Goal: Information Seeking & Learning: Learn about a topic

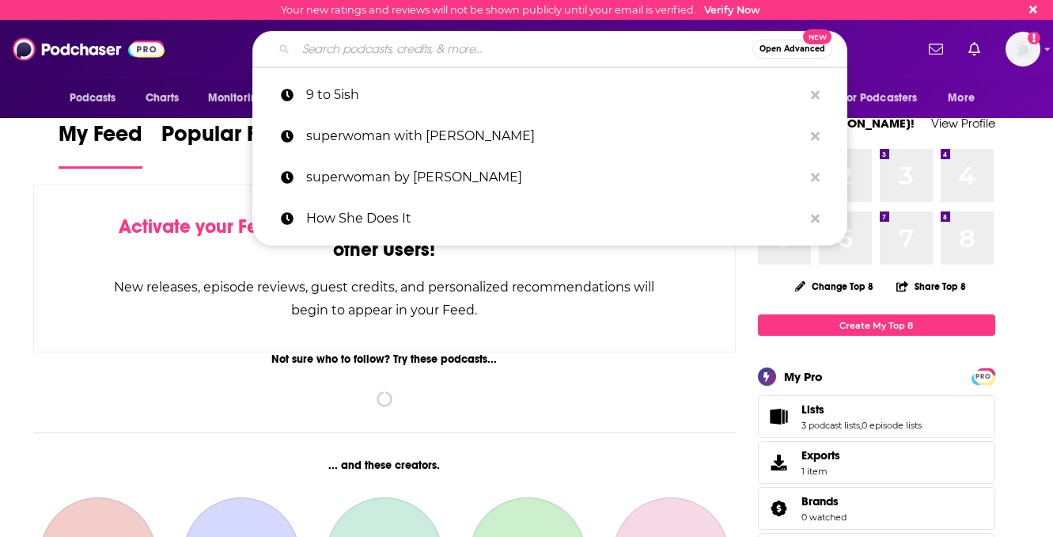
click at [416, 51] on input "Search podcasts, credits, & more..." at bounding box center [524, 48] width 457 height 25
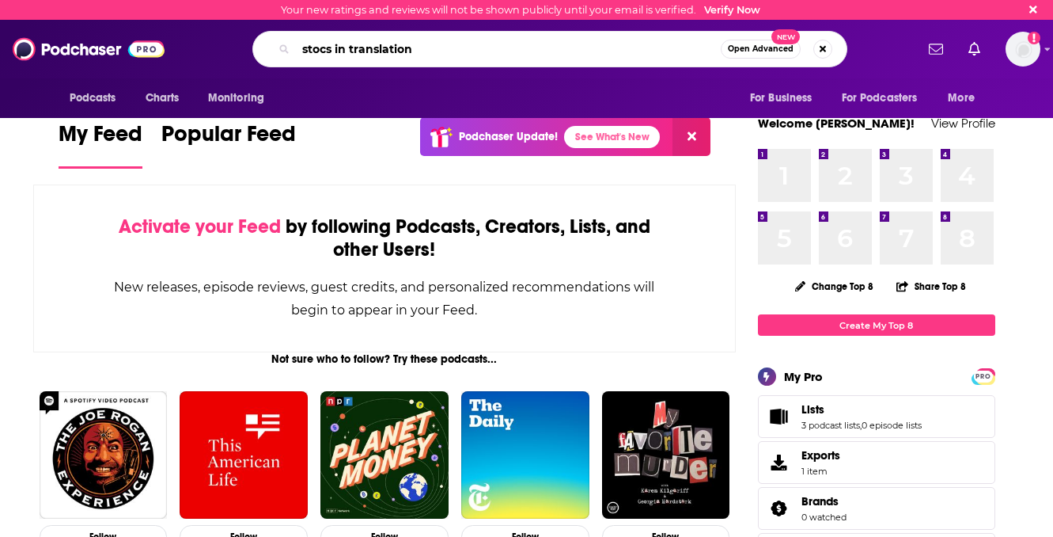
click at [326, 49] on input "stocs in translation" at bounding box center [508, 48] width 425 height 25
type input "stocks in translation"
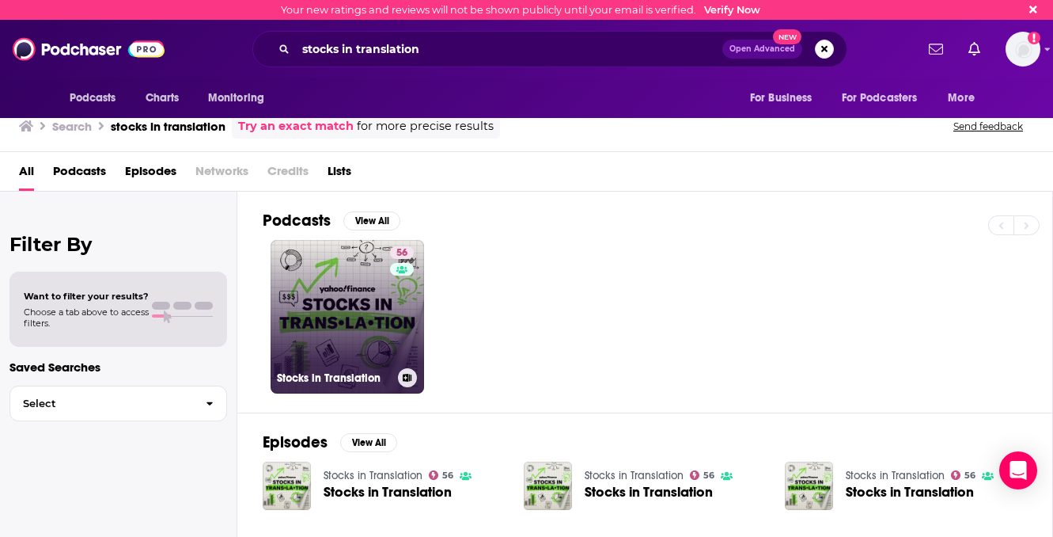
click at [347, 284] on link "56 Stocks in Translation" at bounding box center [348, 317] width 154 height 154
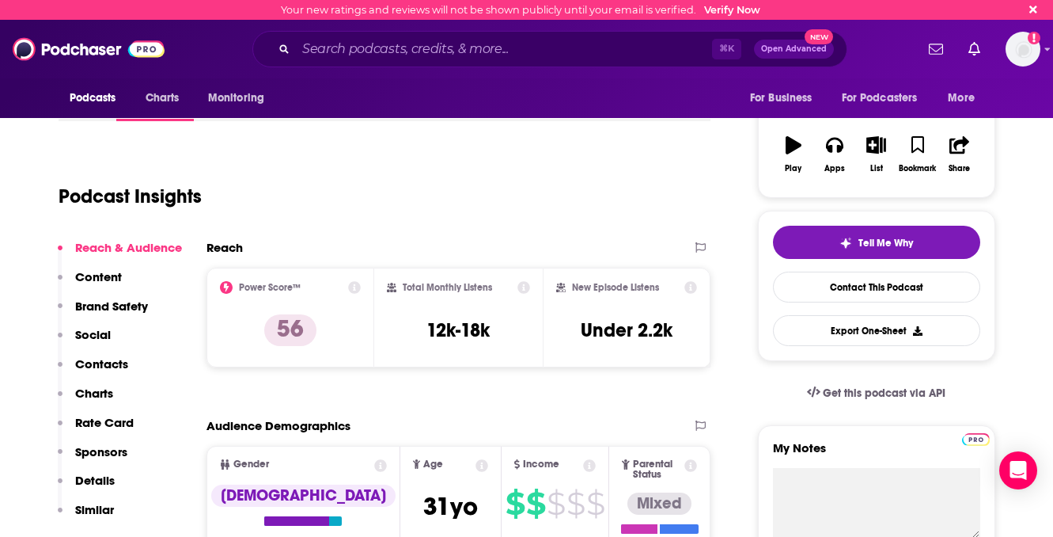
click at [95, 509] on p "Similar" at bounding box center [94, 509] width 39 height 15
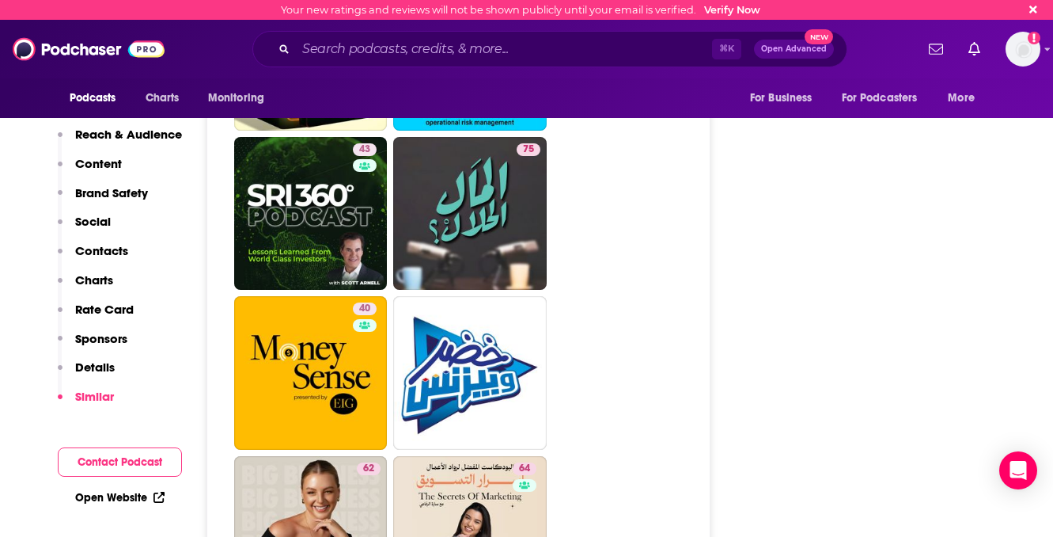
scroll to position [3531, 0]
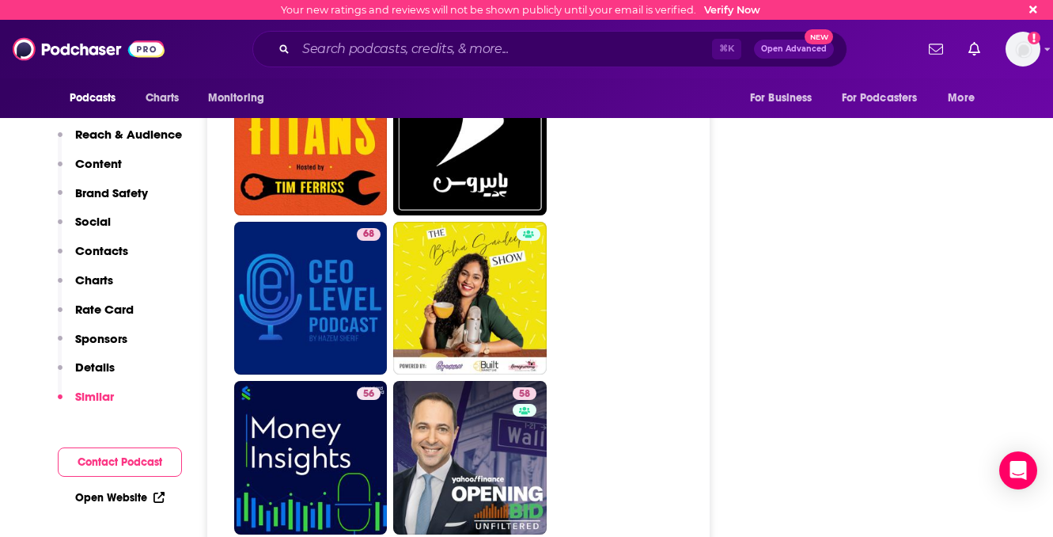
scroll to position [4052, 0]
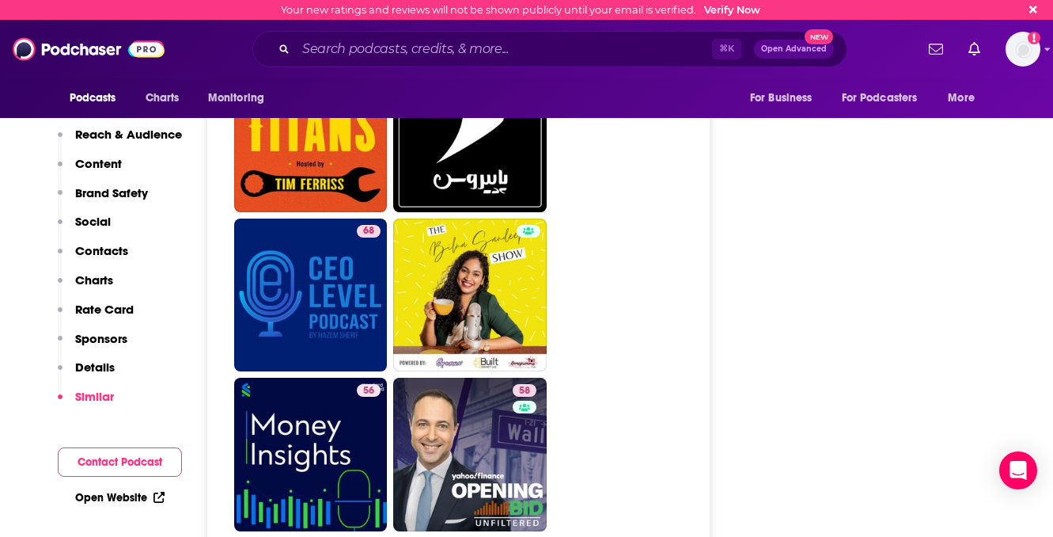
click at [667, 404] on ul "68 39 65 64 45 43 75 40 62 64 50 56 68 56 58 49 55 67 60 43 53" at bounding box center [467, 56] width 467 height 1908
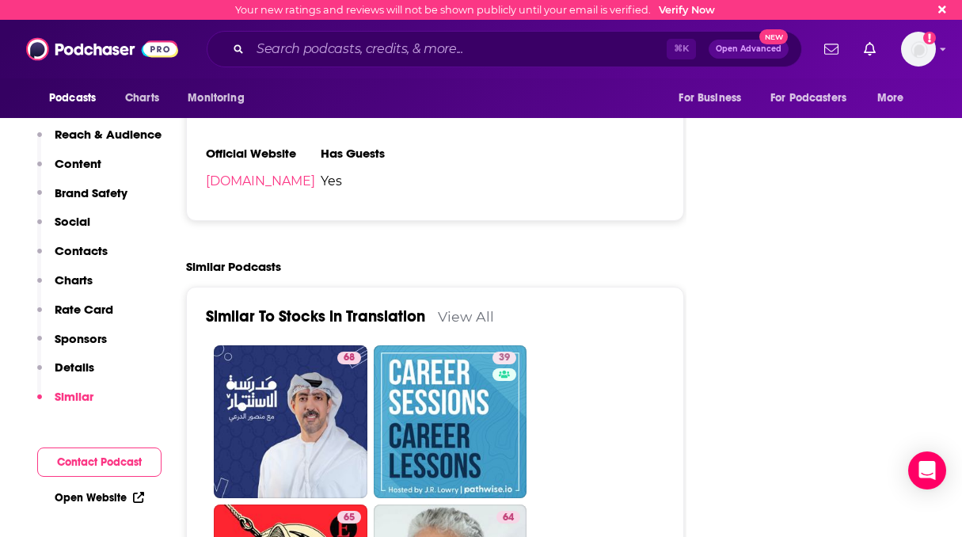
scroll to position [2720, 0]
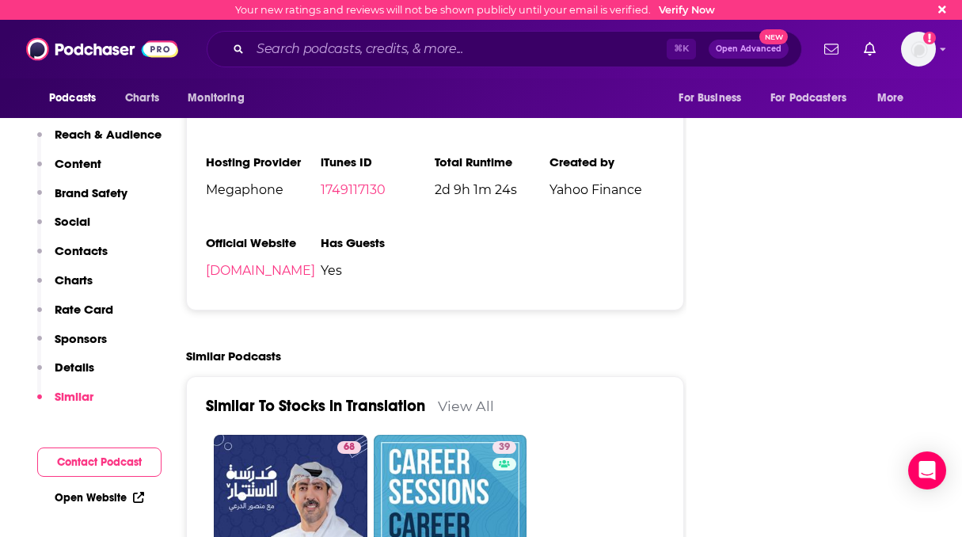
click at [469, 397] on link "View All" at bounding box center [466, 405] width 56 height 17
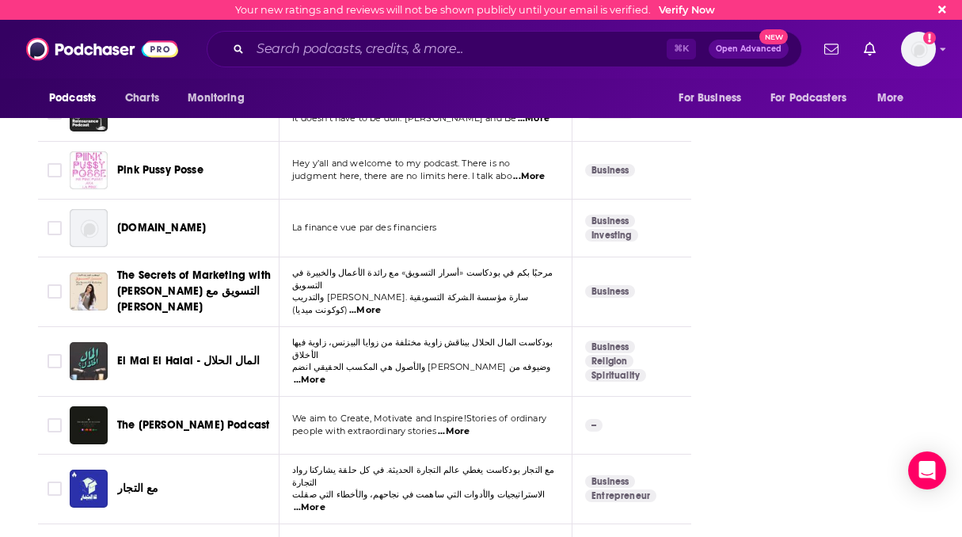
scroll to position [5316, 0]
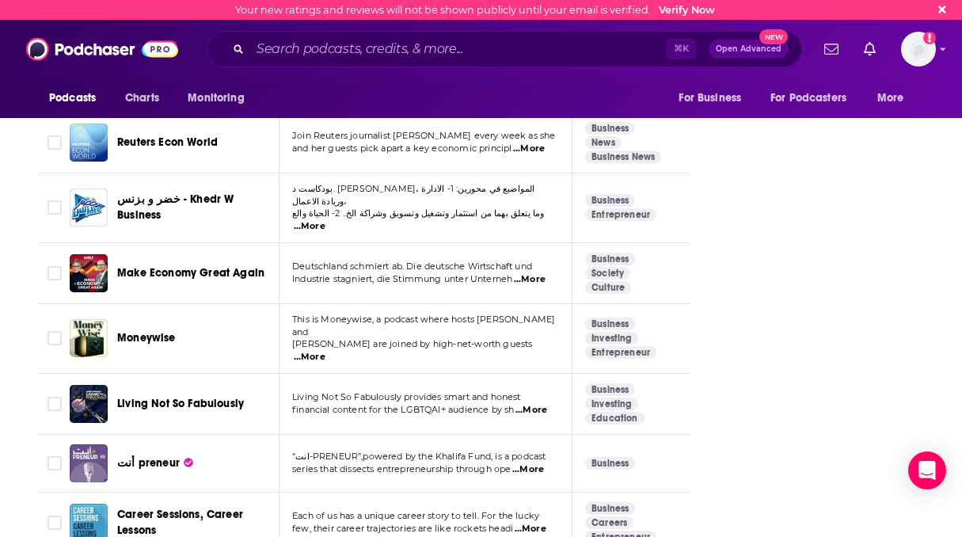
scroll to position [5845, 0]
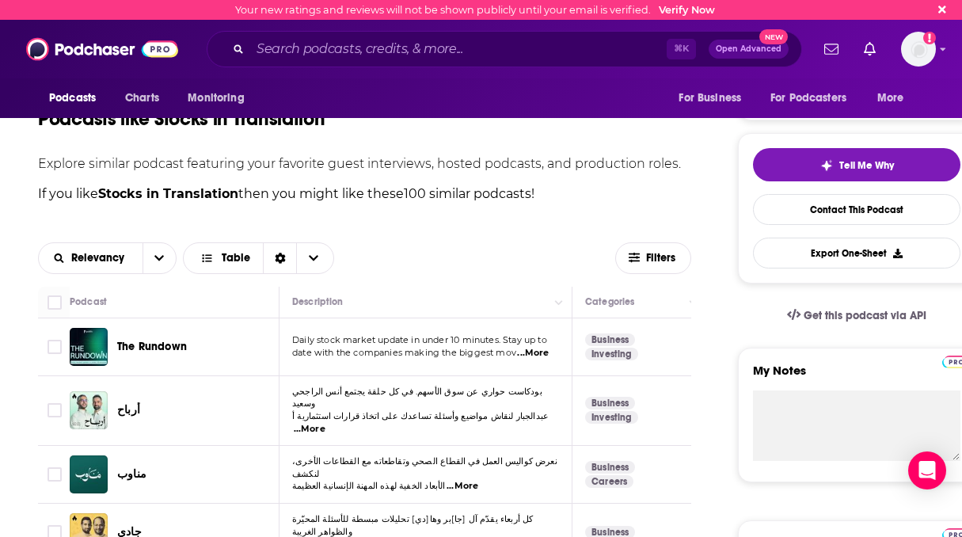
scroll to position [0, 0]
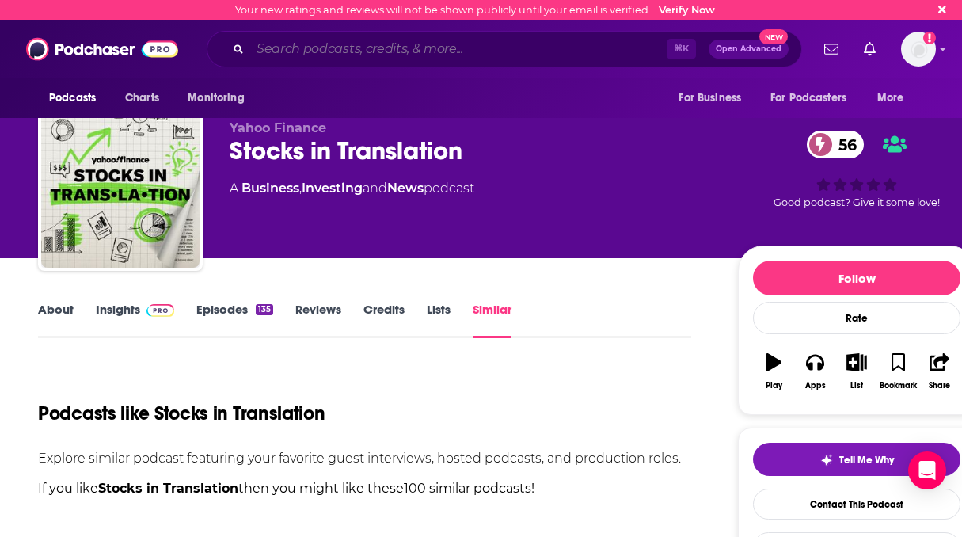
click at [340, 46] on input "Search podcasts, credits, & more..." at bounding box center [458, 48] width 416 height 25
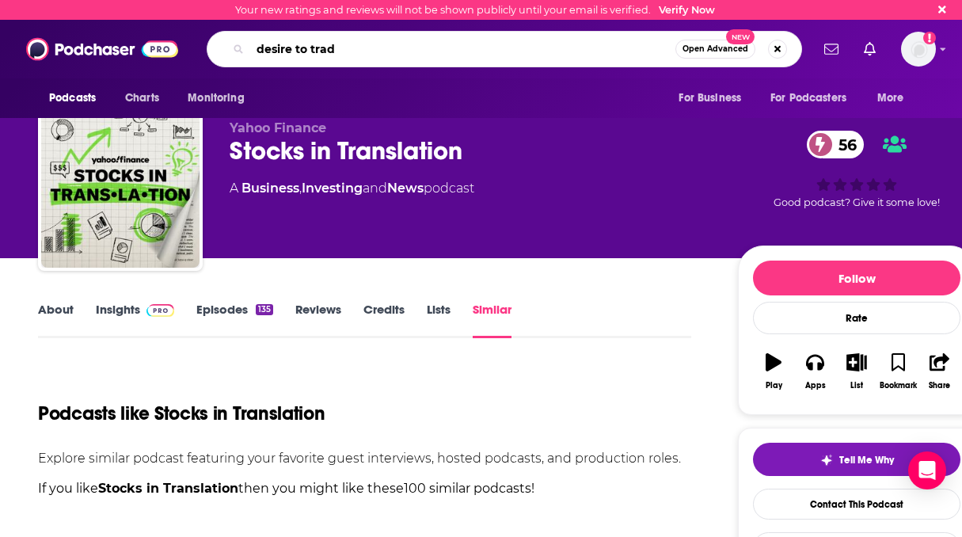
type input "desire to trade"
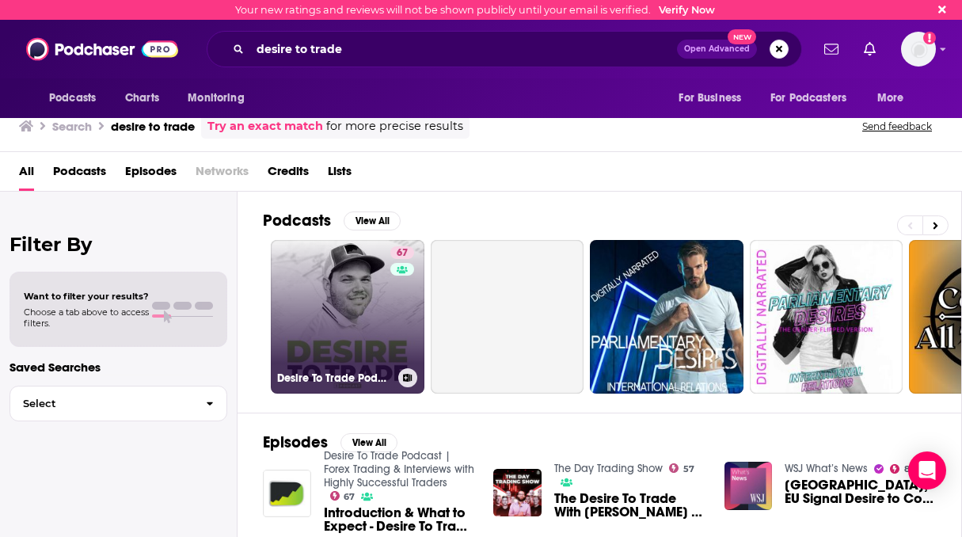
click at [384, 313] on link "67 Desire To Trade Podcast | Forex Trading & Interviews with Highly Successful …" at bounding box center [348, 317] width 154 height 154
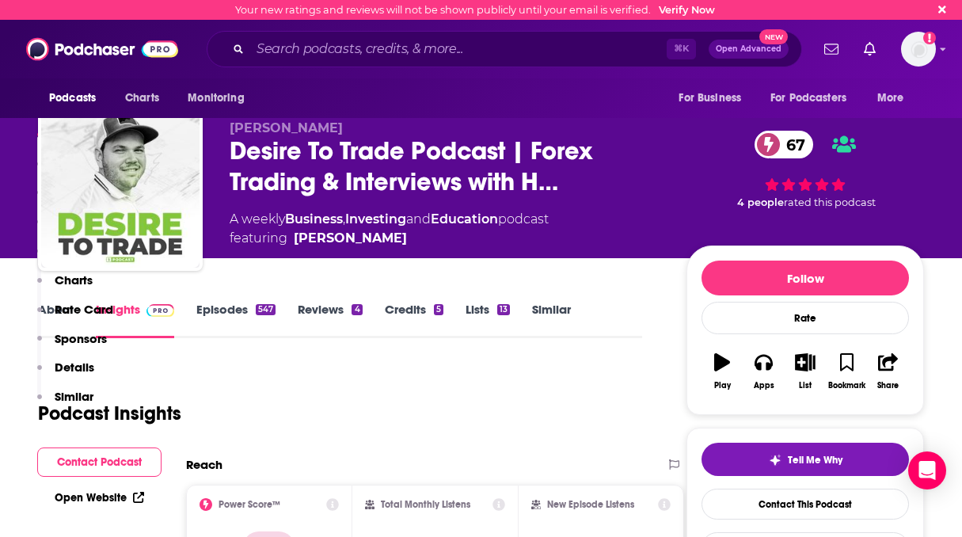
click at [80, 400] on p "Similar" at bounding box center [74, 396] width 39 height 15
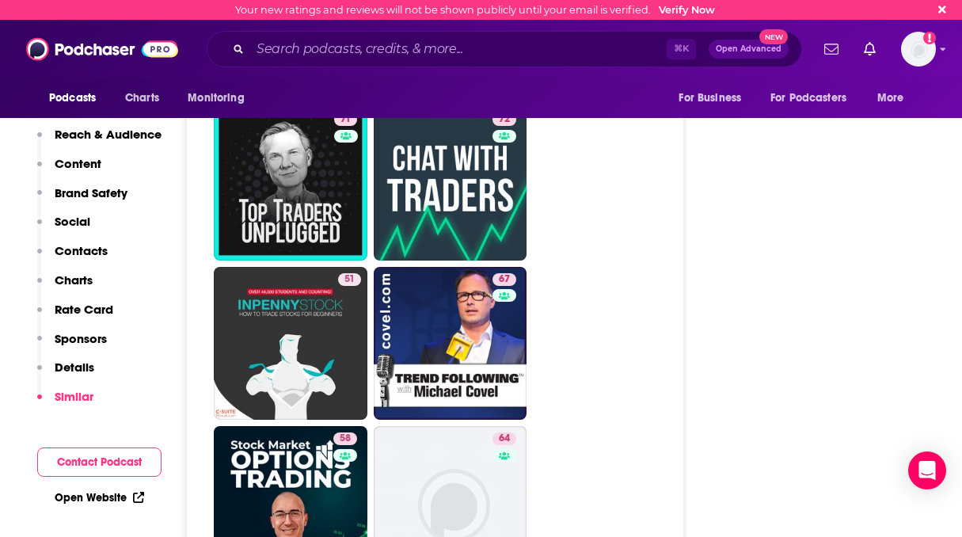
scroll to position [3937, 0]
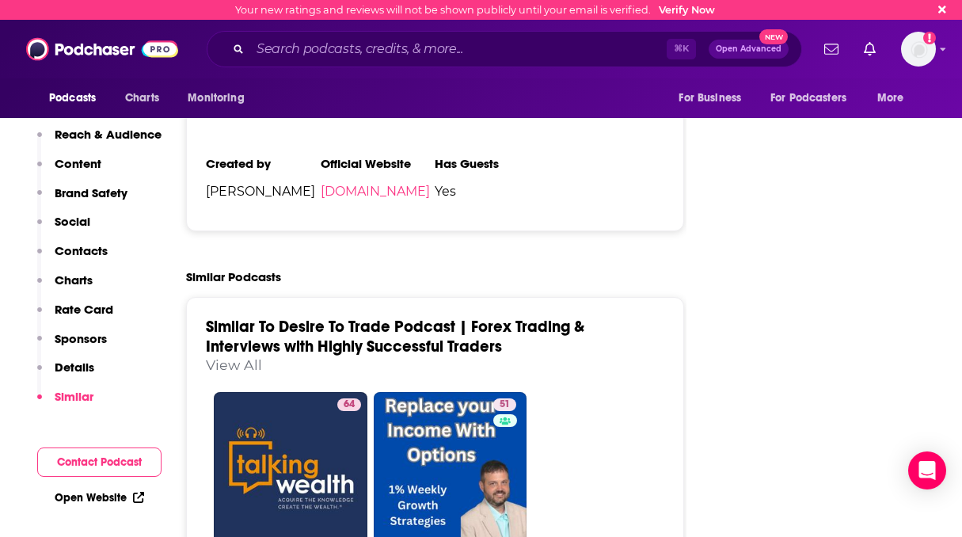
scroll to position [3492, 0]
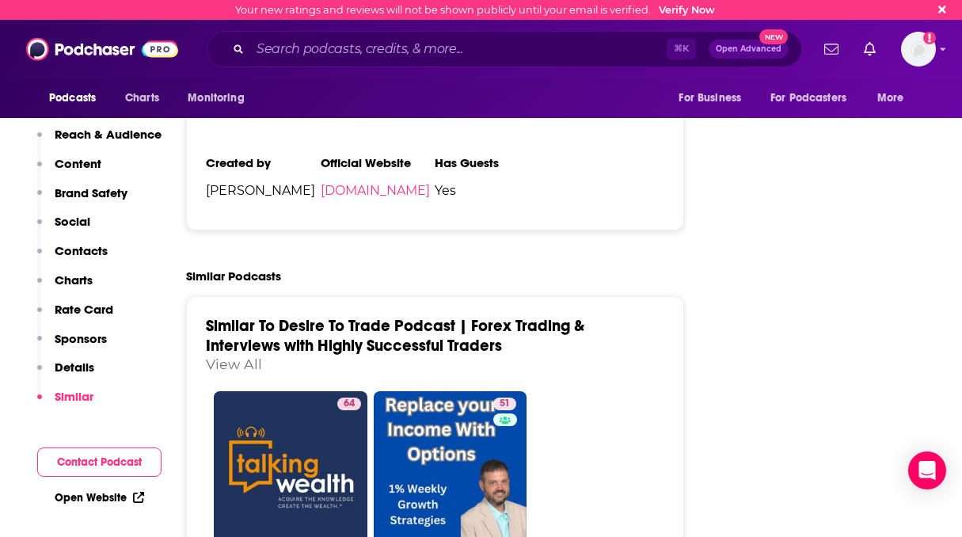
click at [249, 355] on link "View All" at bounding box center [234, 363] width 56 height 17
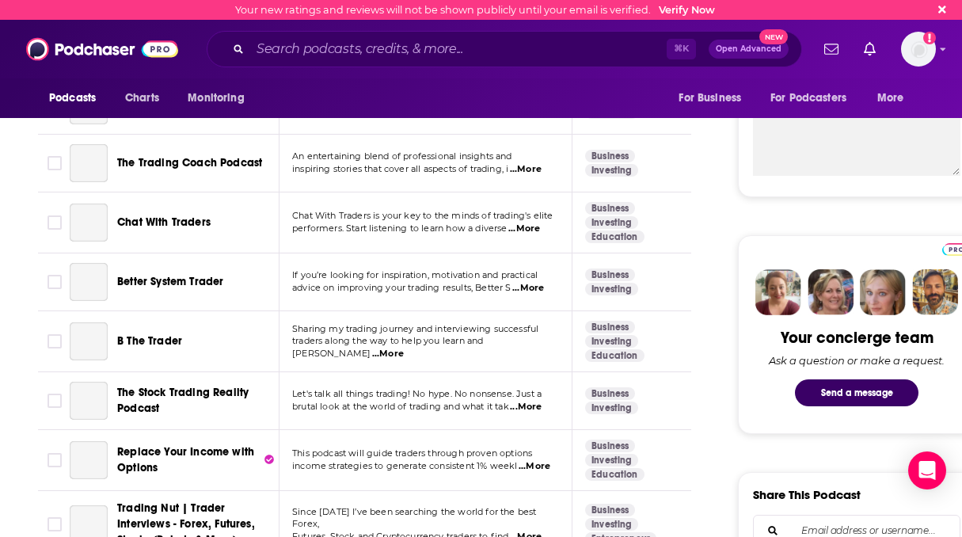
scroll to position [564, 0]
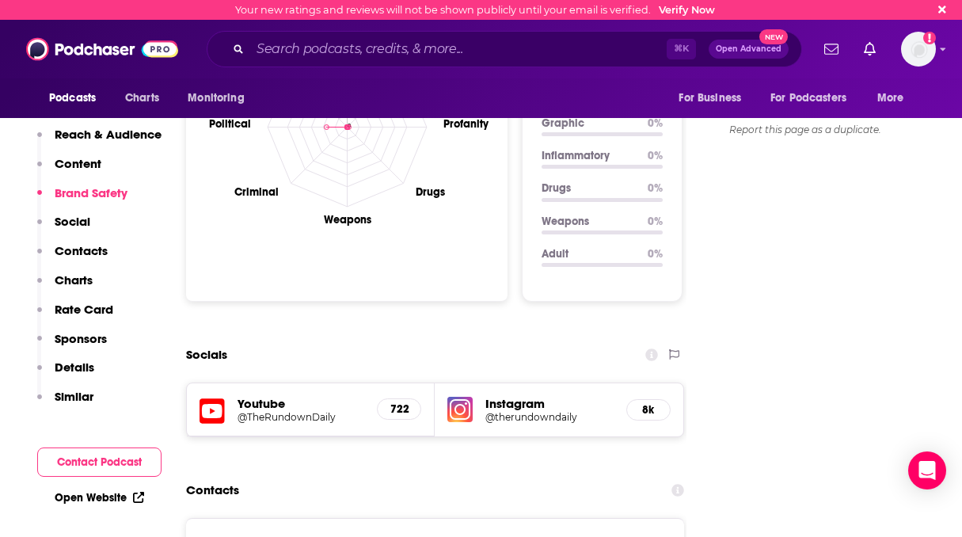
scroll to position [792, 0]
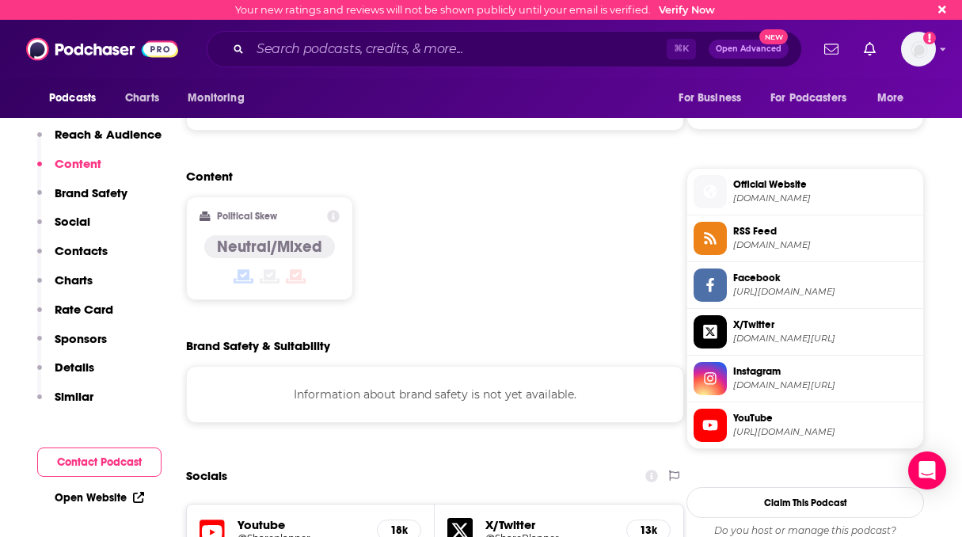
scroll to position [1257, 0]
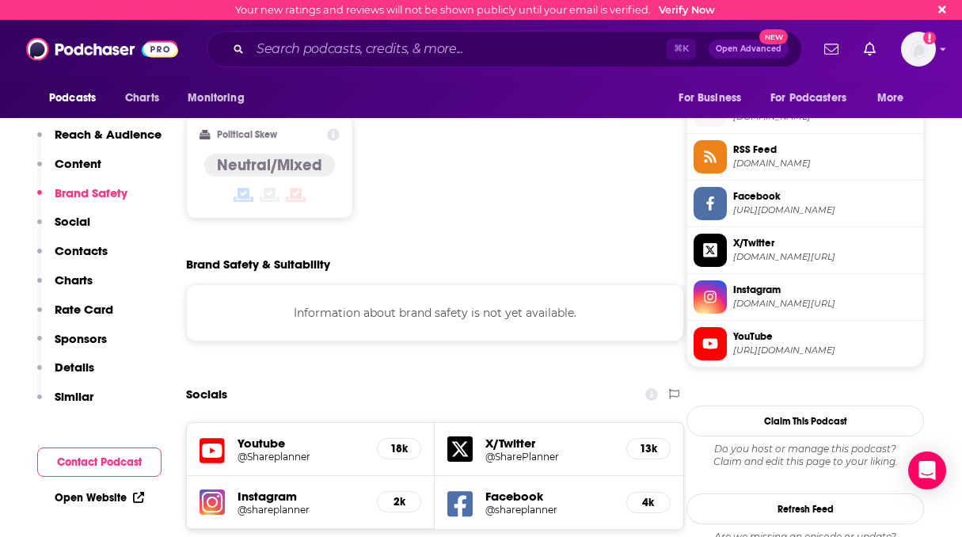
click at [214, 438] on icon at bounding box center [211, 450] width 25 height 25
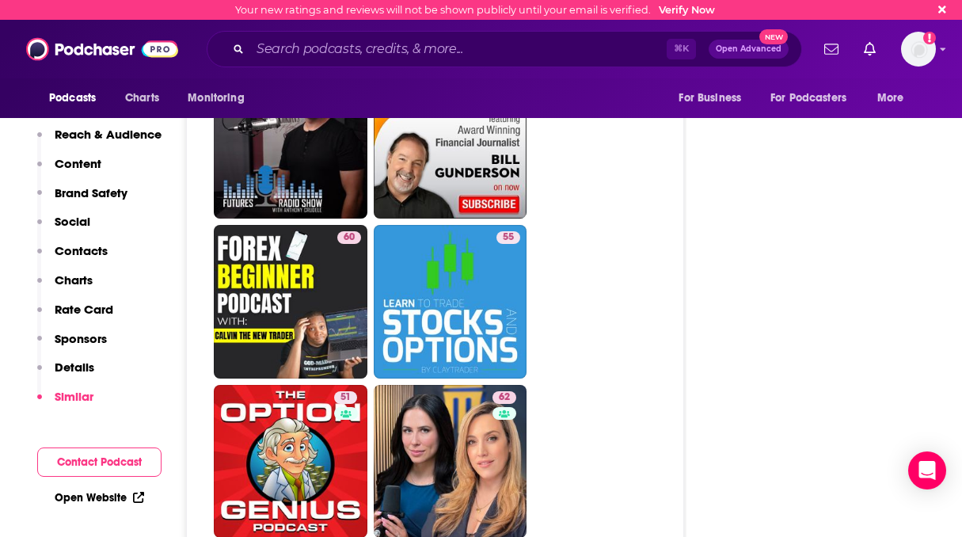
scroll to position [4036, 0]
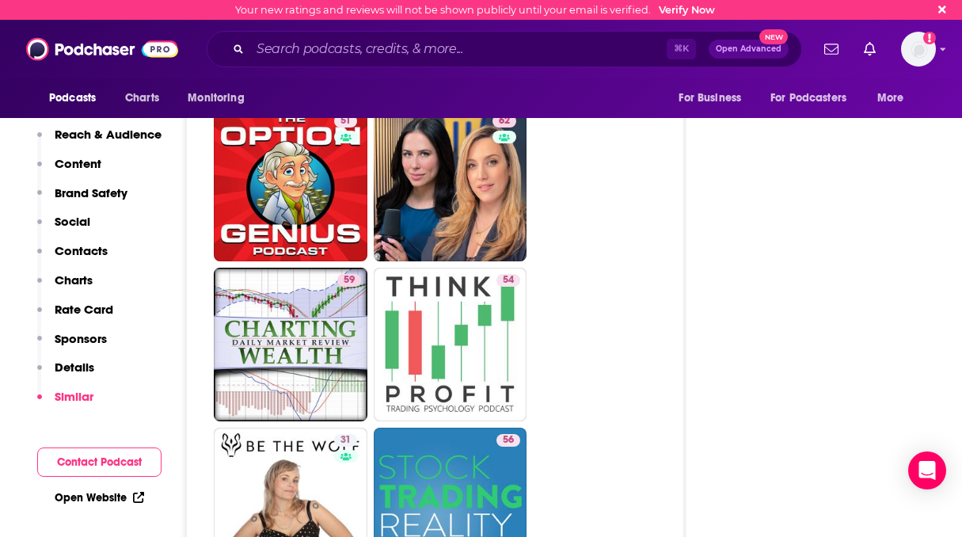
scroll to position [4315, 0]
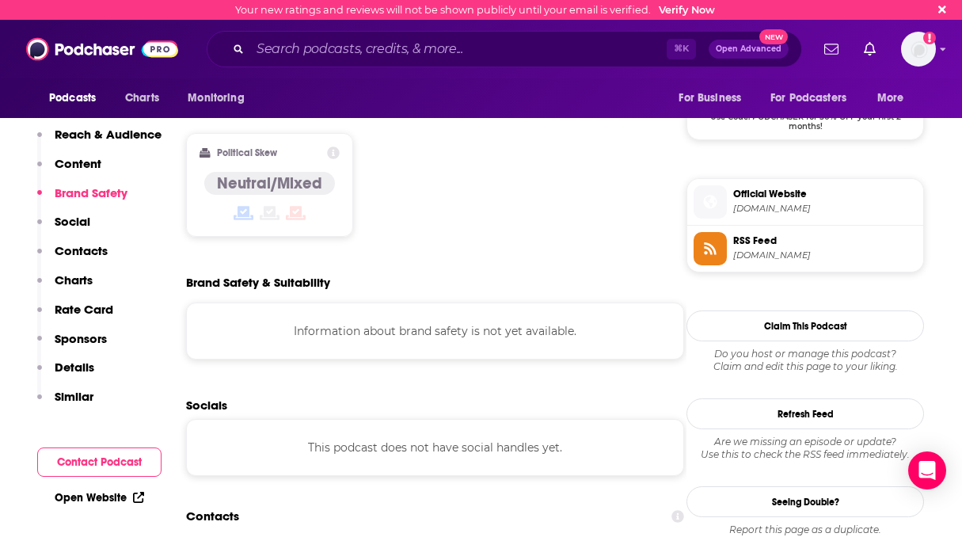
click at [69, 392] on p "Similar" at bounding box center [74, 396] width 39 height 15
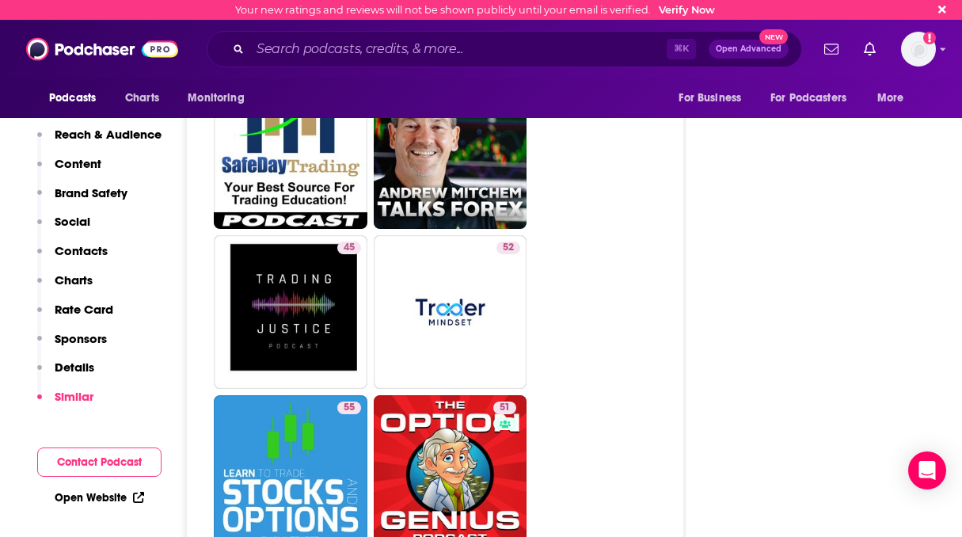
scroll to position [4086, 0]
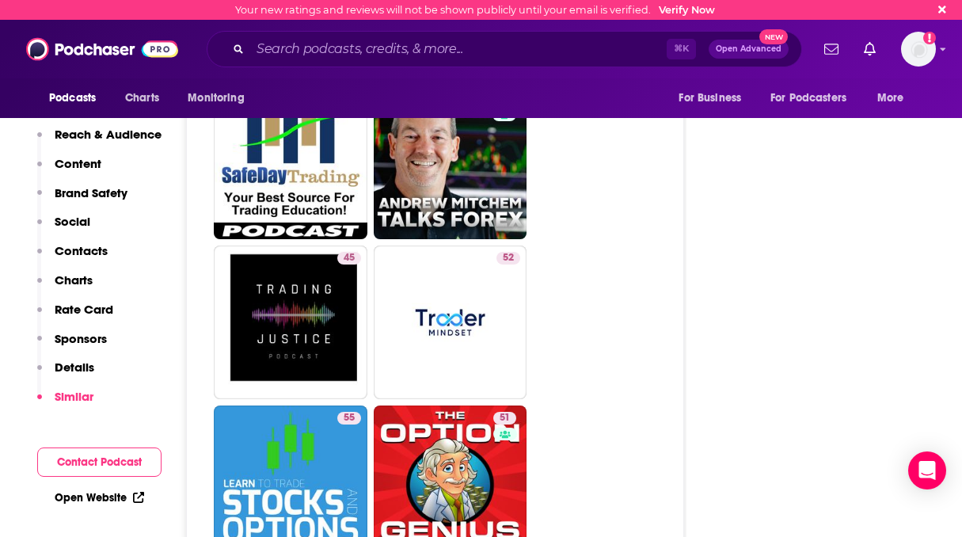
click at [599, 336] on ul "64 51 71 72 51 67 58 64 67 64 65 61 67 45 52 55 51 57 41 59 46 48 35" at bounding box center [444, 83] width 460 height 1908
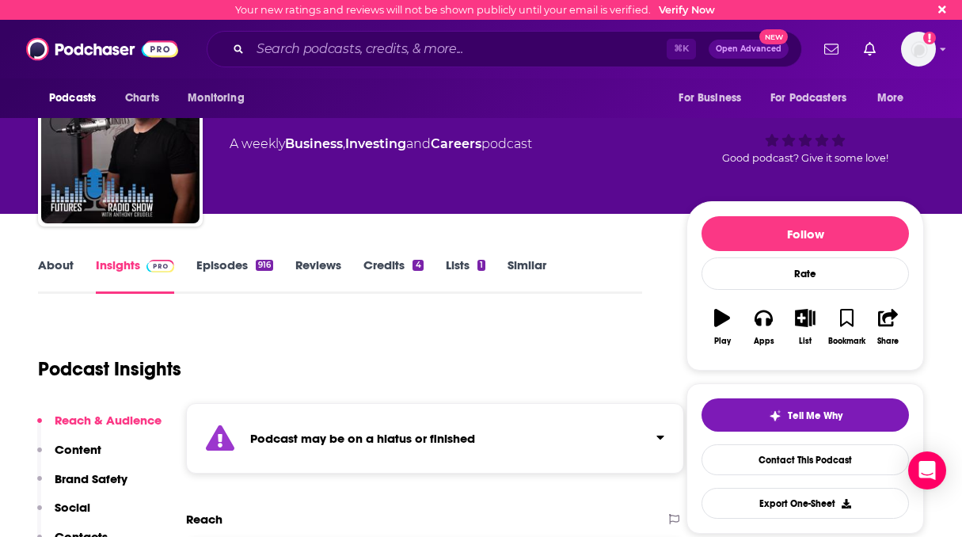
scroll to position [0, 0]
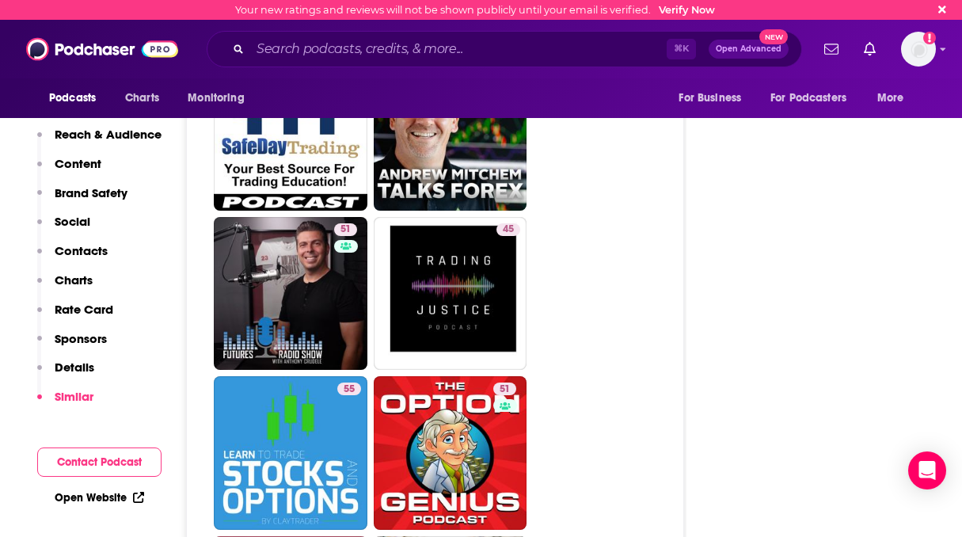
scroll to position [3924, 0]
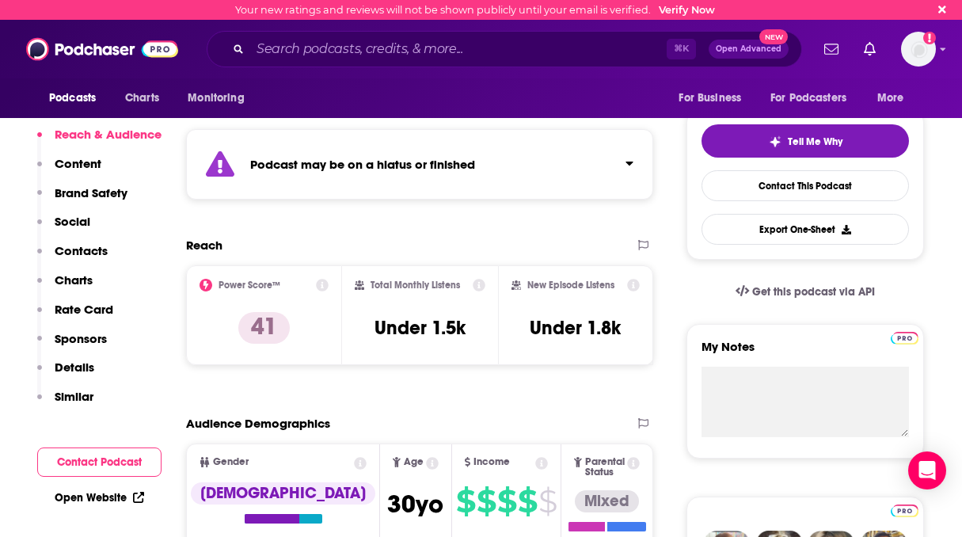
scroll to position [510, 0]
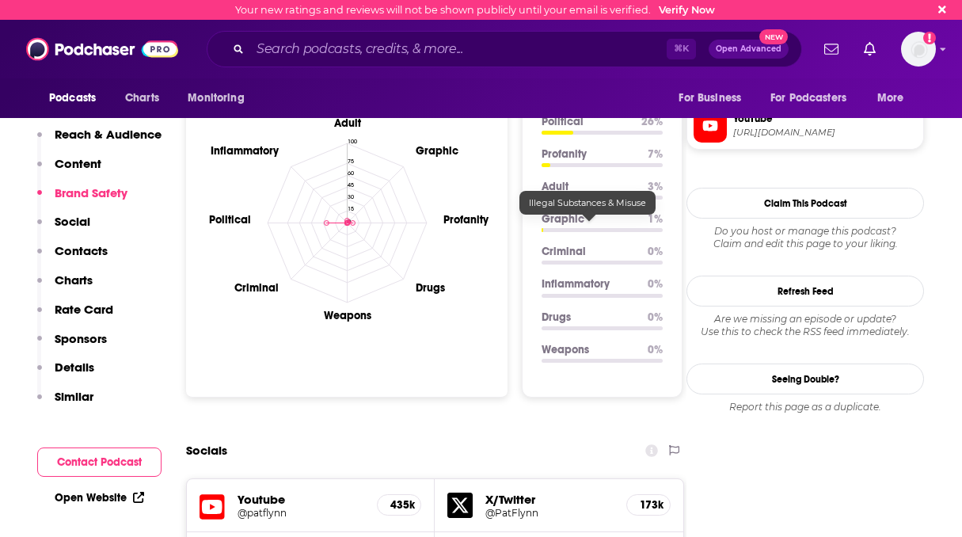
scroll to position [1479, 0]
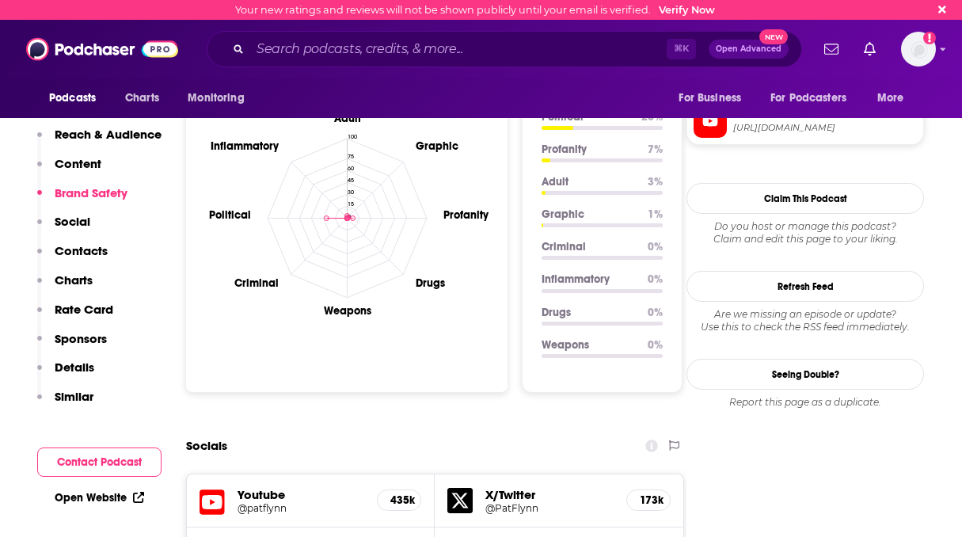
click at [212, 488] on icon at bounding box center [211, 502] width 25 height 29
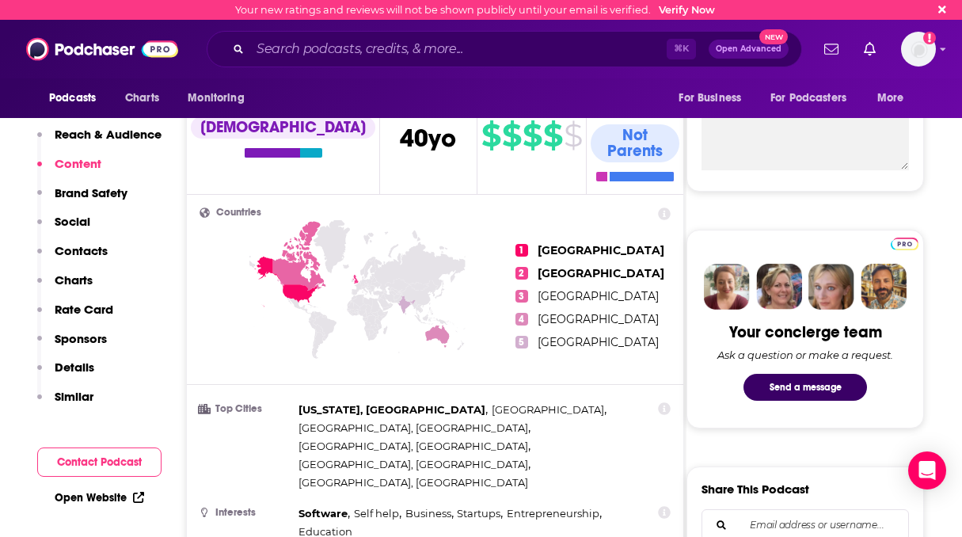
scroll to position [0, 0]
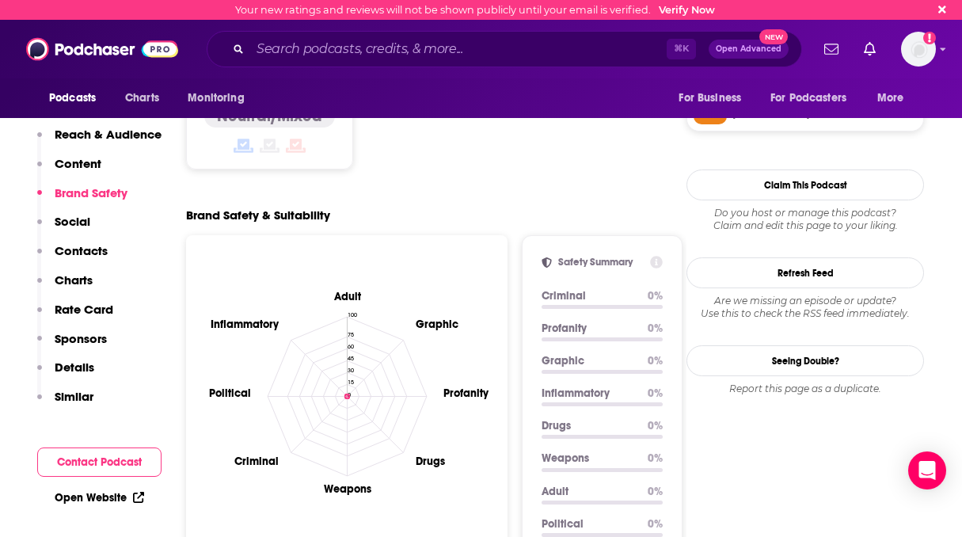
scroll to position [1307, 0]
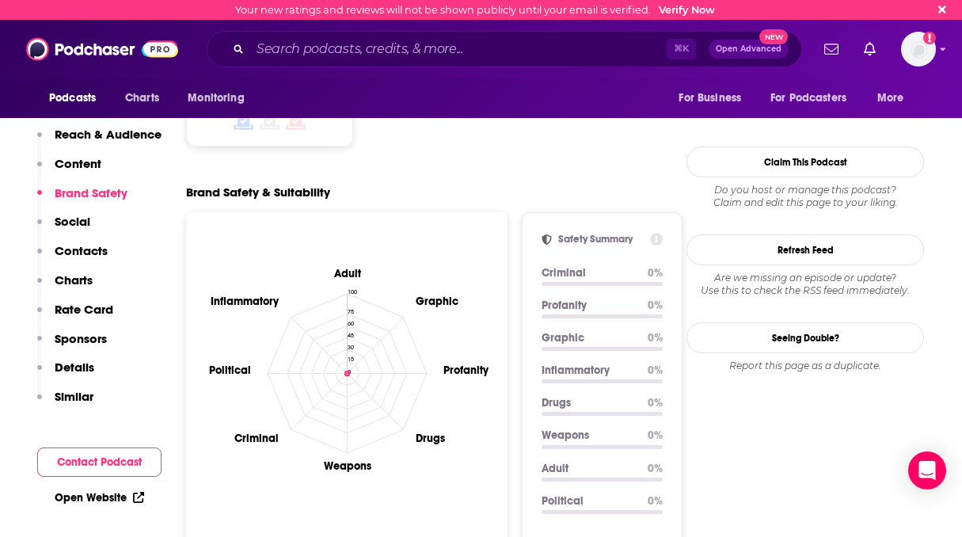
click at [68, 211] on button "Brand Safety" at bounding box center [82, 199] width 90 height 29
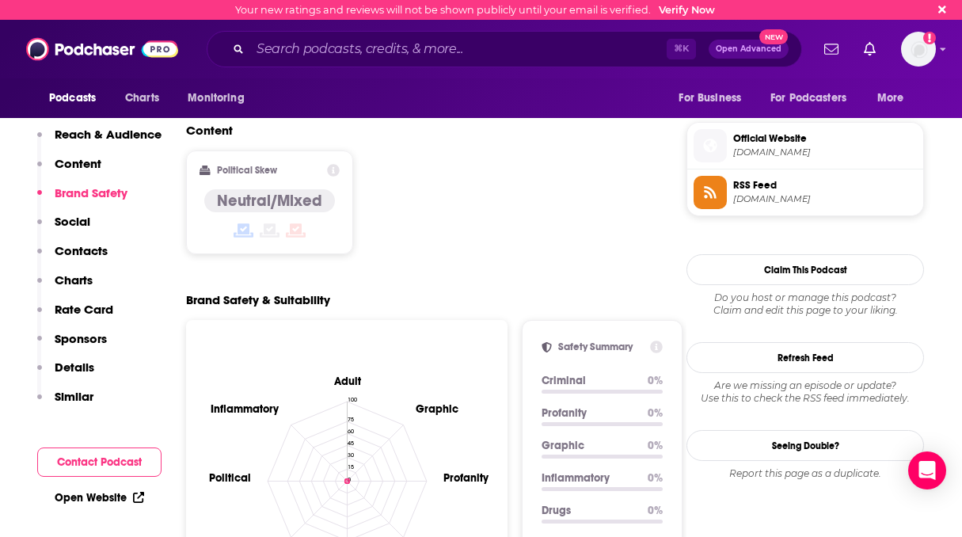
scroll to position [1214, 0]
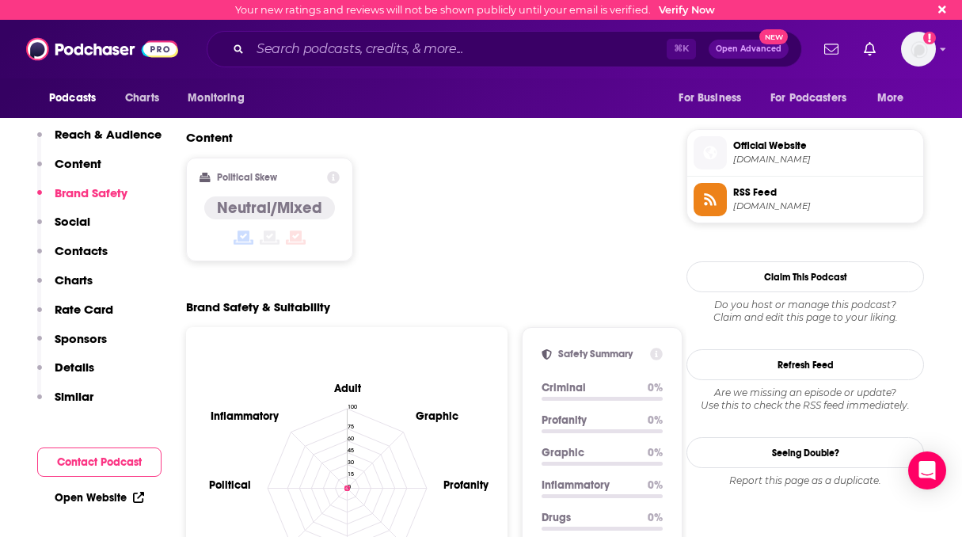
click at [81, 222] on p "Social" at bounding box center [73, 221] width 36 height 15
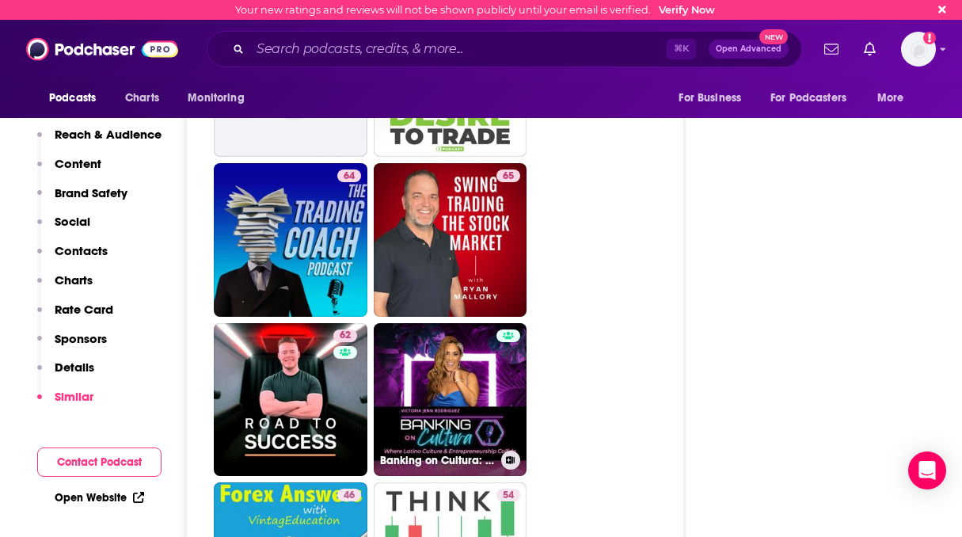
scroll to position [3442, 0]
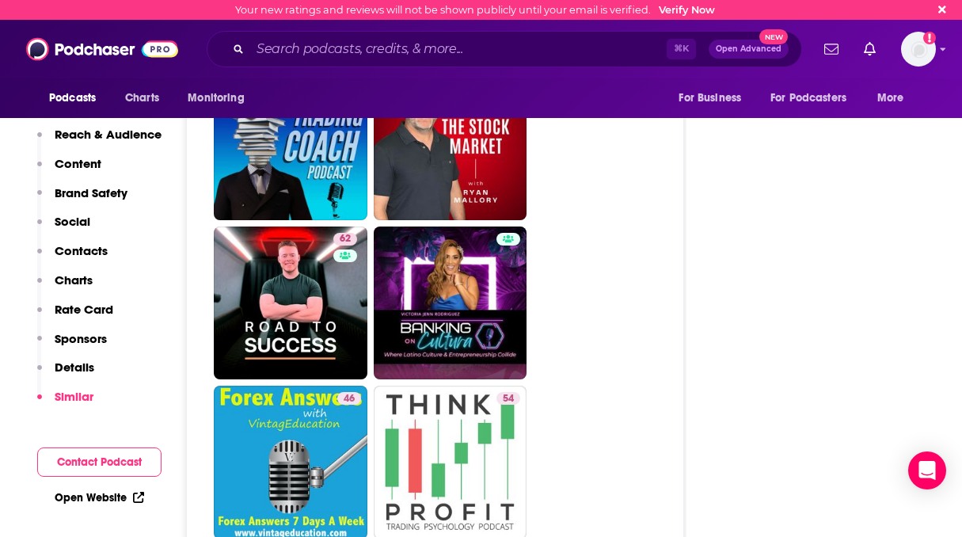
scroll to position [3826, 0]
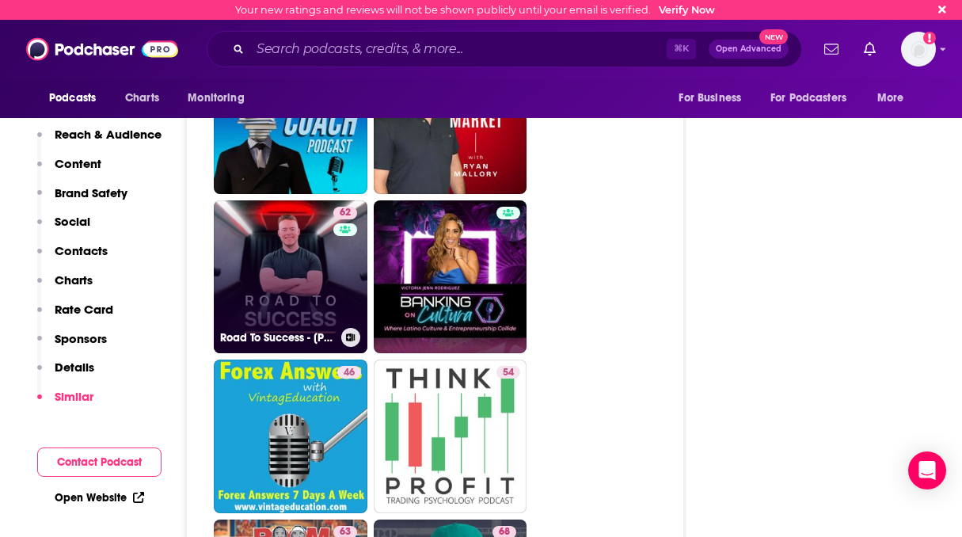
click at [320, 200] on link "62 Road To Success - Benedict Fowler" at bounding box center [291, 277] width 154 height 154
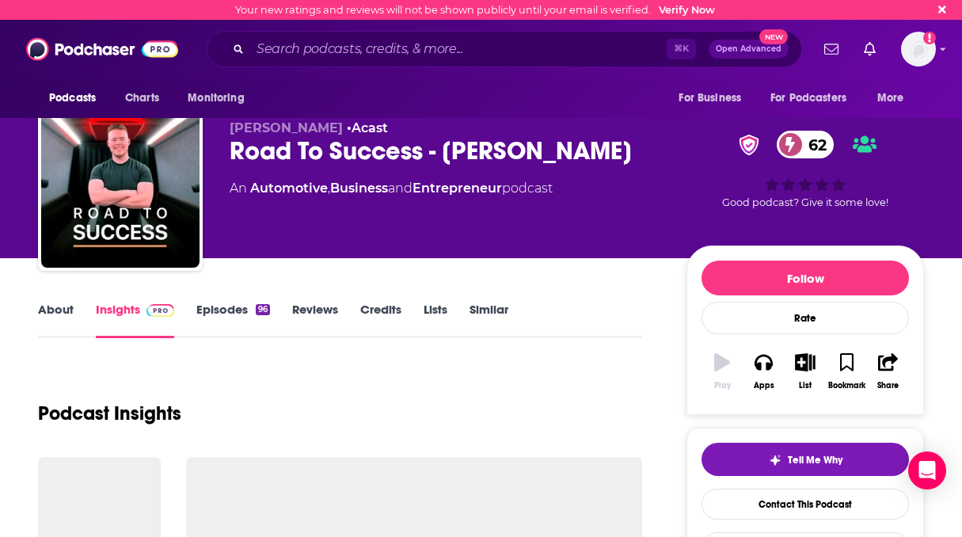
type input "https://www.podchaser.com/podcasts/forex-beginner-podcast-daily-t-1282575"
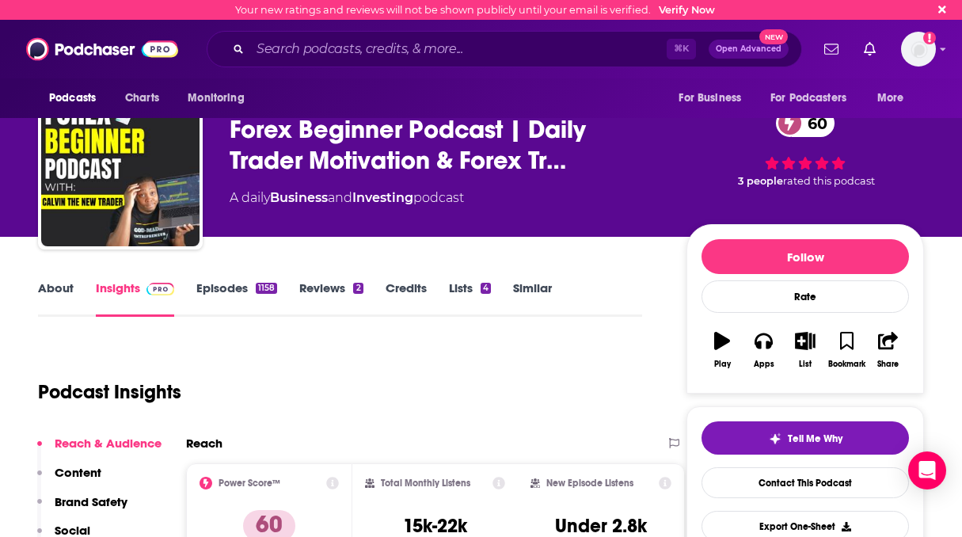
scroll to position [11, 0]
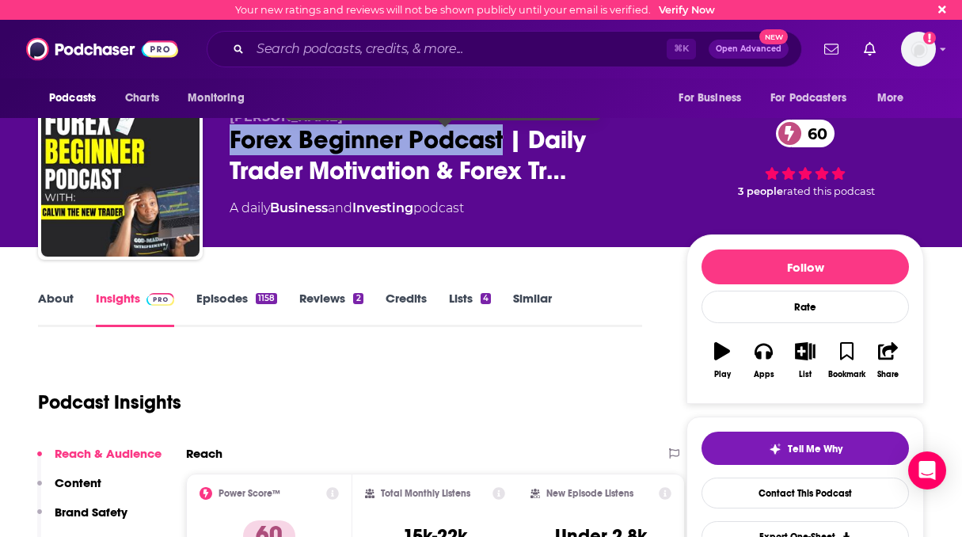
drag, startPoint x: 230, startPoint y: 141, endPoint x: 507, endPoint y: 135, distance: 276.3
click at [507, 135] on span "Forex Beginner Podcast | Daily Trader Motivation & Forex Tr…" at bounding box center [445, 155] width 431 height 62
copy h2 "Forex Beginner Podcast"
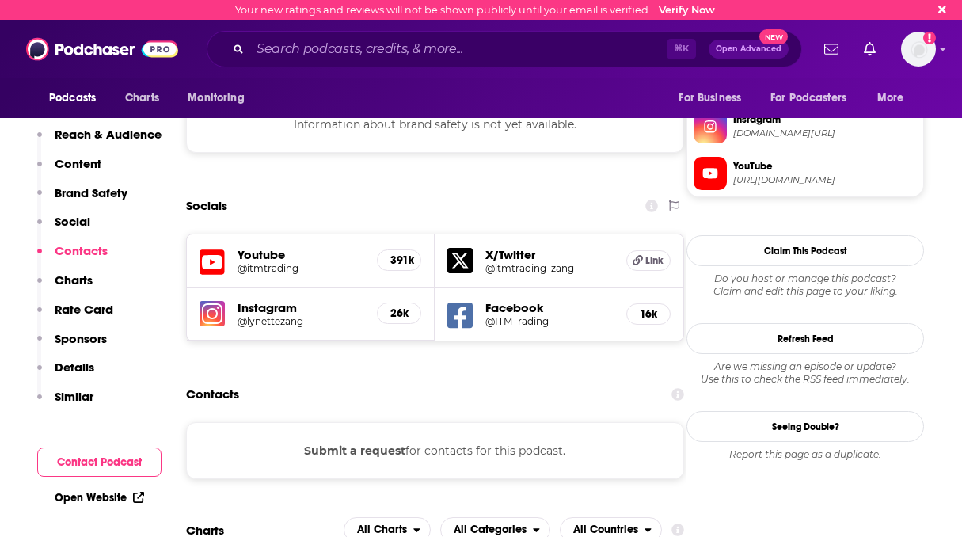
scroll to position [1420, 0]
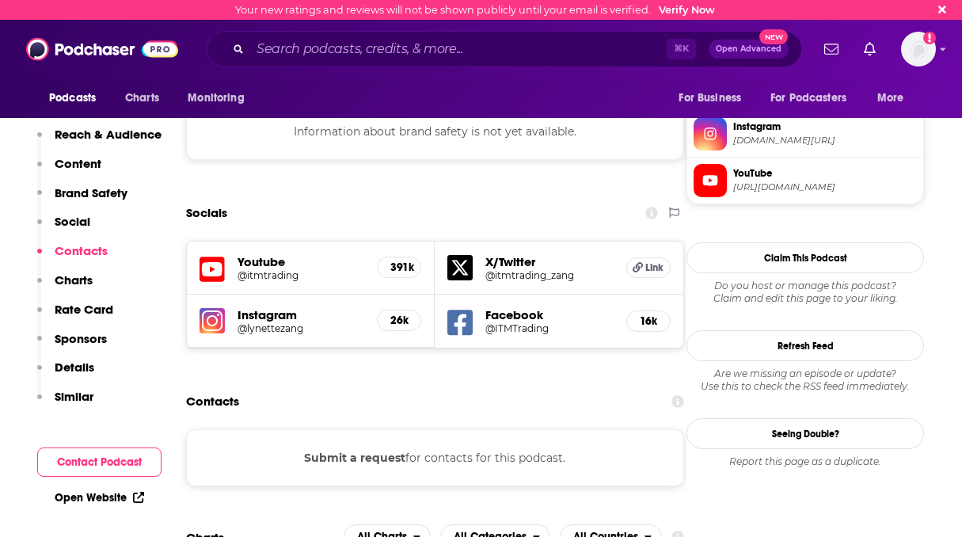
click at [211, 256] on icon at bounding box center [211, 268] width 25 height 25
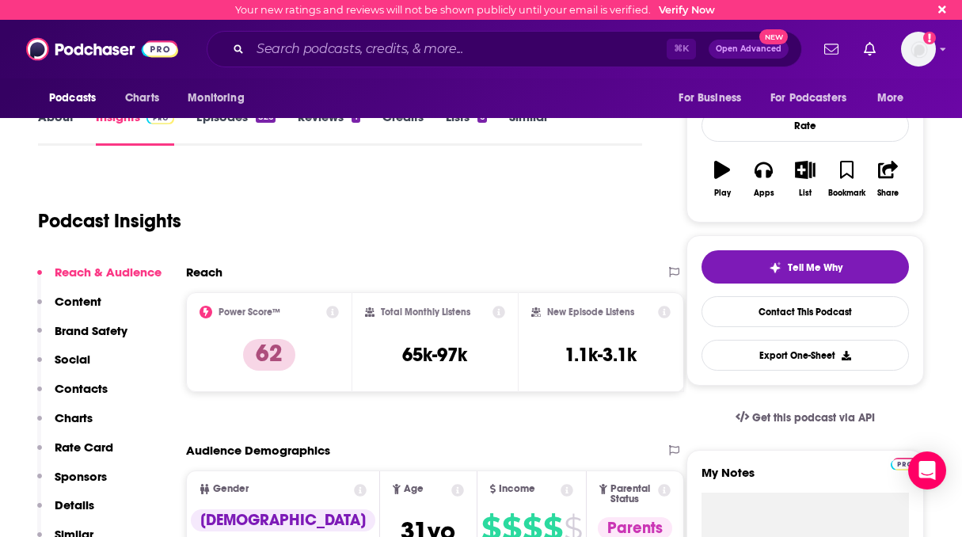
scroll to position [260, 0]
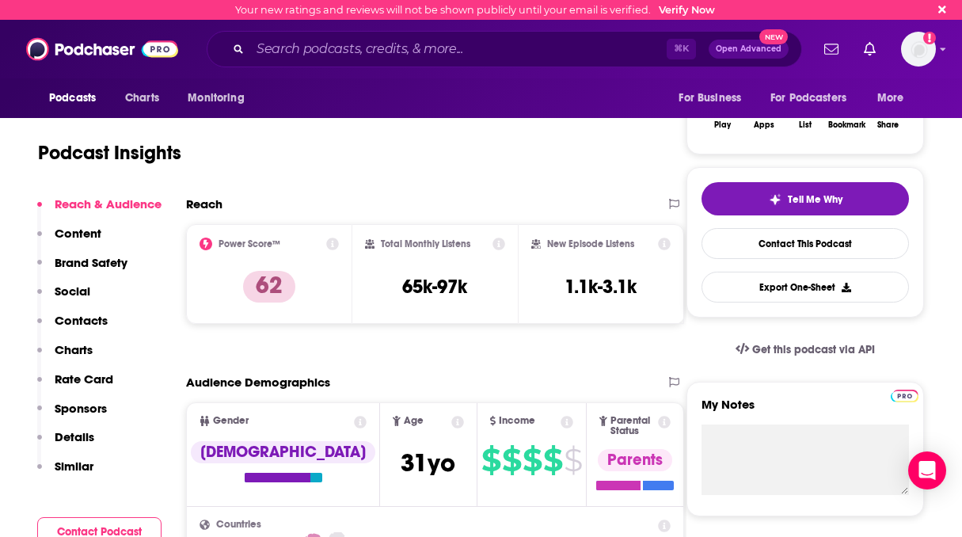
click at [83, 323] on p "Contacts" at bounding box center [81, 320] width 53 height 15
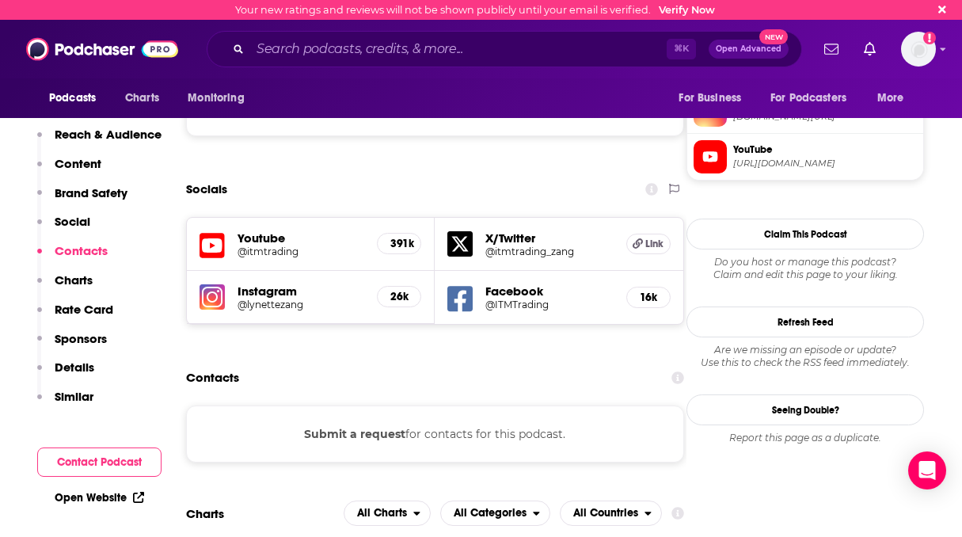
scroll to position [1433, 0]
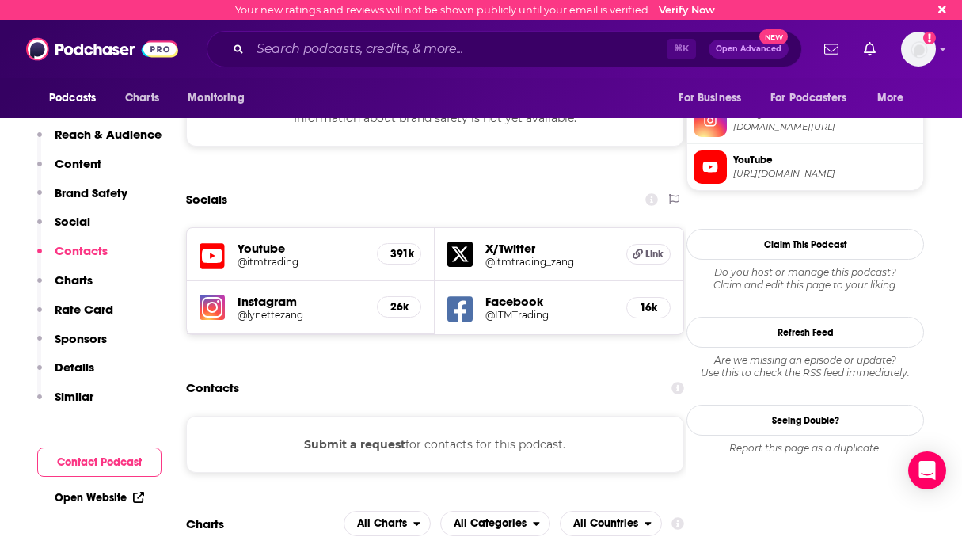
click at [81, 394] on p "Similar" at bounding box center [74, 396] width 39 height 15
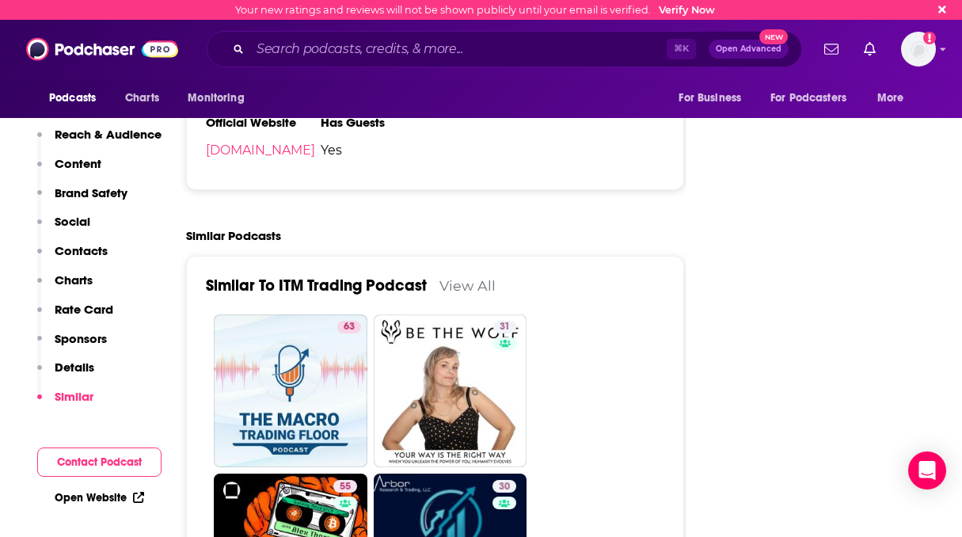
scroll to position [2875, 0]
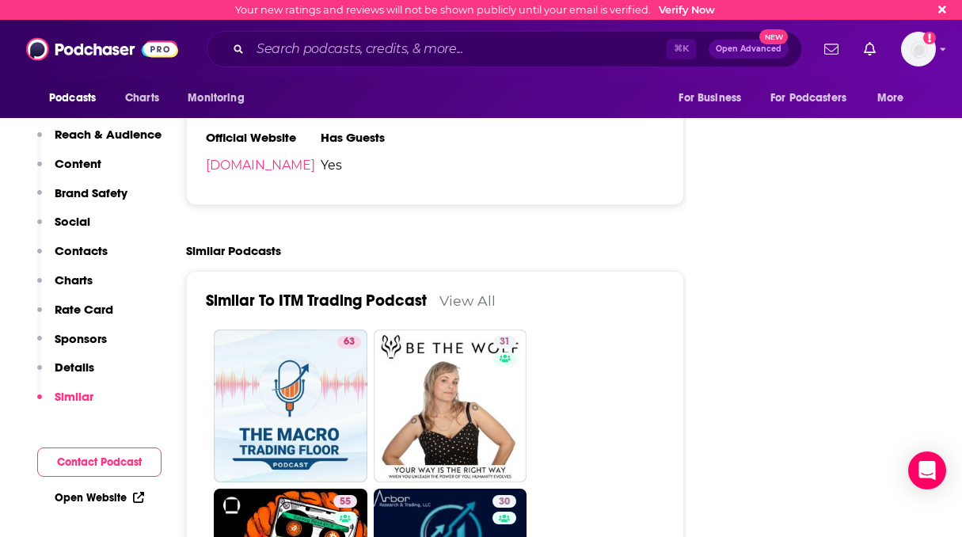
click at [651, 290] on div "Similar To ITM Trading Podcast View All" at bounding box center [435, 309] width 458 height 39
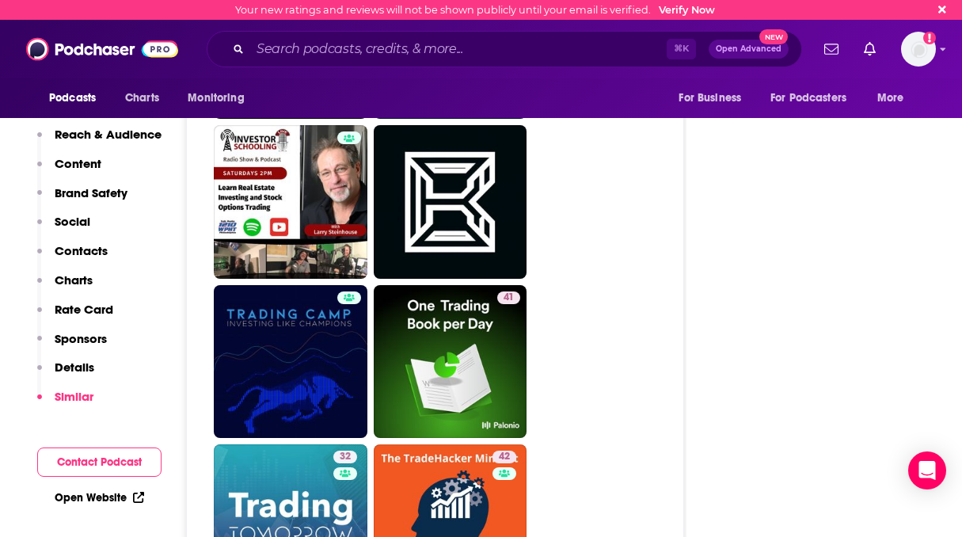
scroll to position [3399, 0]
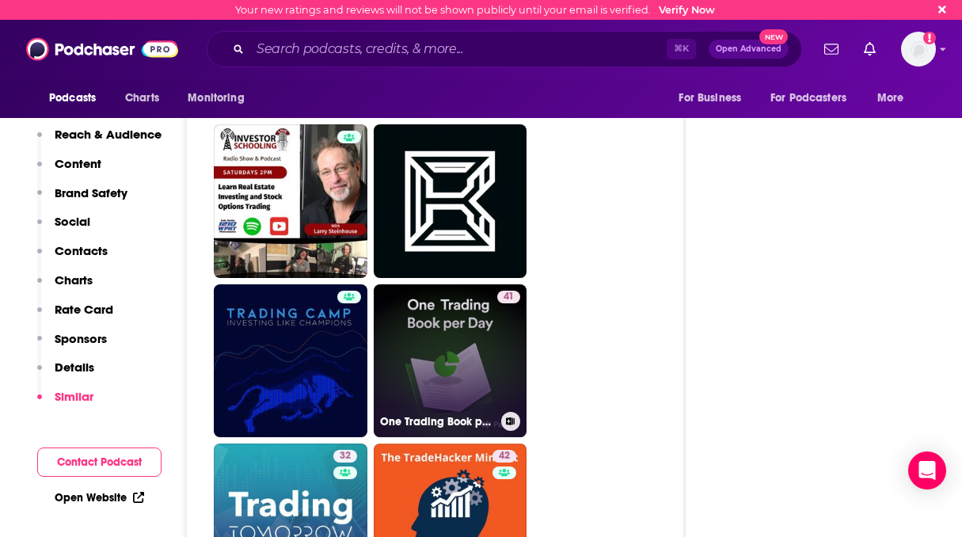
click at [427, 284] on link "41 One Trading Book per Day" at bounding box center [451, 361] width 154 height 154
type input "https://www.podchaser.com/podcasts/one-trading-book-per-day-5299202"
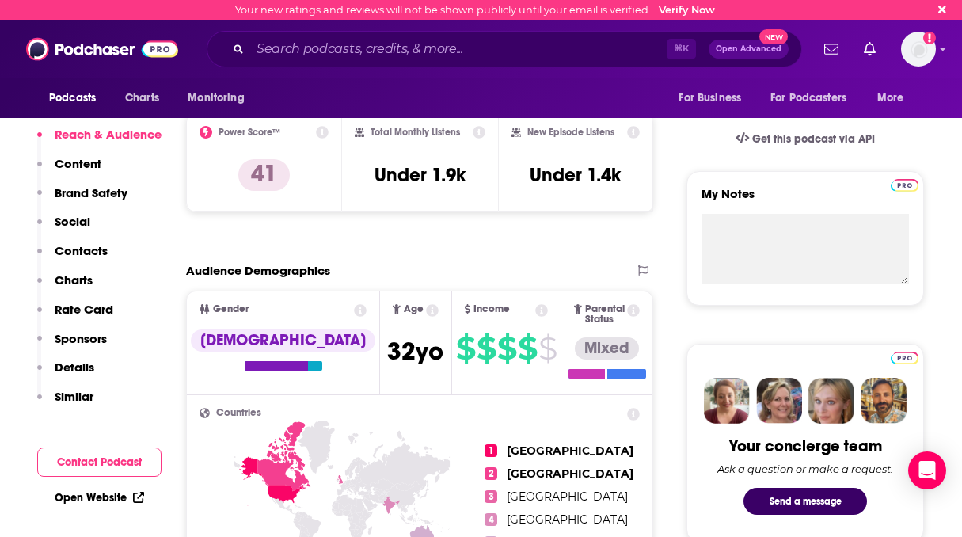
scroll to position [477, 0]
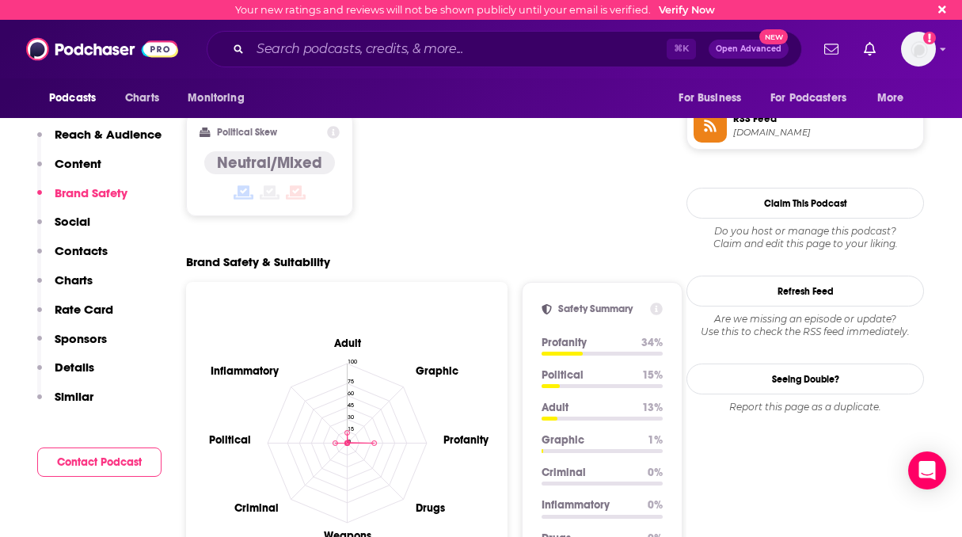
scroll to position [1242, 0]
click at [57, 399] on p "Similar" at bounding box center [74, 396] width 39 height 15
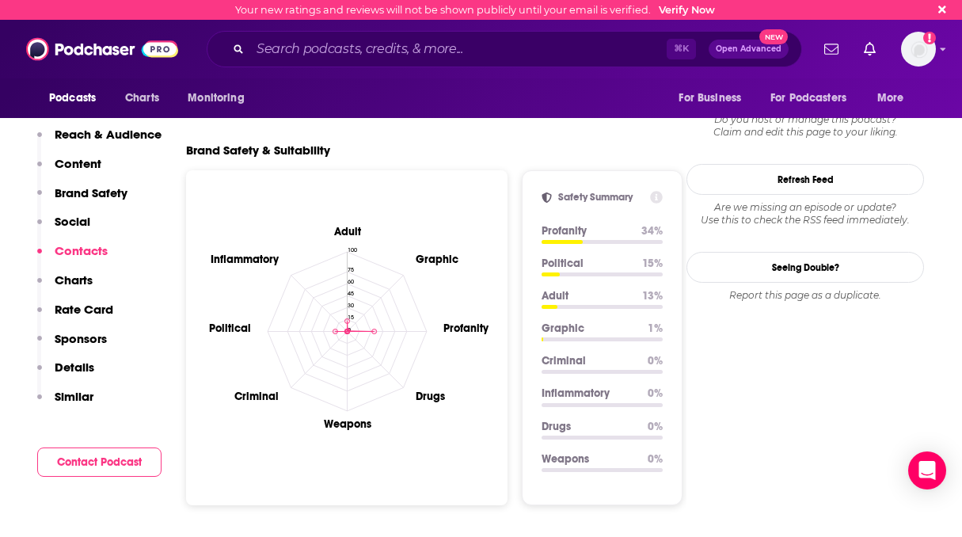
scroll to position [0, 0]
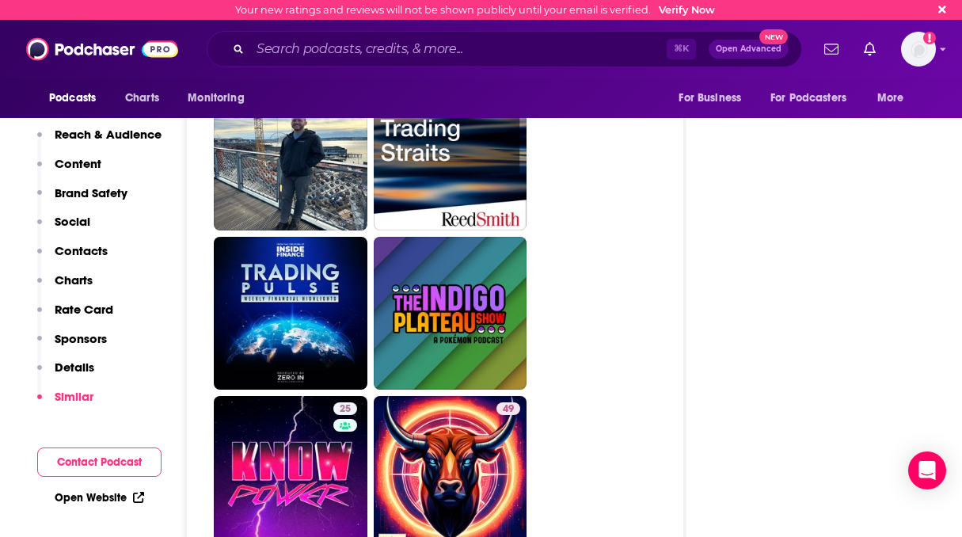
scroll to position [4242, 0]
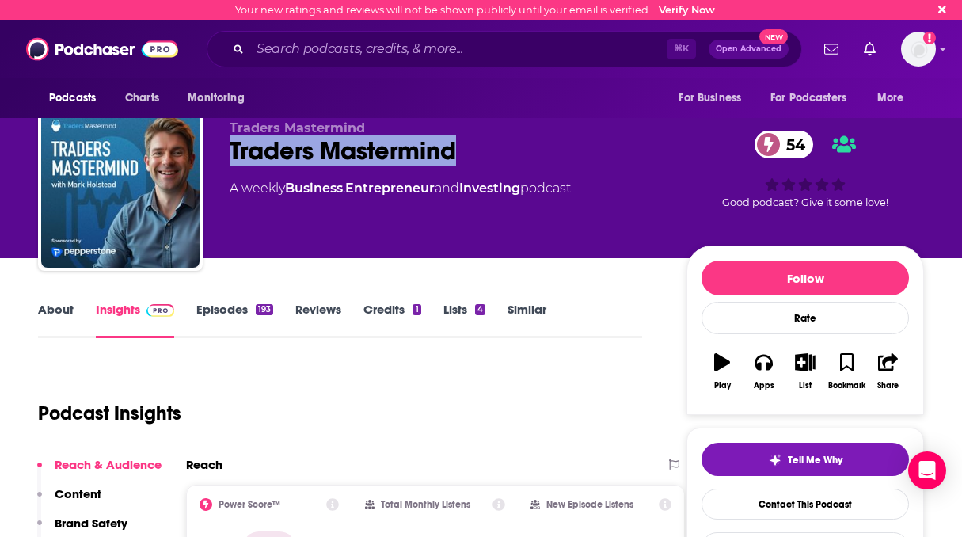
drag, startPoint x: 467, startPoint y: 150, endPoint x: 233, endPoint y: 150, distance: 233.5
click at [233, 150] on div "Traders Mastermind 54" at bounding box center [445, 150] width 431 height 31
copy h2 "Traders Mastermind"
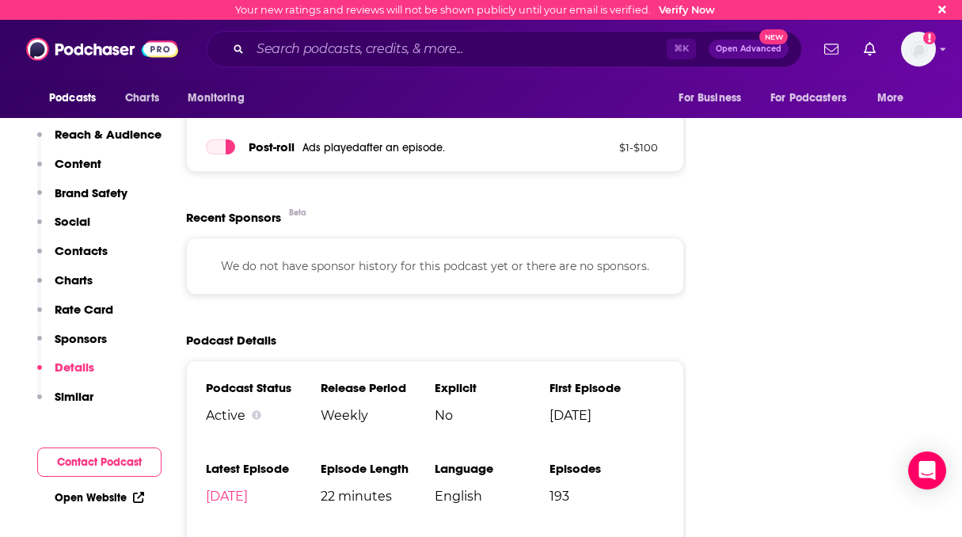
click at [81, 394] on p "Similar" at bounding box center [74, 396] width 39 height 15
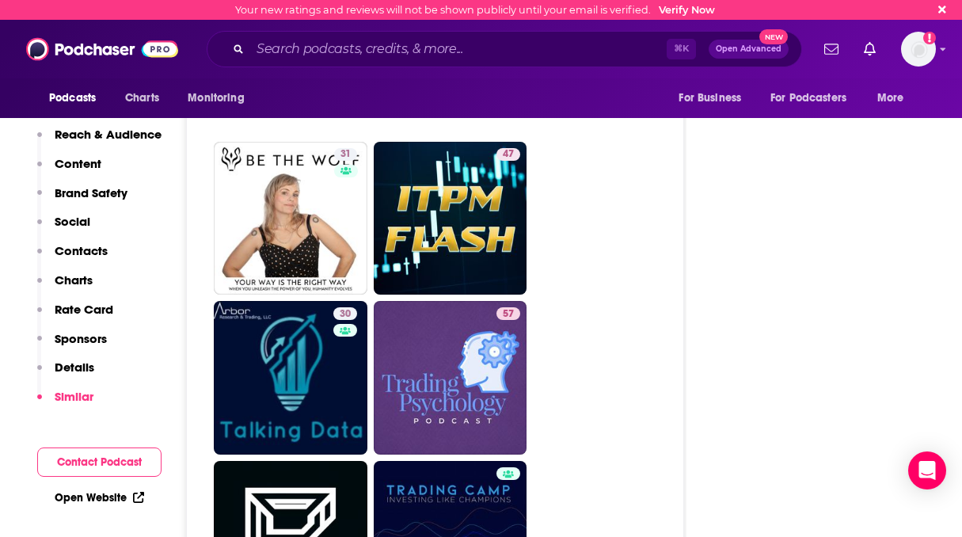
scroll to position [3057, 0]
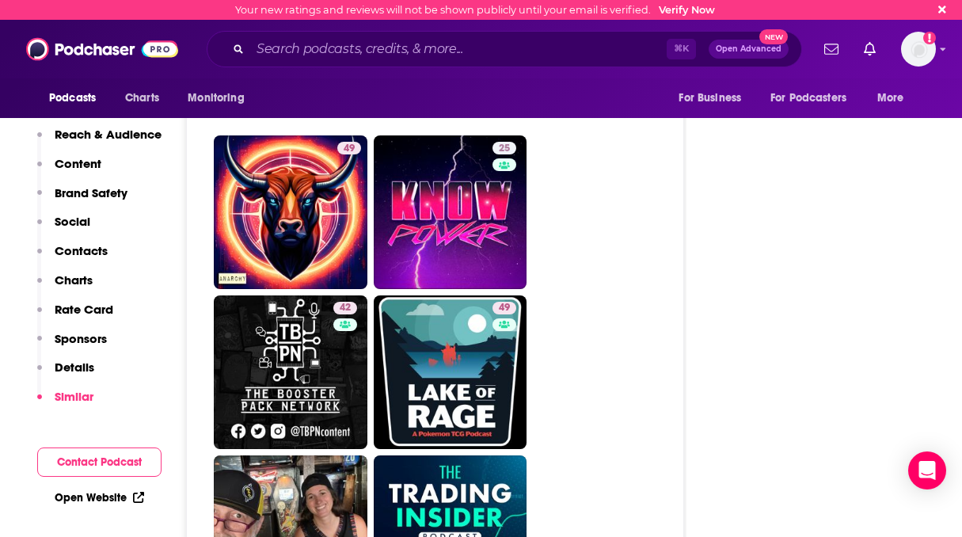
scroll to position [4333, 0]
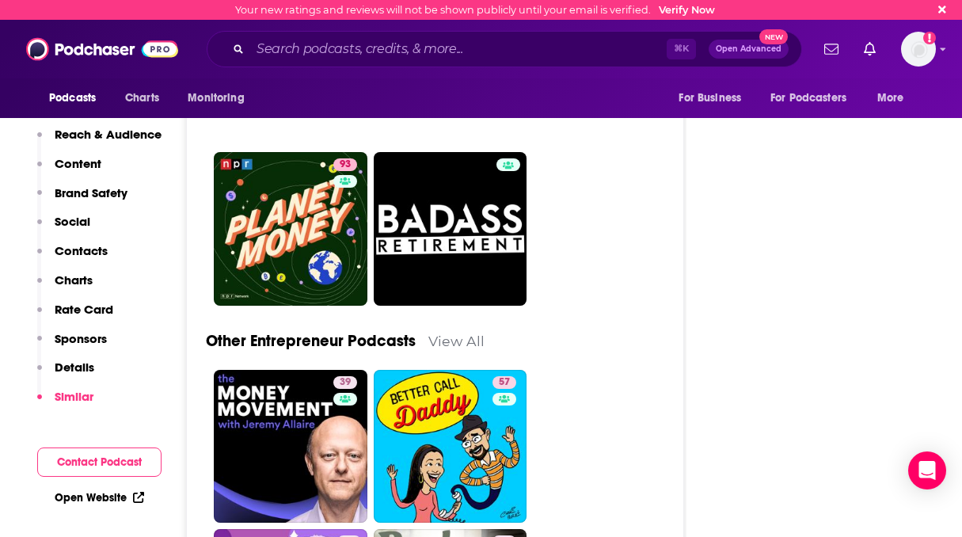
scroll to position [6290, 0]
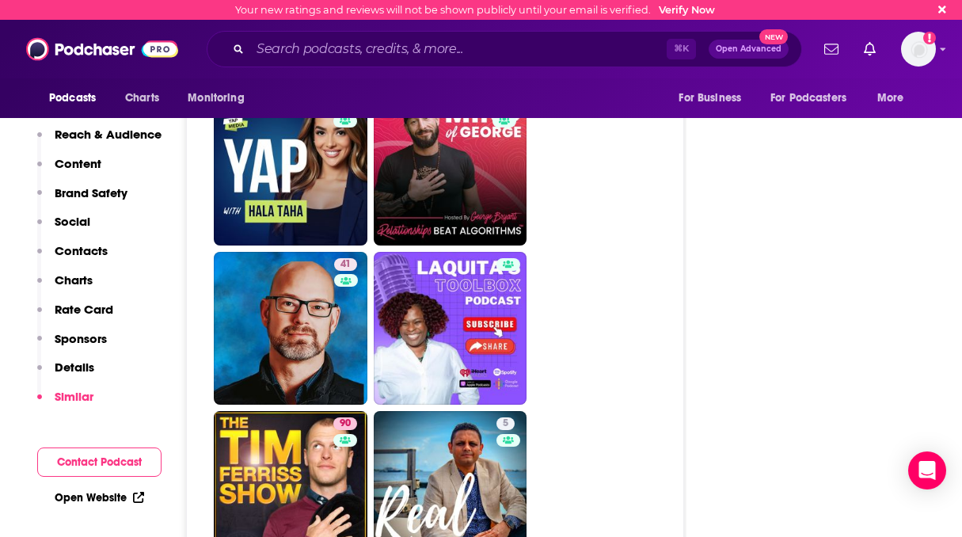
scroll to position [7206, 0]
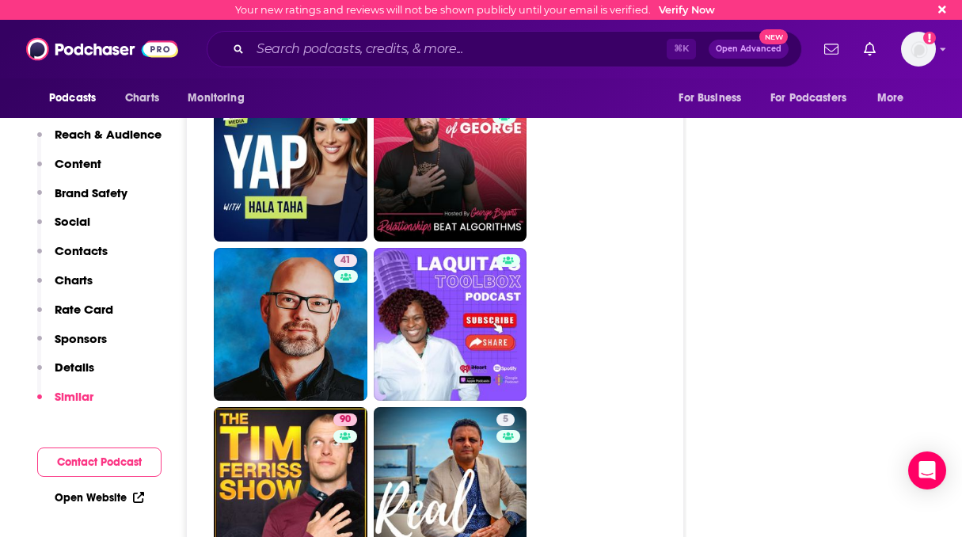
click at [571, 298] on ul "39 57 43 43 24 46 65 54 85 49 41 90 5 9 6 45" at bounding box center [444, 164] width 460 height 1429
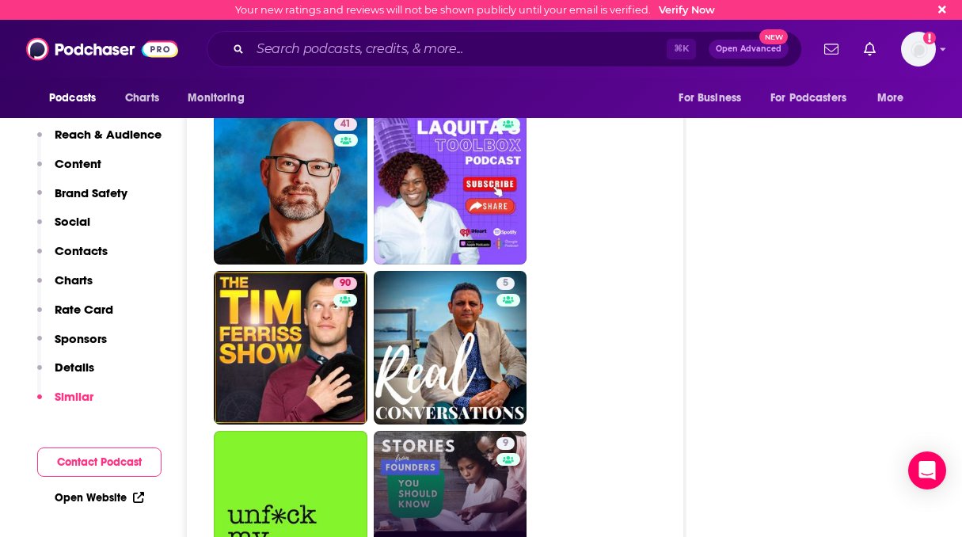
scroll to position [7339, 0]
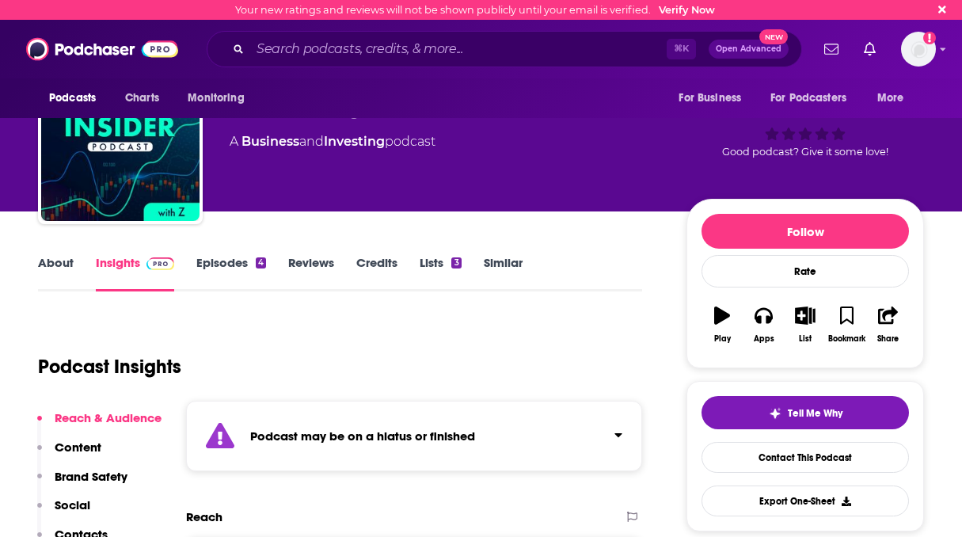
scroll to position [37, 0]
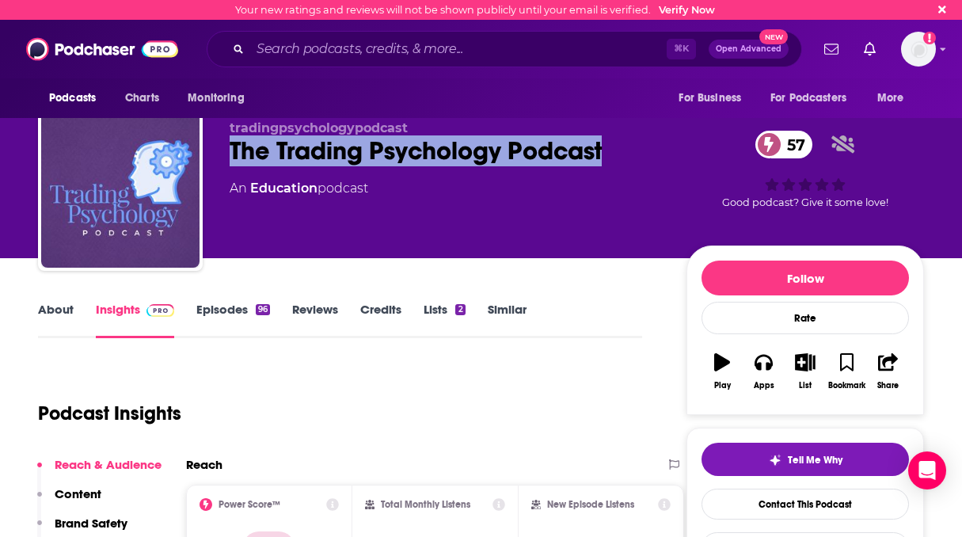
drag, startPoint x: 624, startPoint y: 150, endPoint x: 207, endPoint y: 156, distance: 417.1
click at [207, 156] on div "tradingpsychologypodcast The Trading Psychology Podcast 57 An Education podcast…" at bounding box center [481, 191] width 886 height 171
copy h2 "The Trading Psychology Podcast"
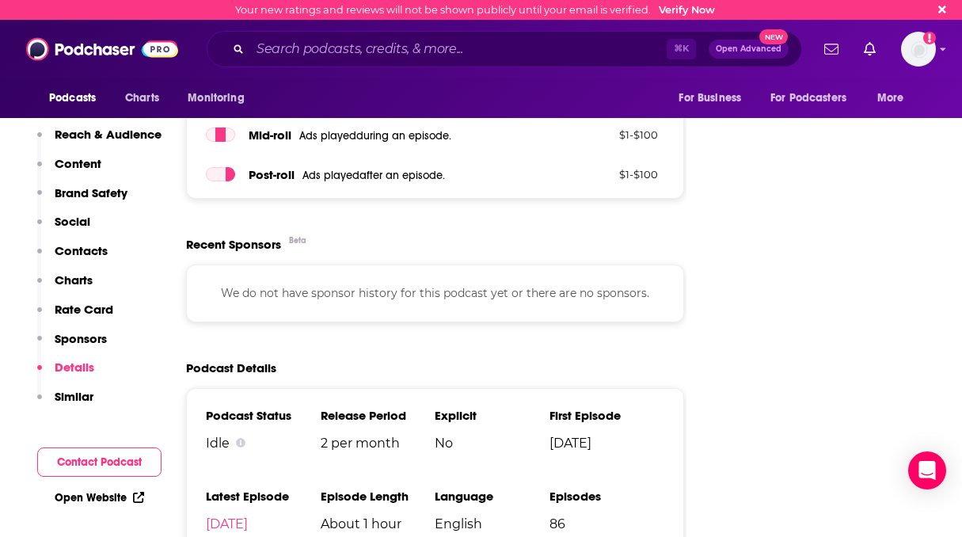
scroll to position [2017, 0]
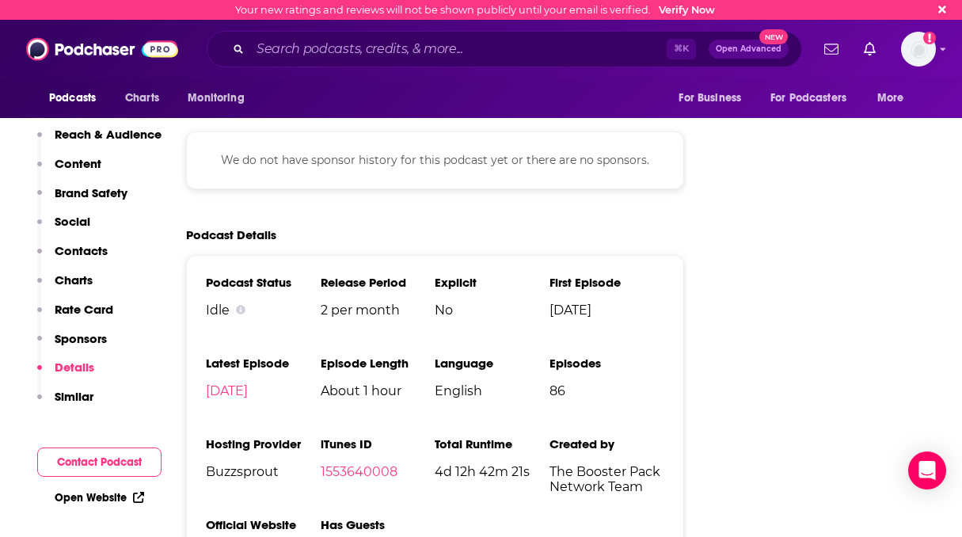
click at [78, 395] on p "Similar" at bounding box center [74, 396] width 39 height 15
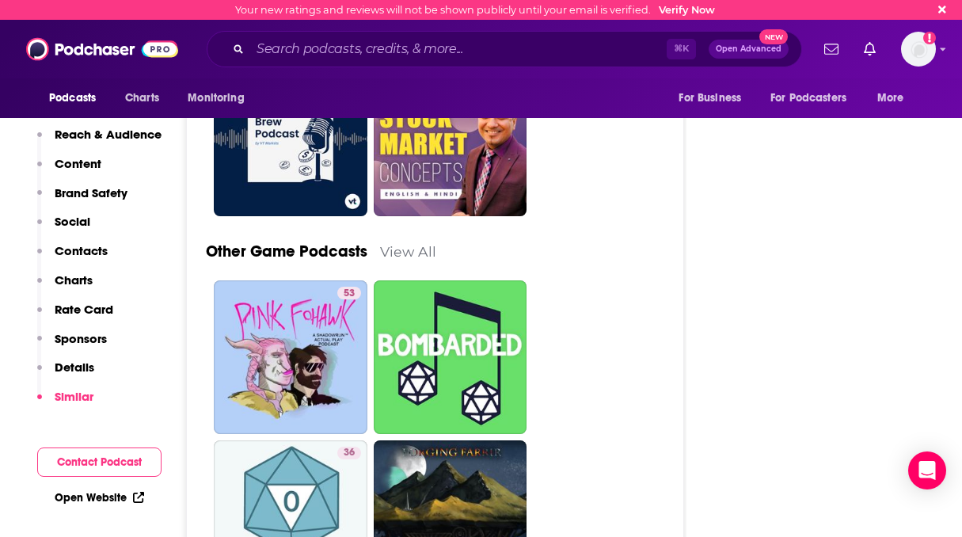
scroll to position [4453, 0]
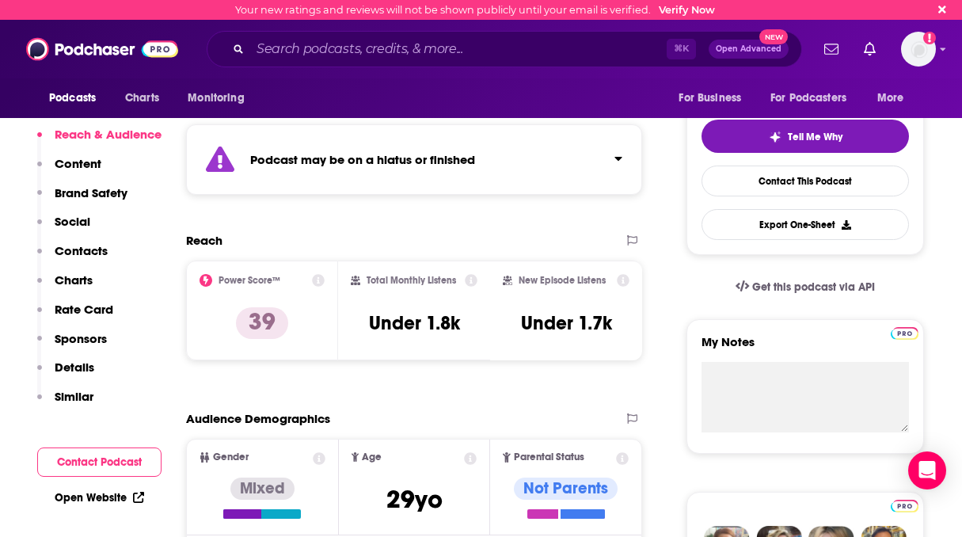
scroll to position [321, 0]
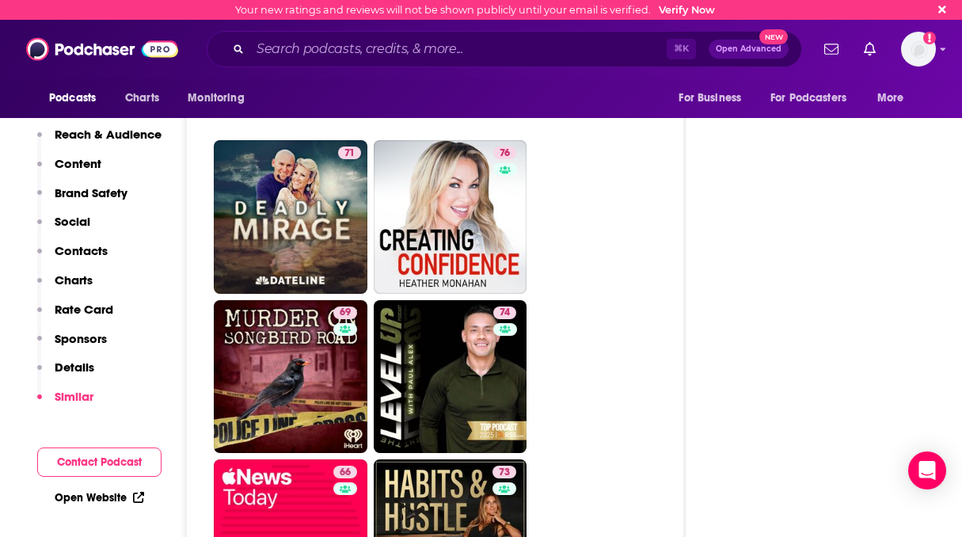
scroll to position [5219, 0]
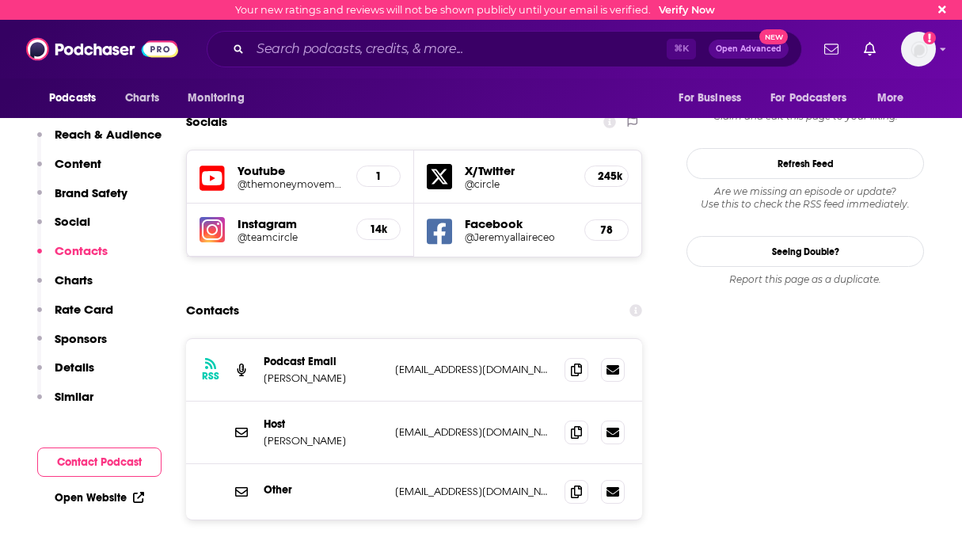
scroll to position [1606, 0]
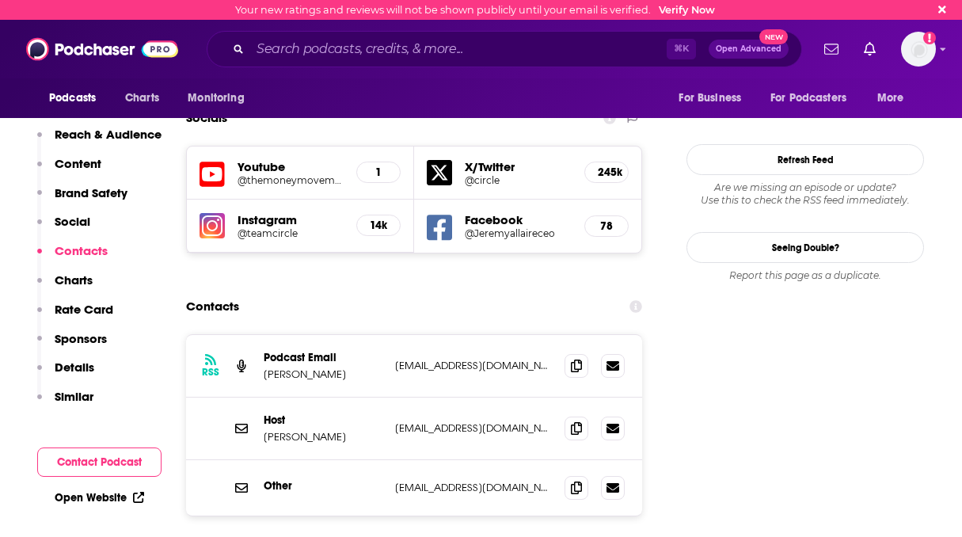
click at [73, 389] on p "Similar" at bounding box center [74, 396] width 39 height 15
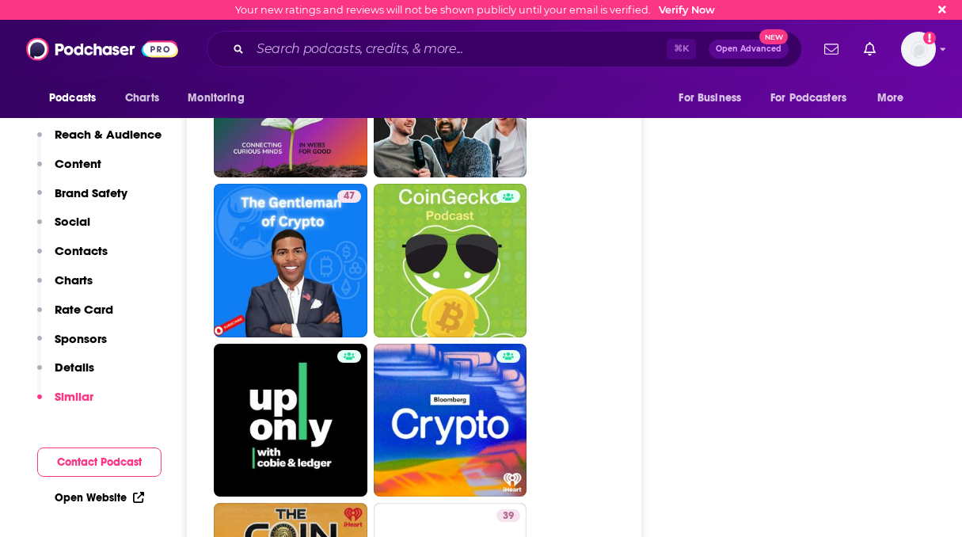
scroll to position [3446, 0]
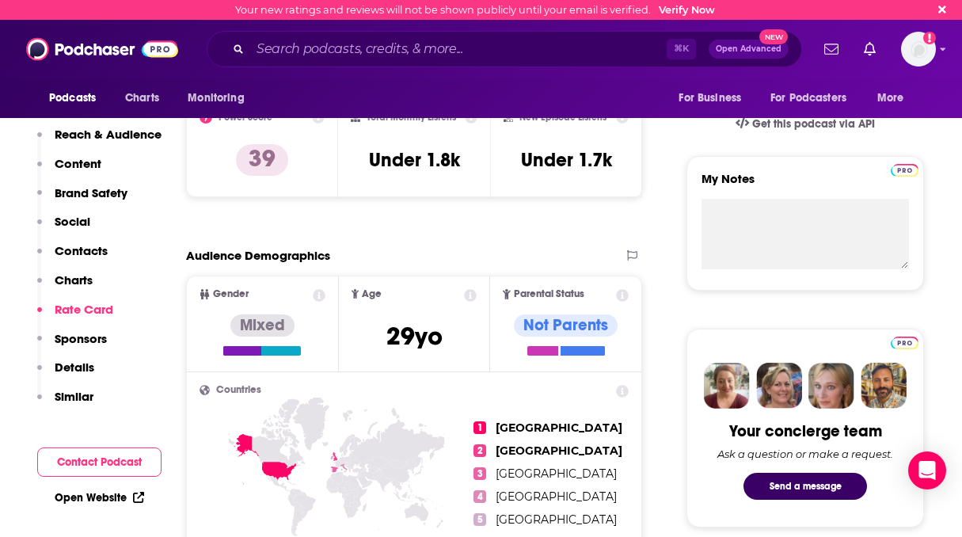
scroll to position [0, 0]
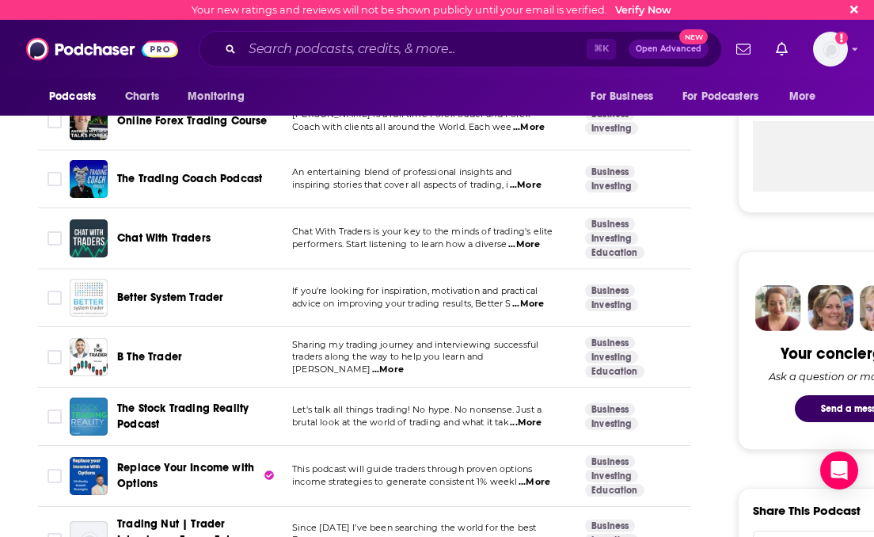
click at [525, 185] on span "...More" at bounding box center [526, 185] width 32 height 13
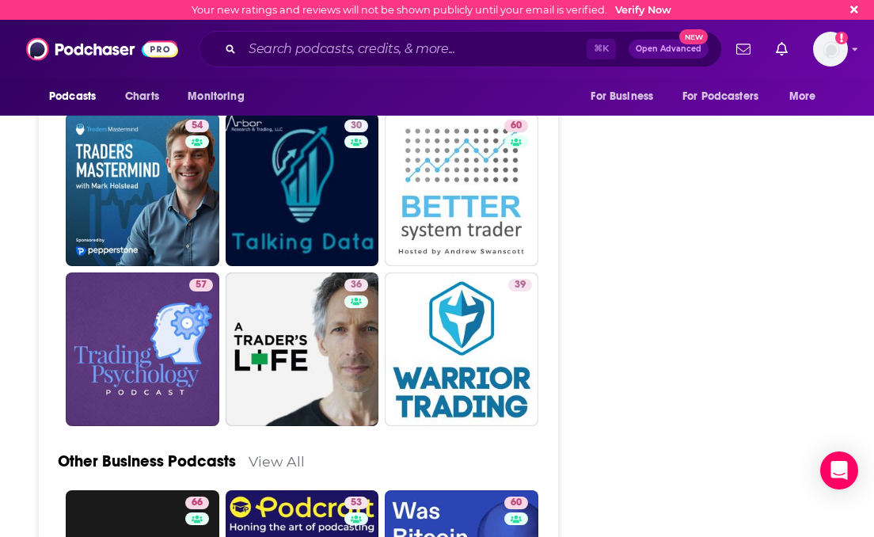
scroll to position [4313, 0]
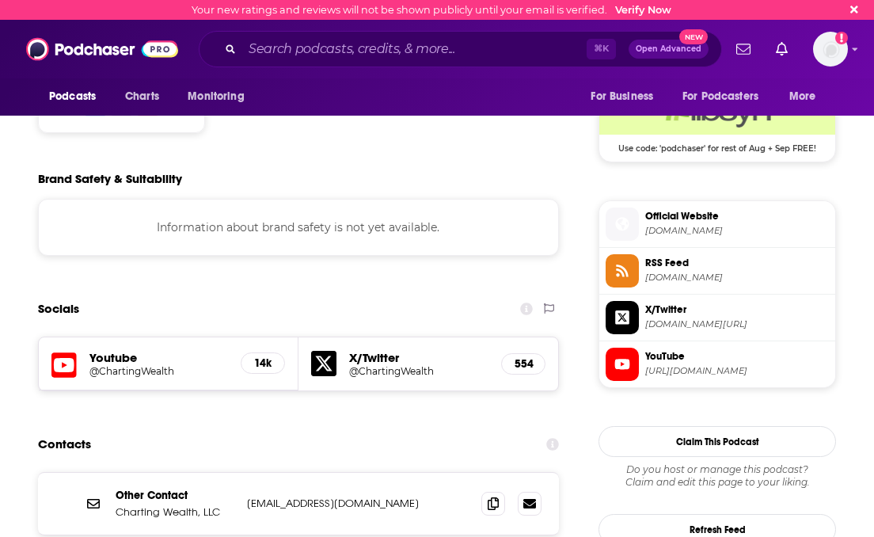
scroll to position [1301, 0]
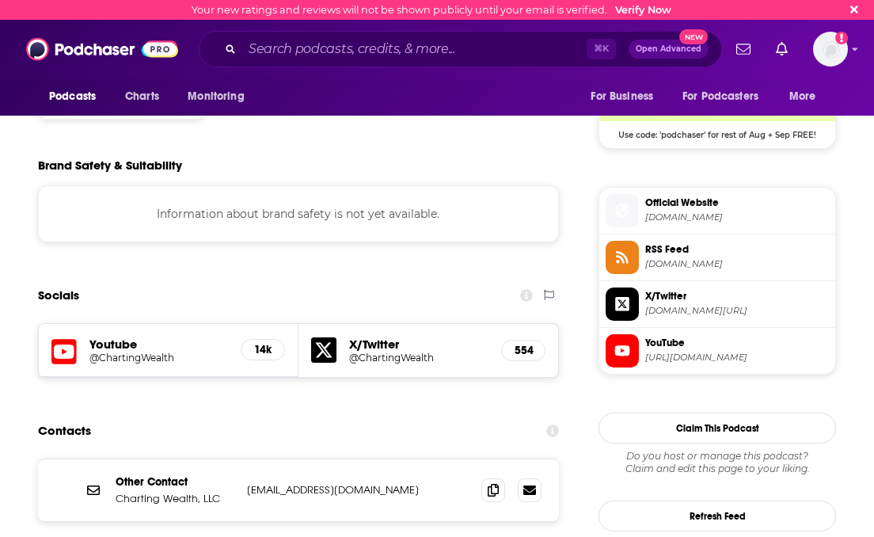
click at [100, 336] on h5 "Youtube" at bounding box center [158, 343] width 139 height 15
click at [115, 351] on h5 "@ChartingWealth" at bounding box center [158, 357] width 139 height 12
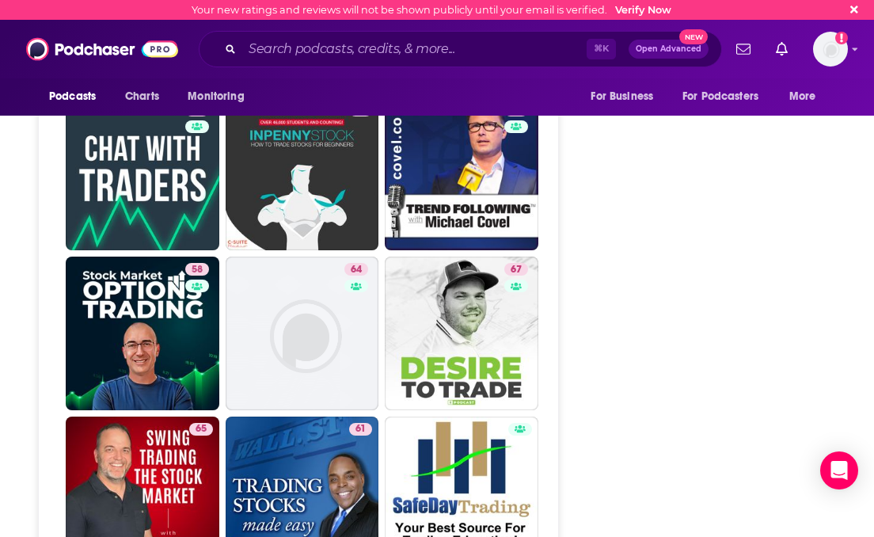
scroll to position [3573, 0]
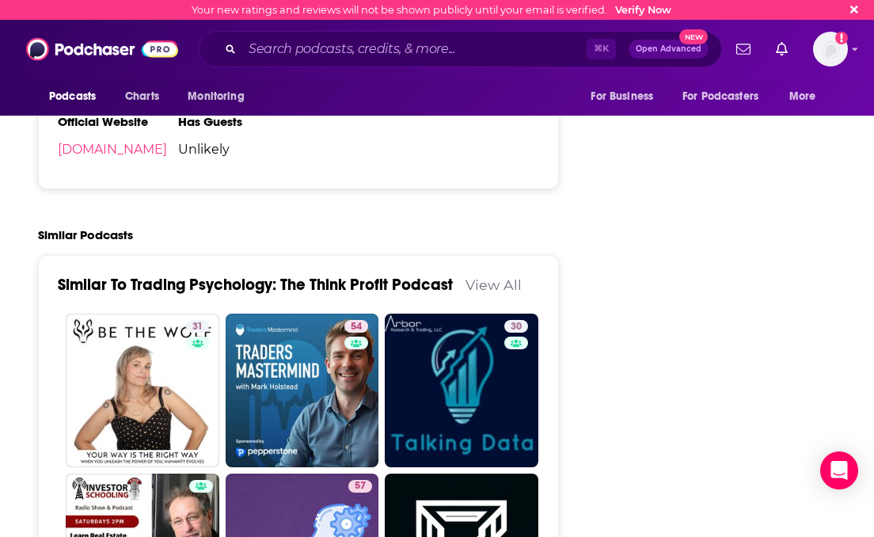
scroll to position [2911, 0]
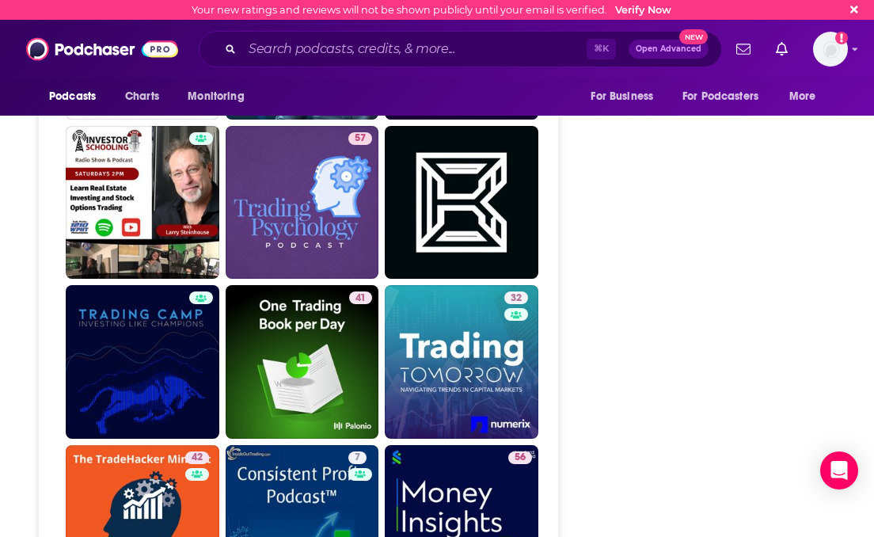
scroll to position [3224, 0]
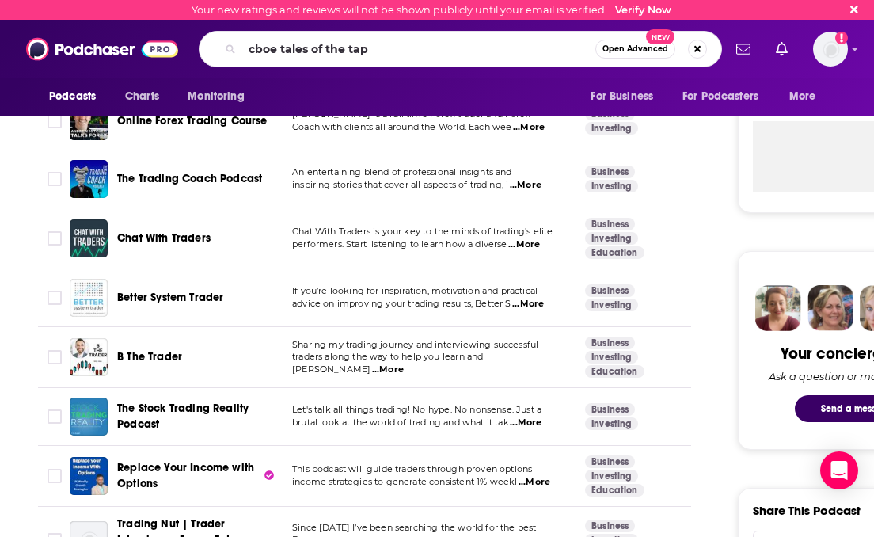
type input "cboe tales of the tape"
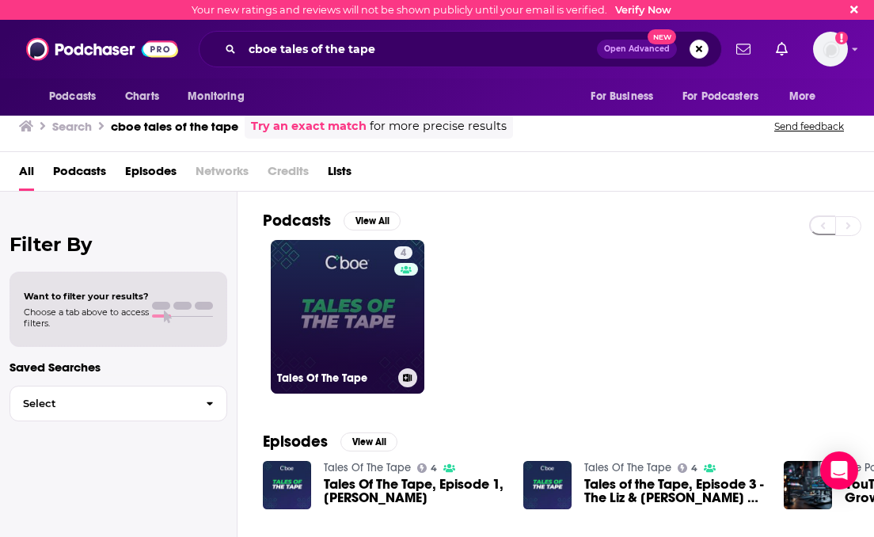
click at [368, 316] on link "4 Tales Of The Tape" at bounding box center [348, 317] width 154 height 154
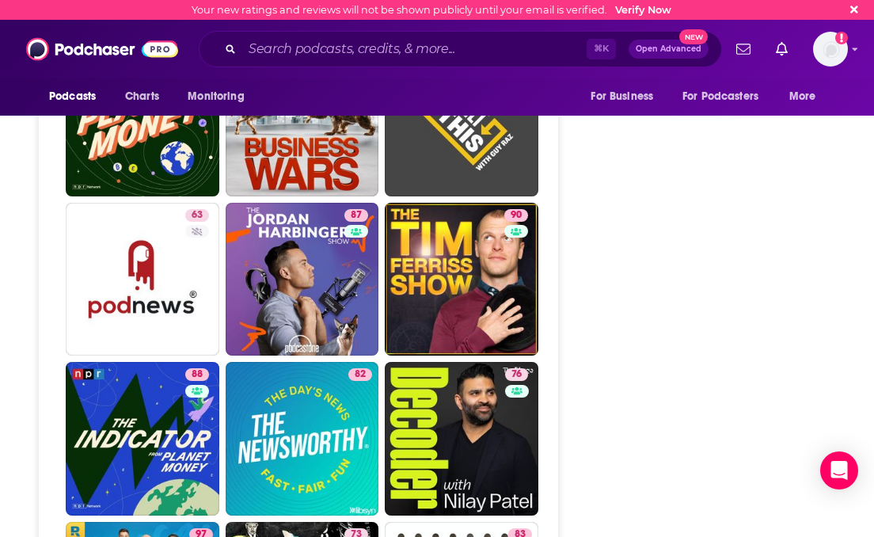
scroll to position [2374, 0]
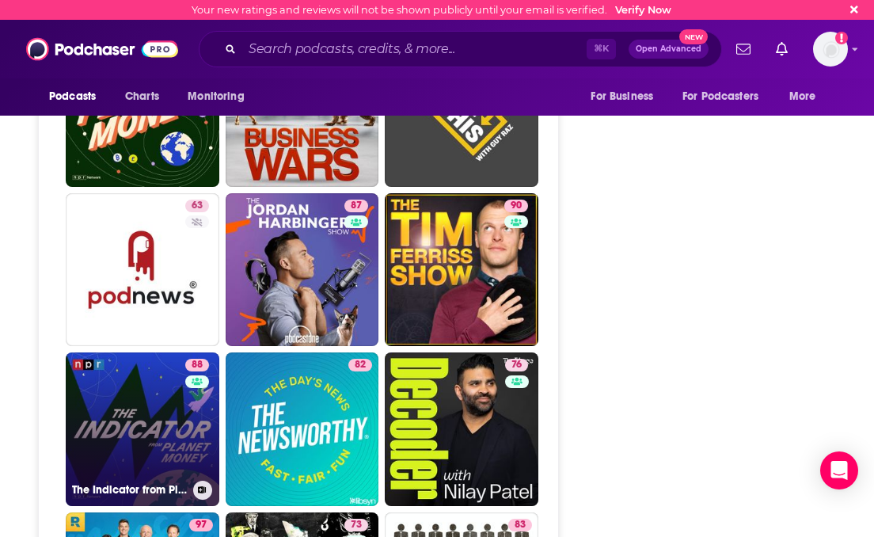
click at [100, 433] on link "88 The Indicator from Planet Money" at bounding box center [143, 429] width 154 height 154
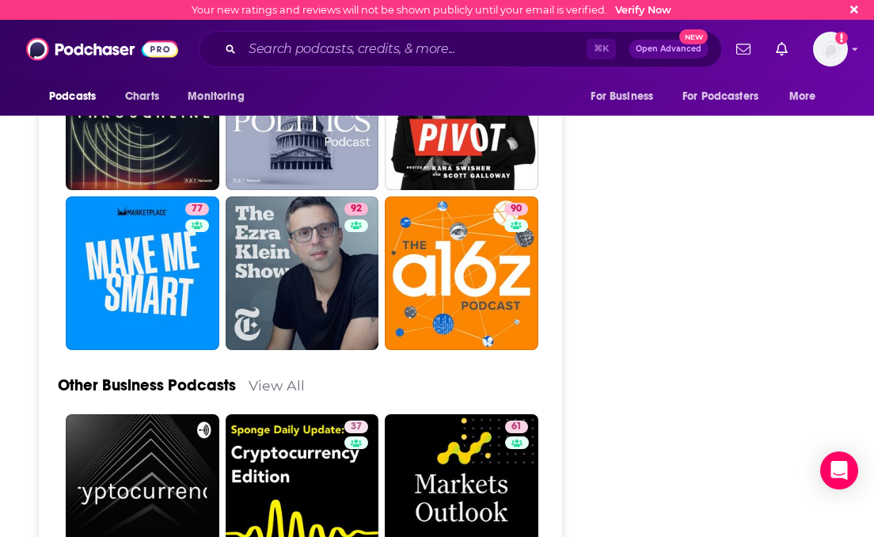
scroll to position [5501, 0]
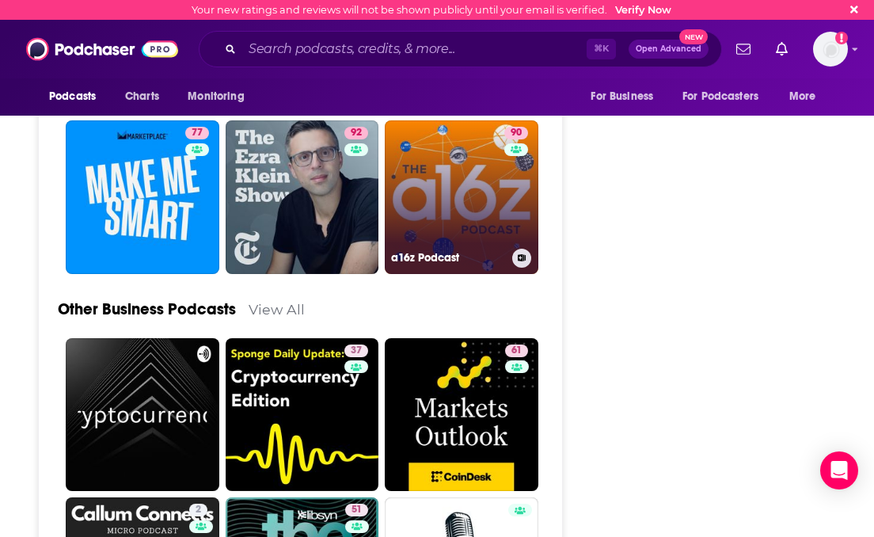
click at [438, 251] on h3 "a16z Podcast" at bounding box center [448, 257] width 115 height 13
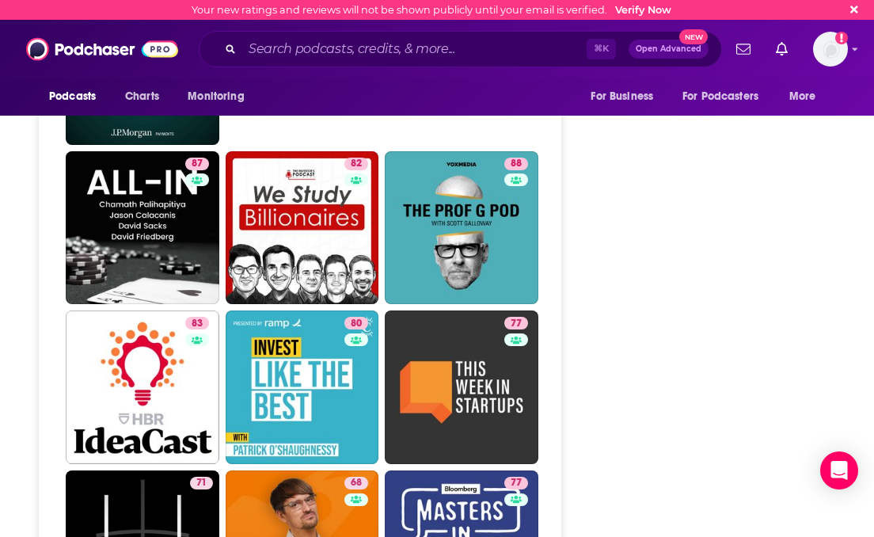
scroll to position [4774, 0]
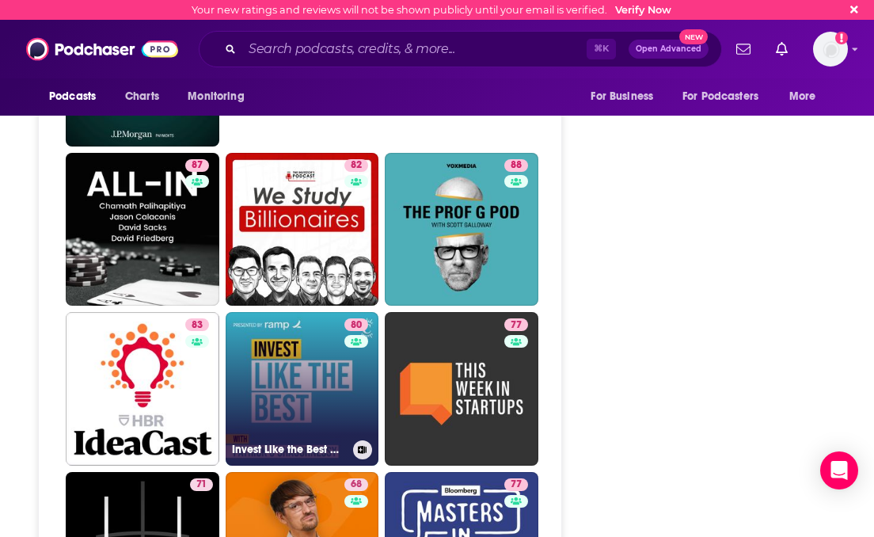
click at [293, 312] on link "80 Invest Like the Best with Patrick O'Shaughnessy" at bounding box center [303, 389] width 154 height 154
type input "https://www.podchaser.com/podcasts/invest-like-the-best-with-patr-217105"
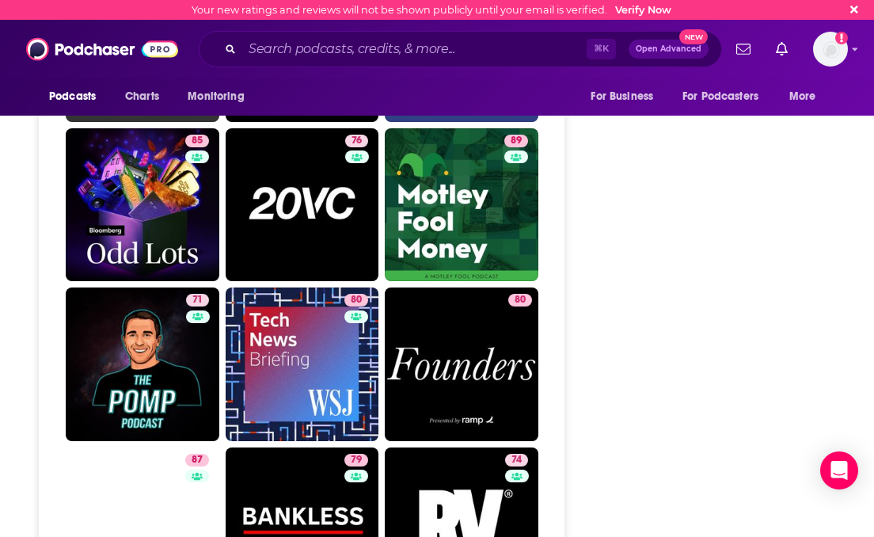
scroll to position [4671, 0]
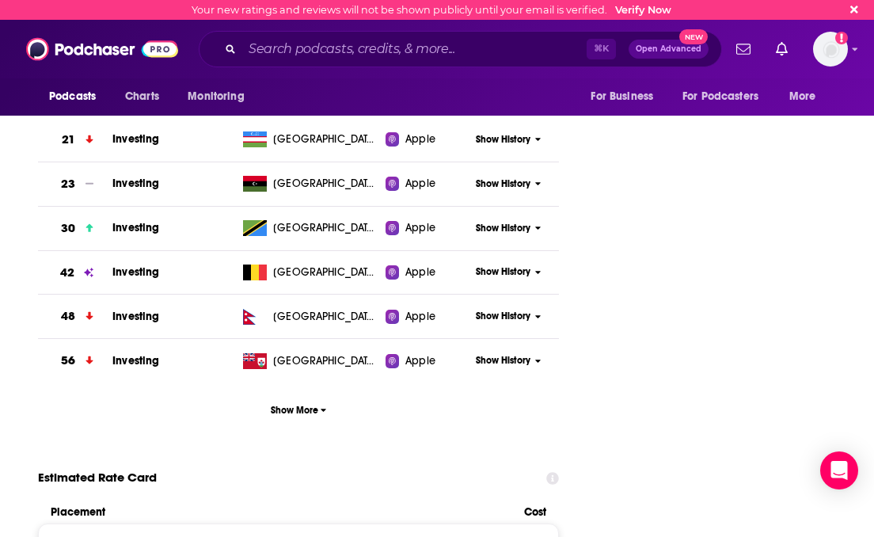
scroll to position [1615, 0]
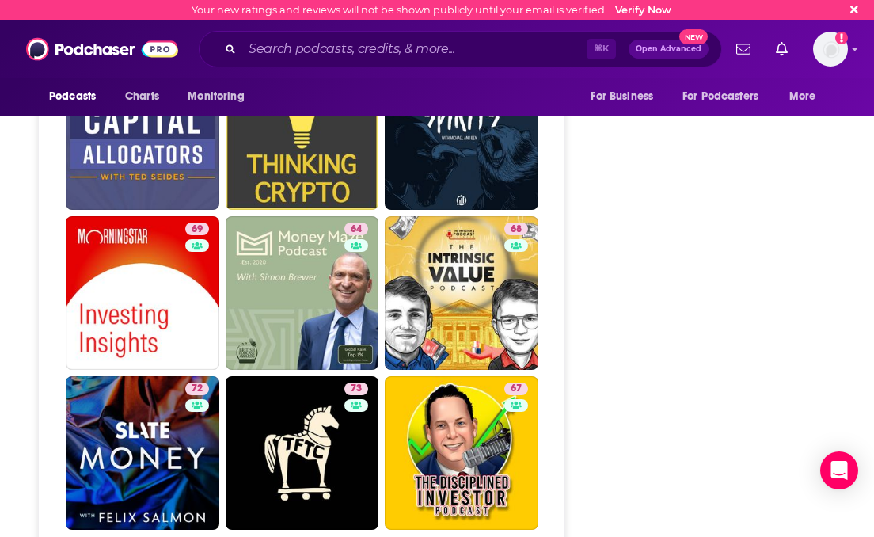
scroll to position [4895, 0]
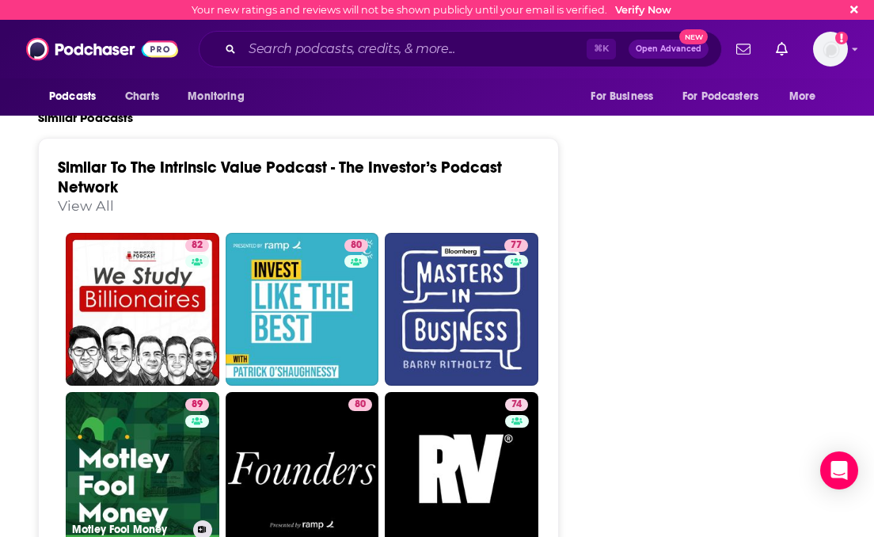
scroll to position [3889, 0]
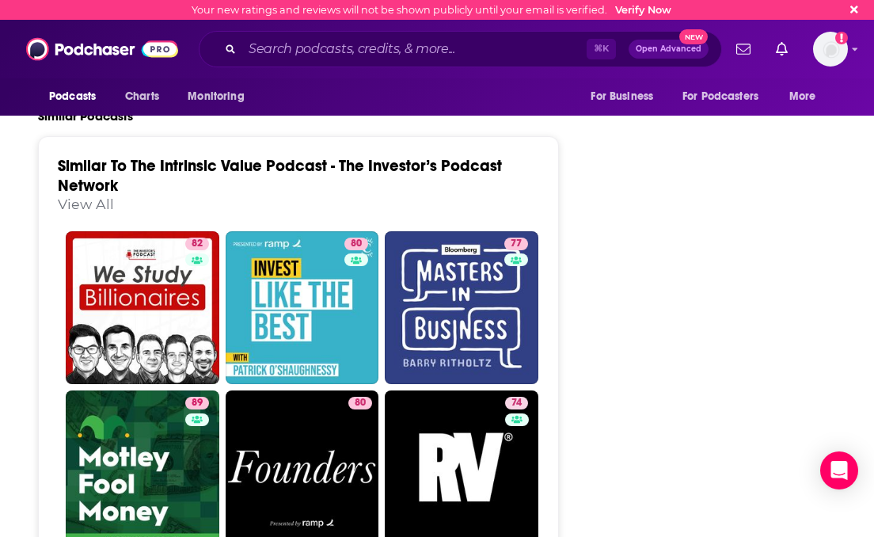
click at [628, 309] on div "Follow Rate Play Apps List Bookmark Share Tell Me Why Contact This Podcast Expo…" at bounding box center [716, 351] width 237 height 7891
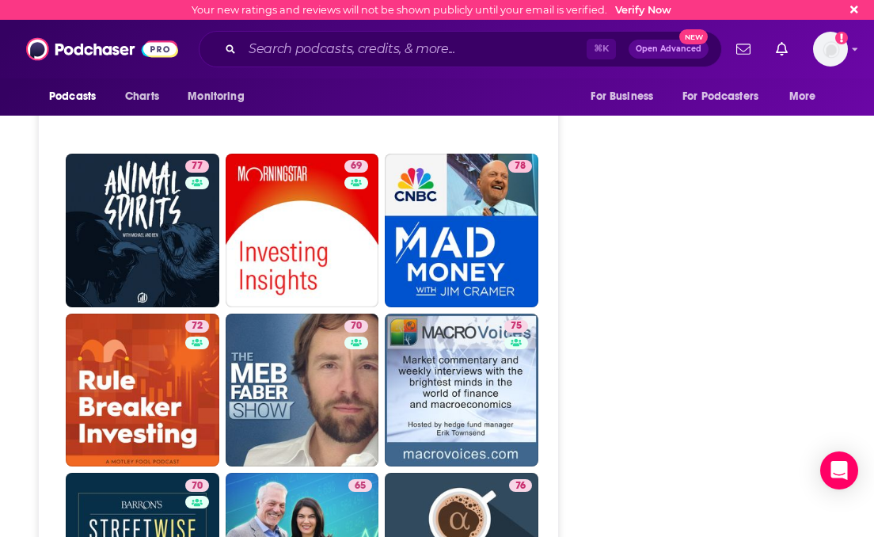
scroll to position [4446, 0]
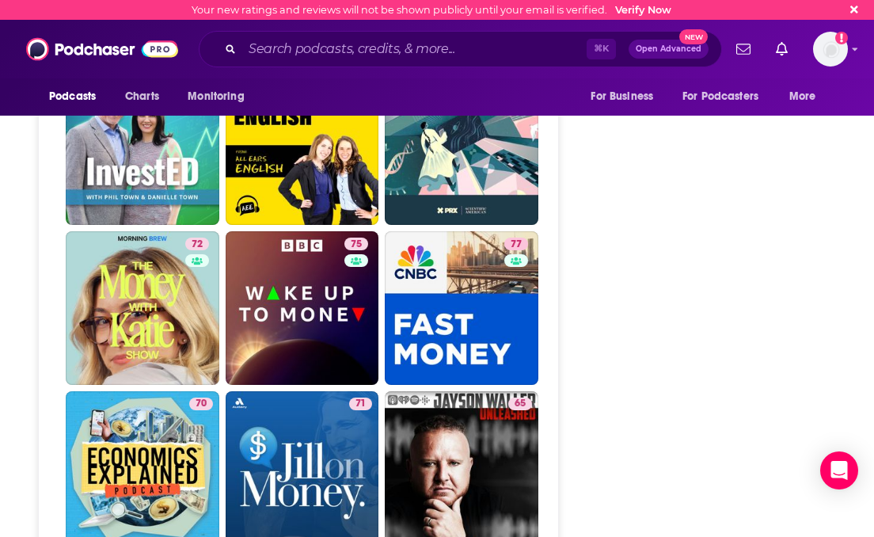
scroll to position [4840, 0]
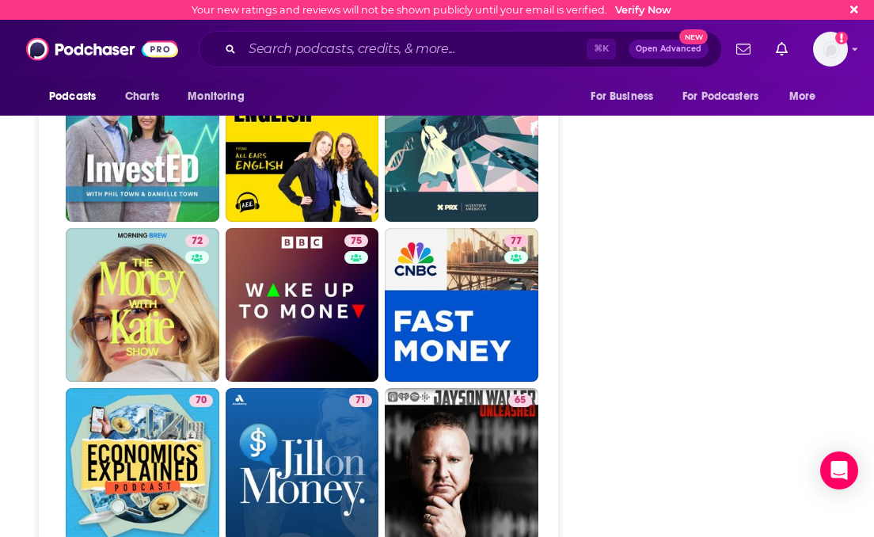
drag, startPoint x: 597, startPoint y: 334, endPoint x: 58, endPoint y: 351, distance: 539.3
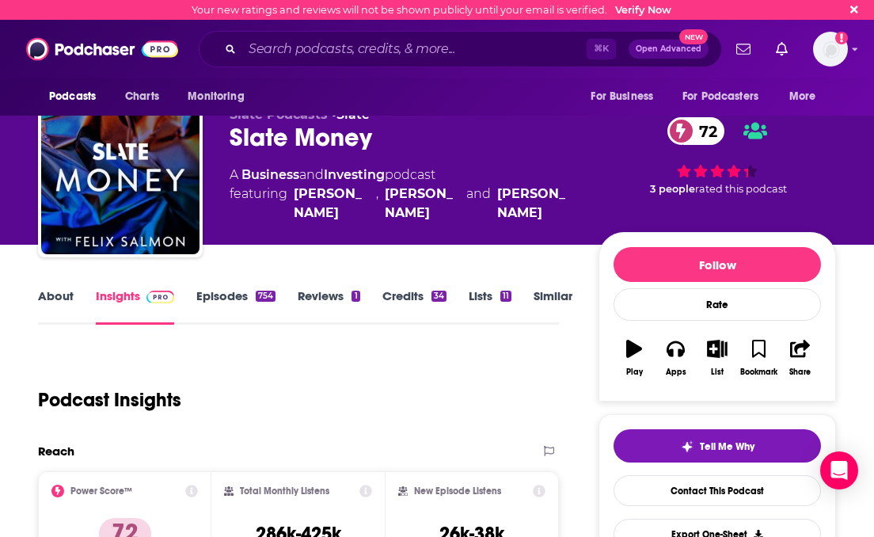
scroll to position [0, 0]
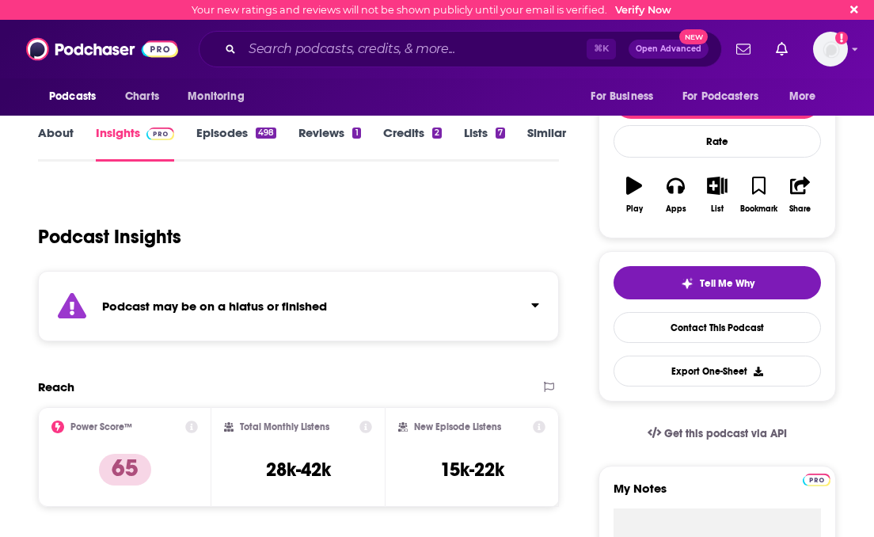
scroll to position [177, 0]
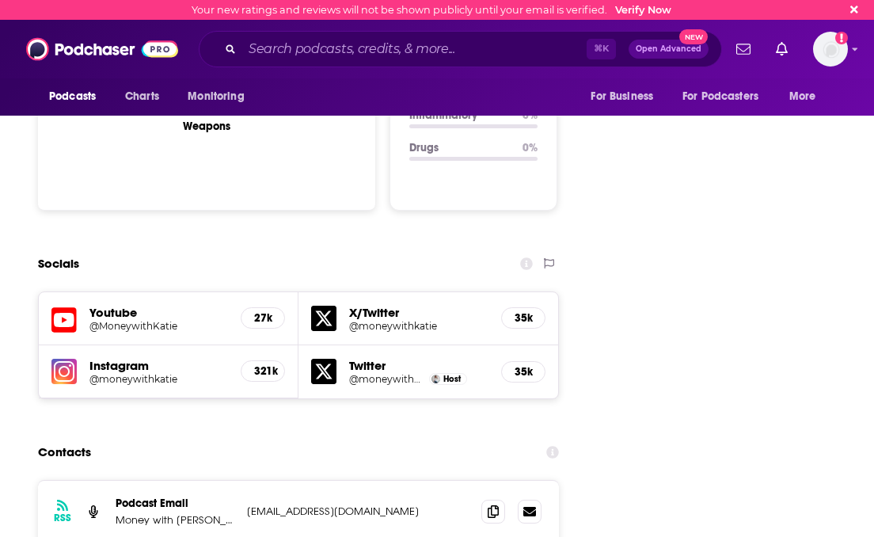
scroll to position [1678, 0]
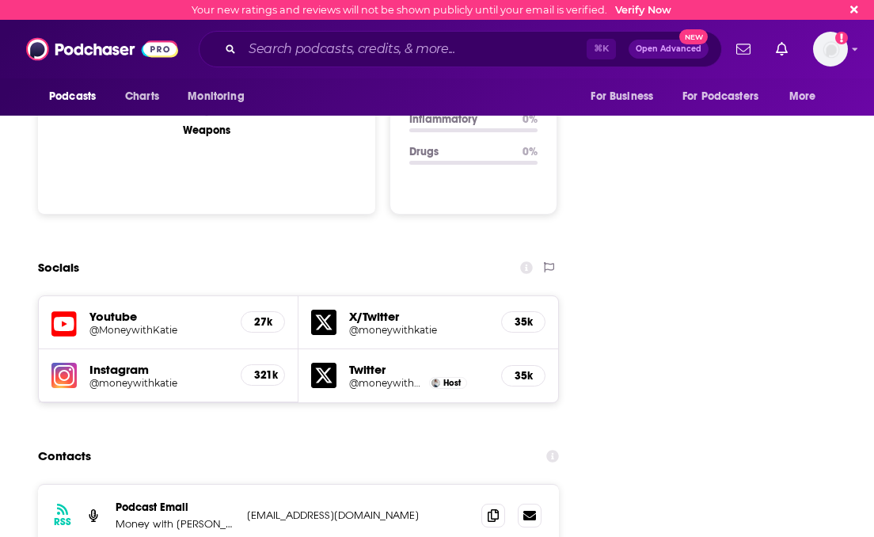
click at [134, 309] on h5 "Youtube" at bounding box center [158, 316] width 139 height 15
click at [120, 309] on h5 "Youtube" at bounding box center [158, 316] width 139 height 15
click at [60, 309] on icon at bounding box center [63, 323] width 25 height 29
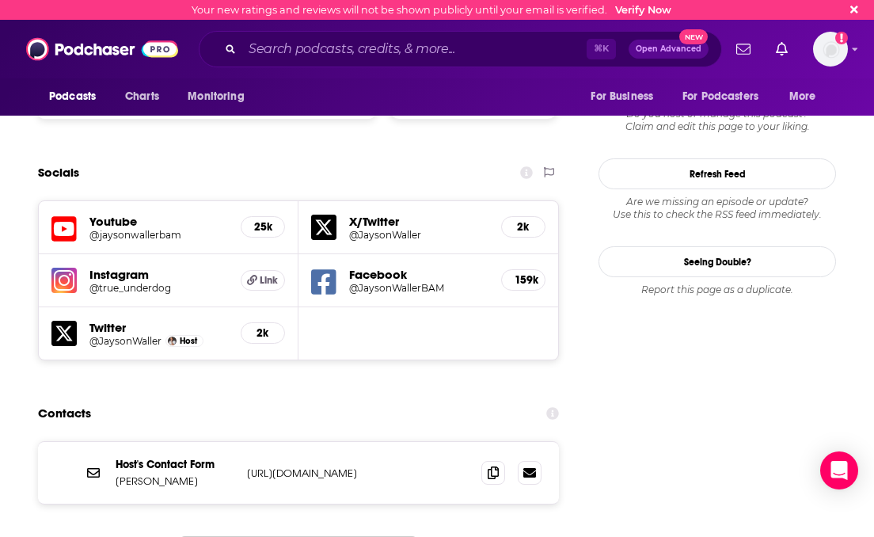
scroll to position [1737, 0]
click at [70, 200] on div "Youtube @jaysonwallerbam 25k" at bounding box center [169, 226] width 260 height 53
click at [70, 214] on icon at bounding box center [63, 228] width 25 height 29
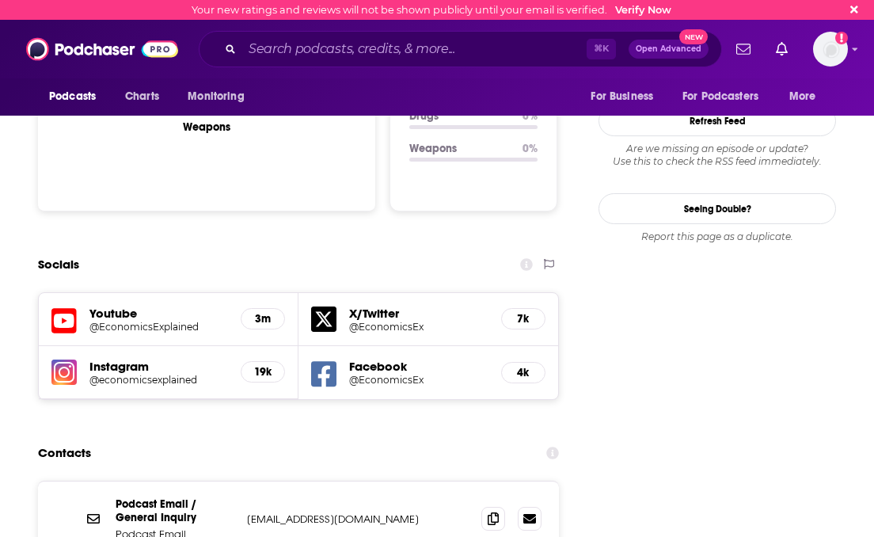
scroll to position [1648, 0]
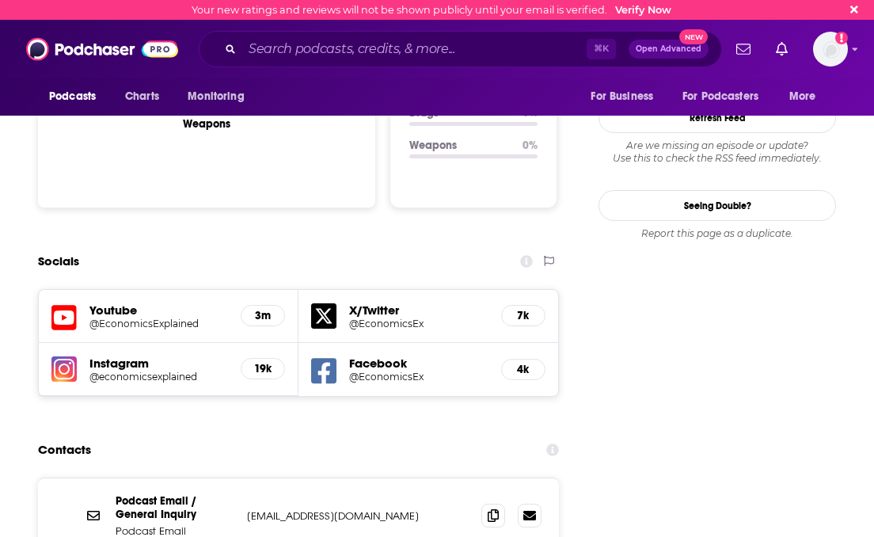
click at [97, 302] on h5 "Youtube" at bounding box center [158, 309] width 139 height 15
click at [66, 303] on icon at bounding box center [63, 317] width 25 height 29
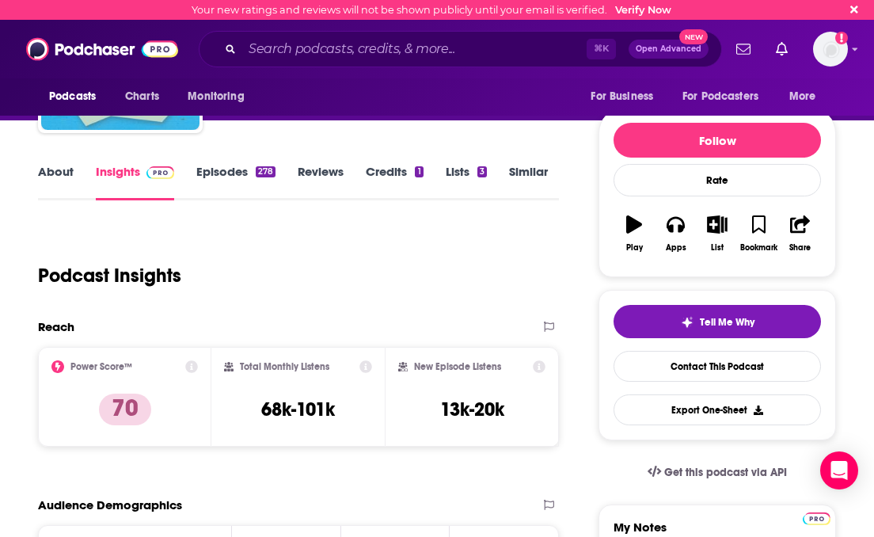
scroll to position [0, 0]
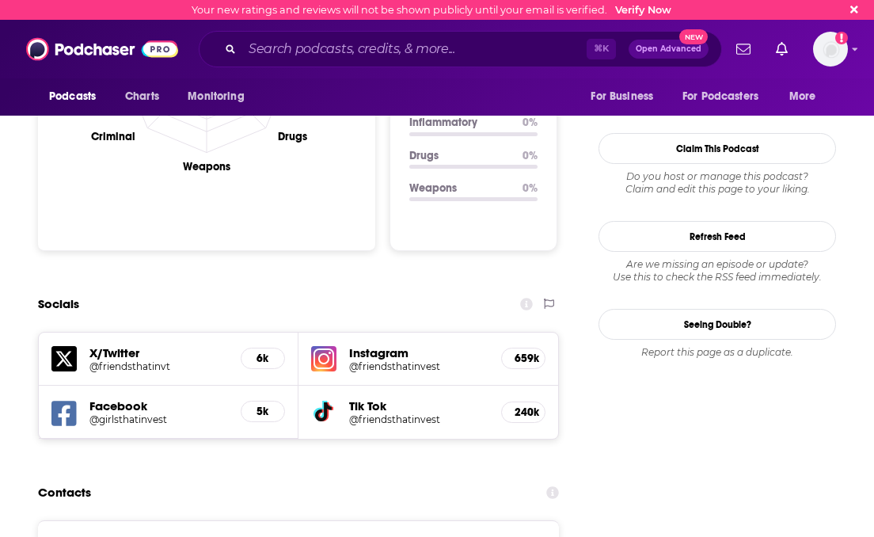
scroll to position [1675, 0]
click at [330, 345] on img at bounding box center [323, 357] width 25 height 25
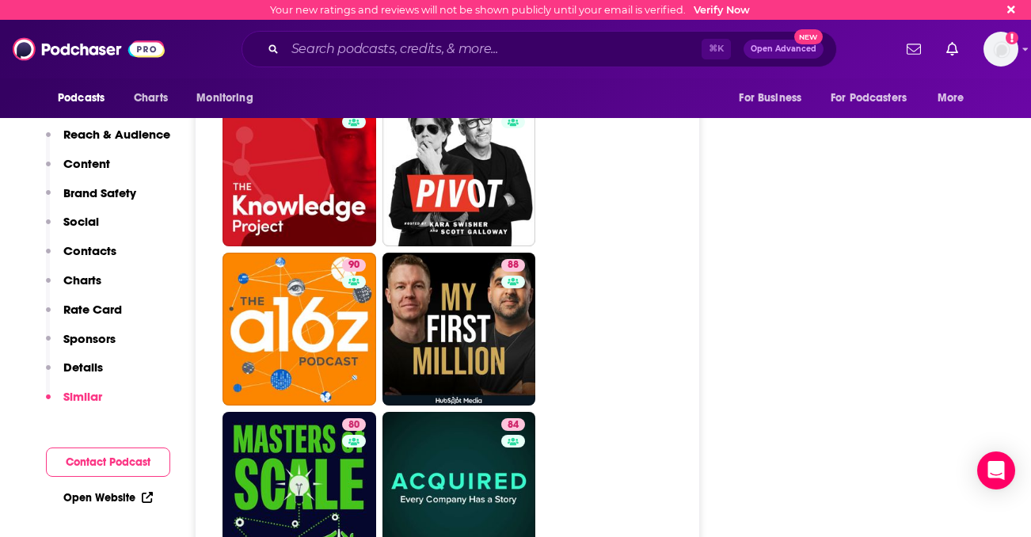
scroll to position [3938, 0]
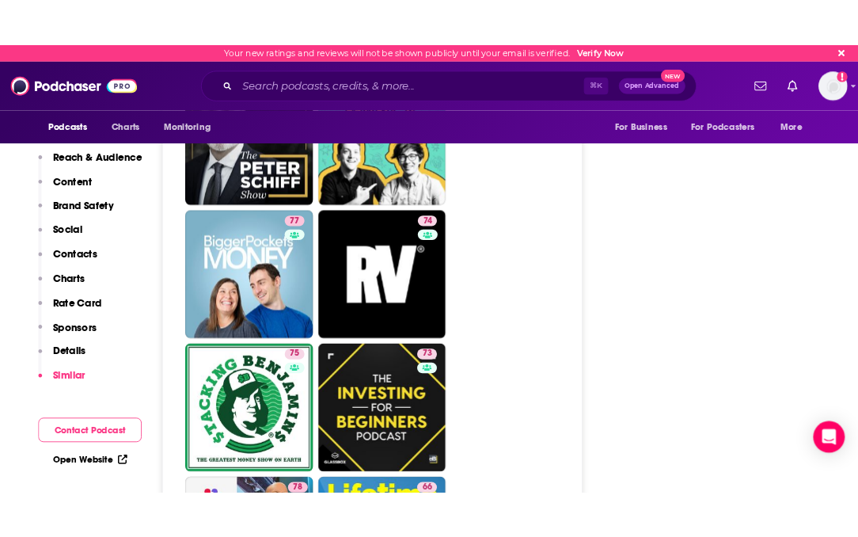
scroll to position [4661, 0]
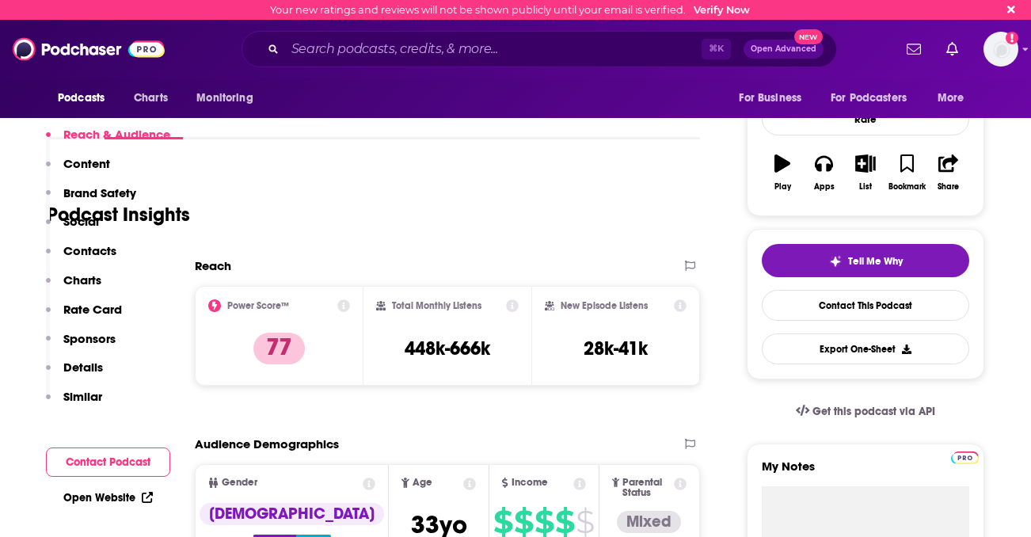
scroll to position [705, 0]
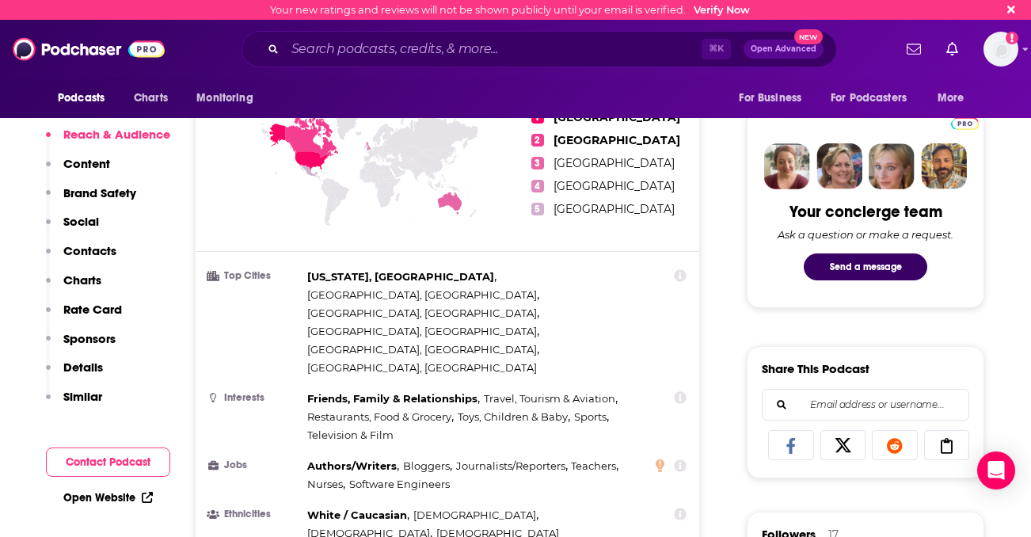
click at [82, 394] on p "Similar" at bounding box center [82, 396] width 39 height 15
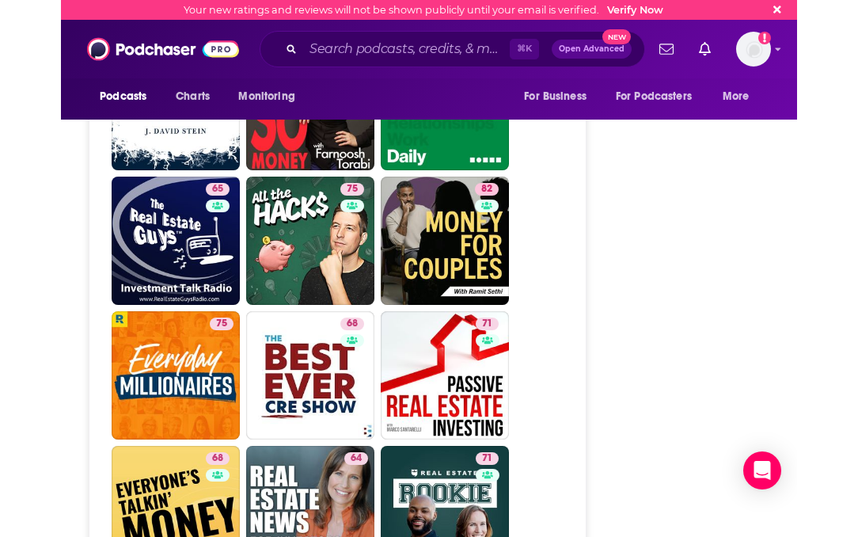
scroll to position [5172, 0]
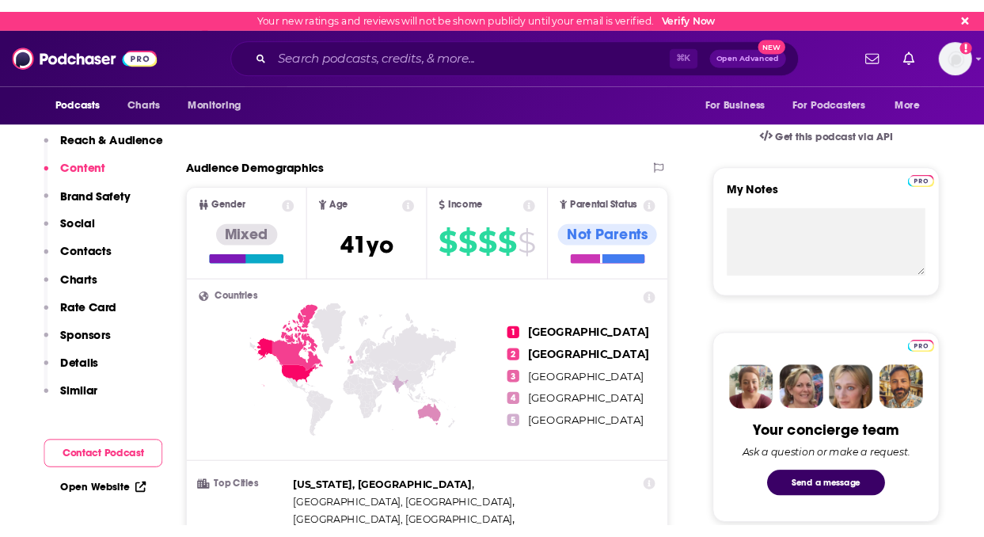
scroll to position [481, 0]
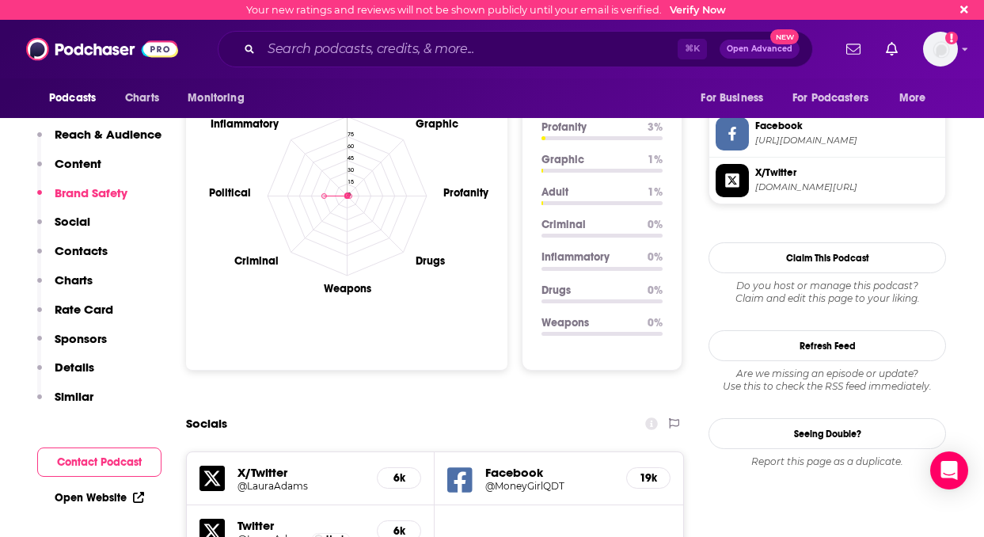
click at [66, 400] on p "Similar" at bounding box center [74, 396] width 39 height 15
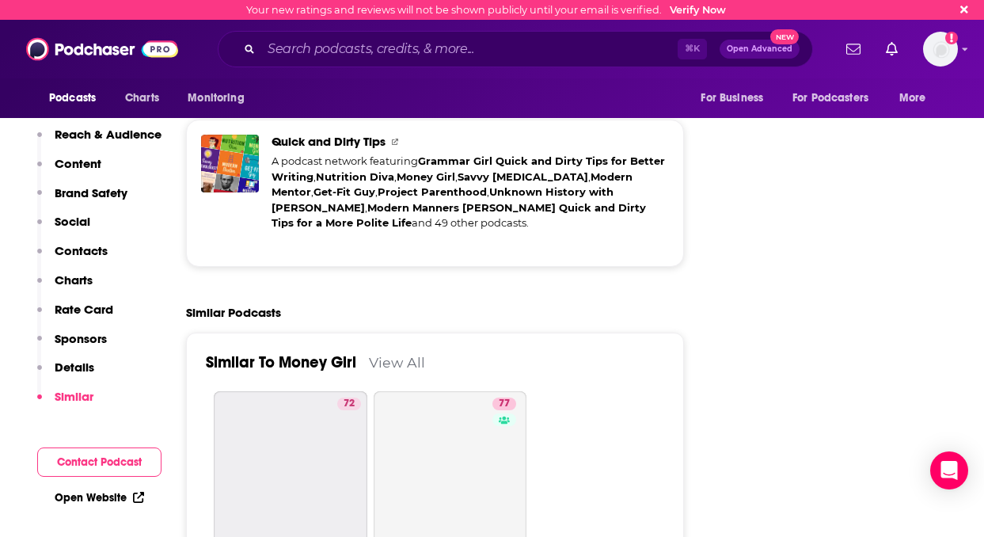
scroll to position [3854, 0]
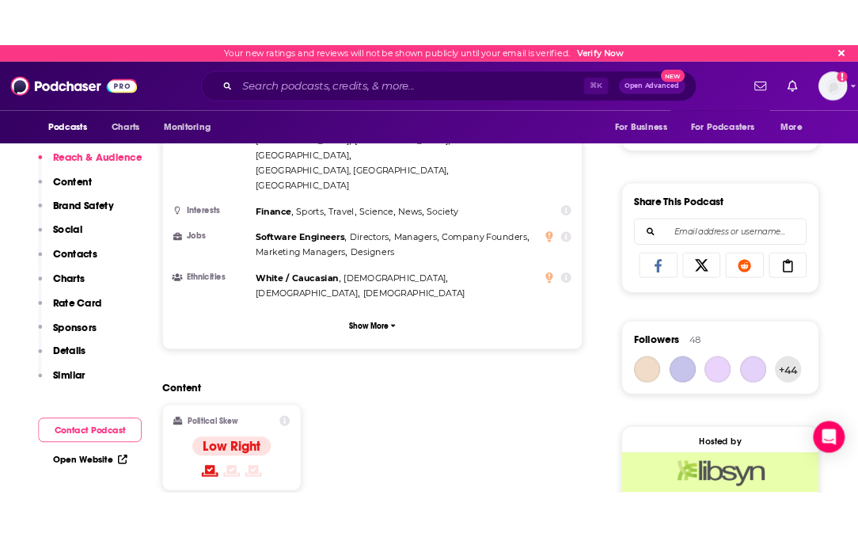
scroll to position [943, 0]
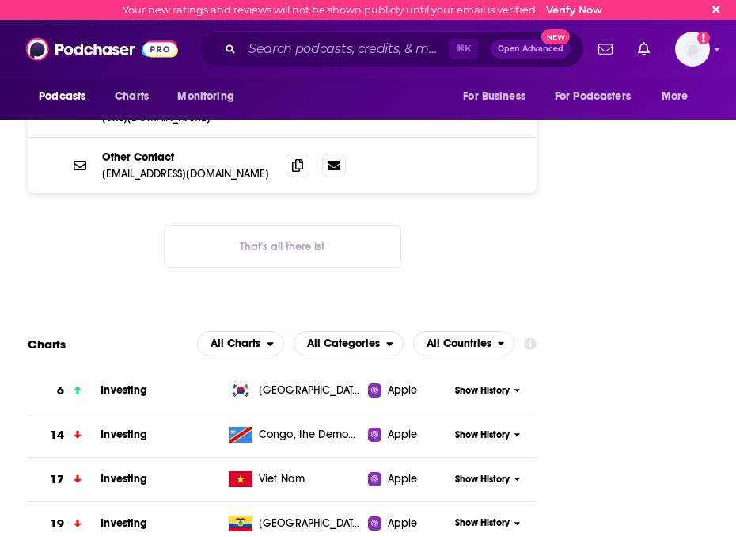
scroll to position [2769, 0]
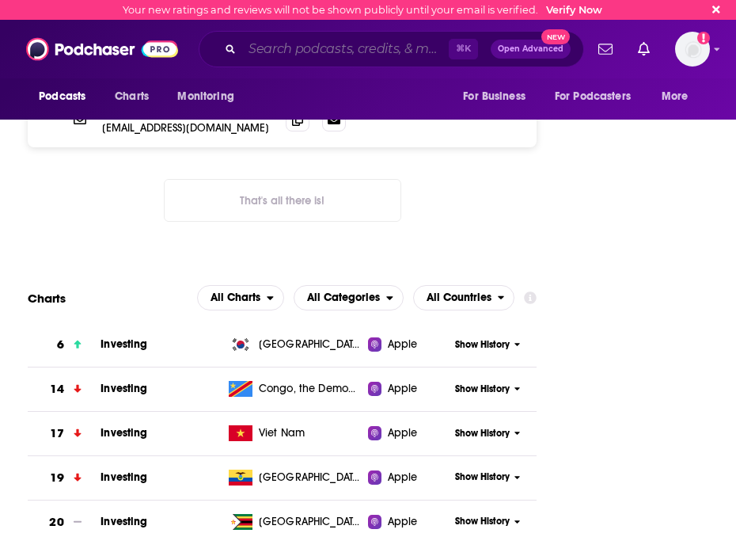
click at [313, 56] on input "Search podcasts, credits, & more..." at bounding box center [345, 48] width 207 height 25
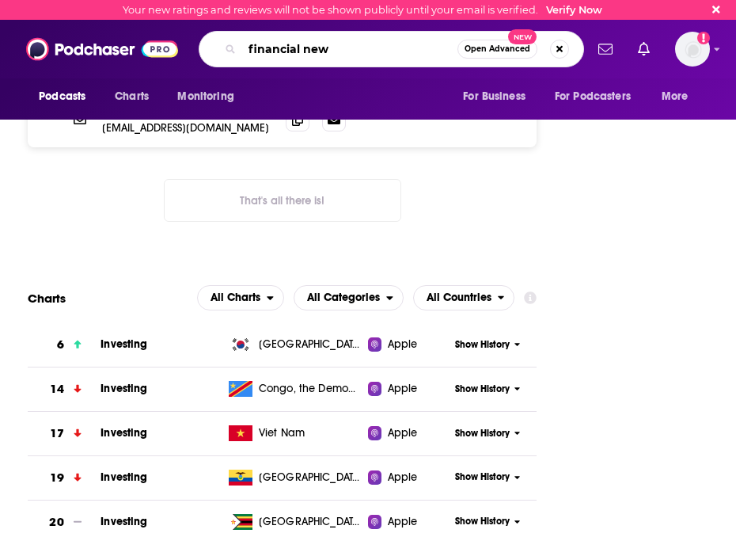
type input "financial news"
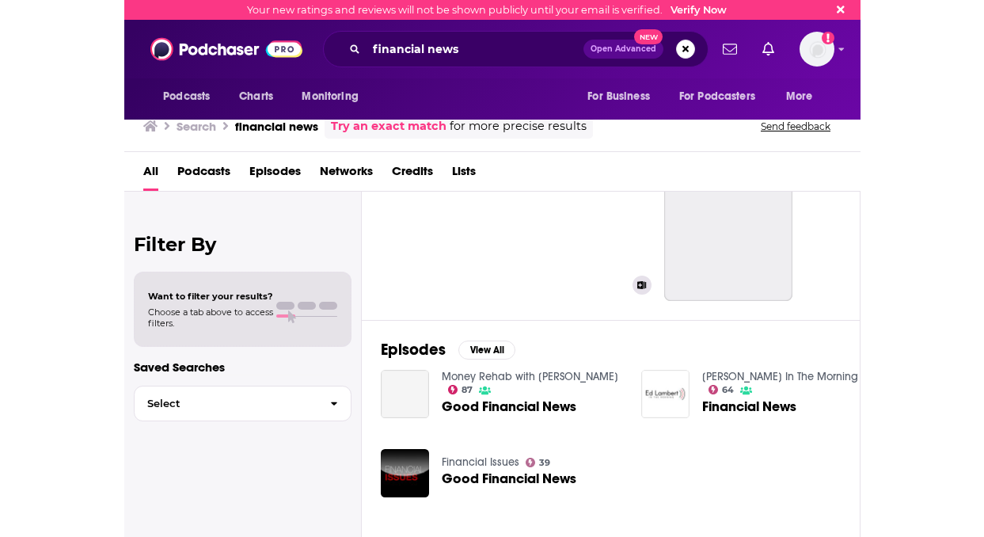
scroll to position [68, 0]
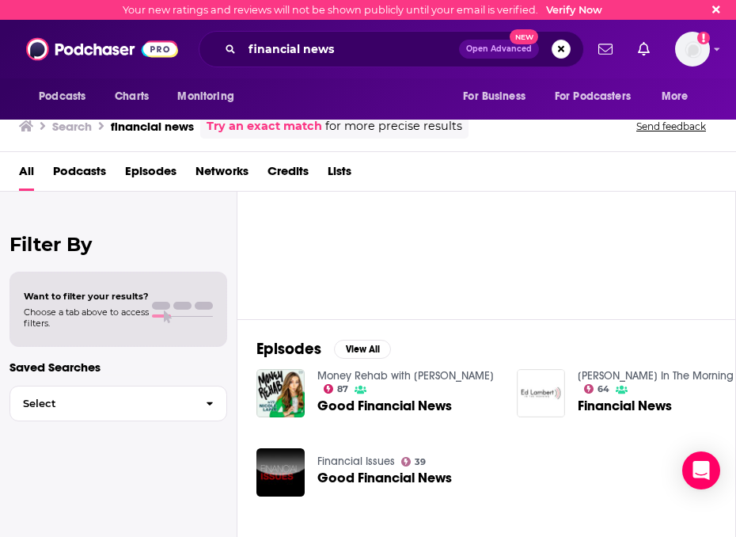
click at [88, 171] on span "Podcasts" at bounding box center [79, 174] width 53 height 32
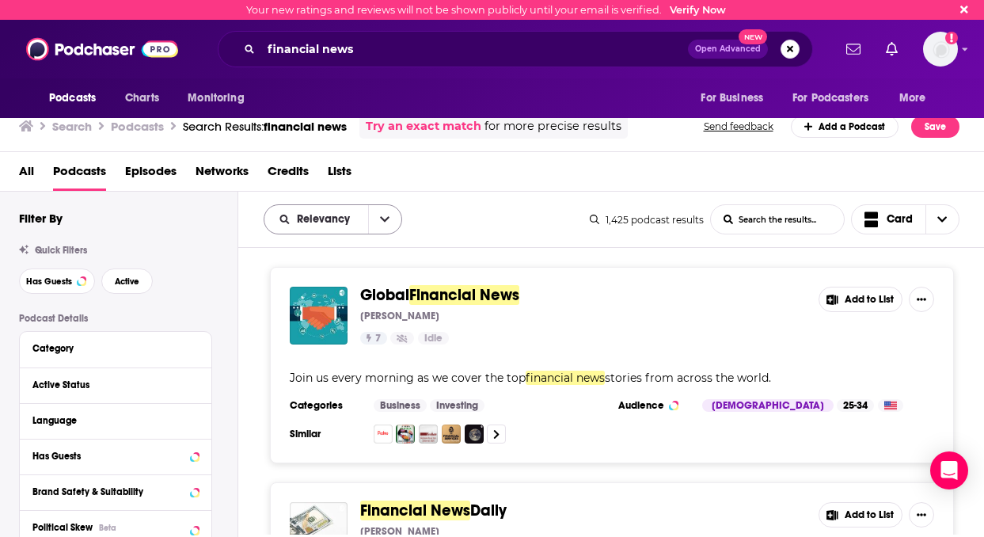
click at [382, 225] on button "open menu" at bounding box center [384, 219] width 33 height 28
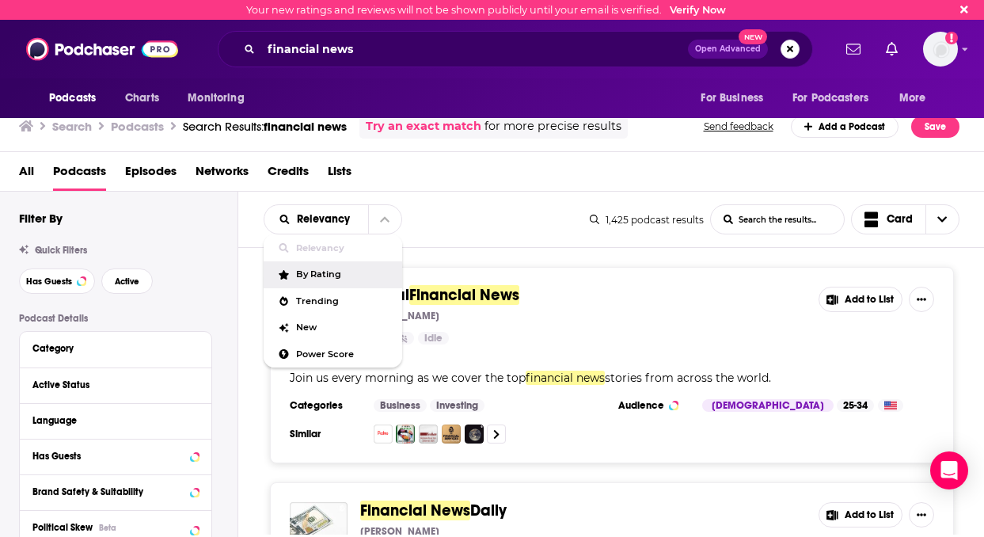
click at [361, 269] on div "By Rating" at bounding box center [333, 274] width 139 height 27
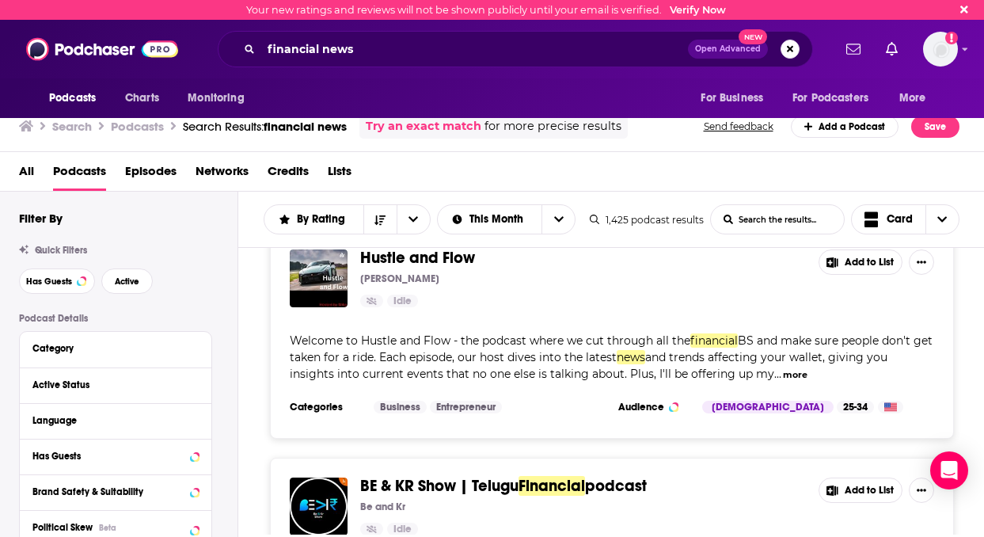
scroll to position [32, 0]
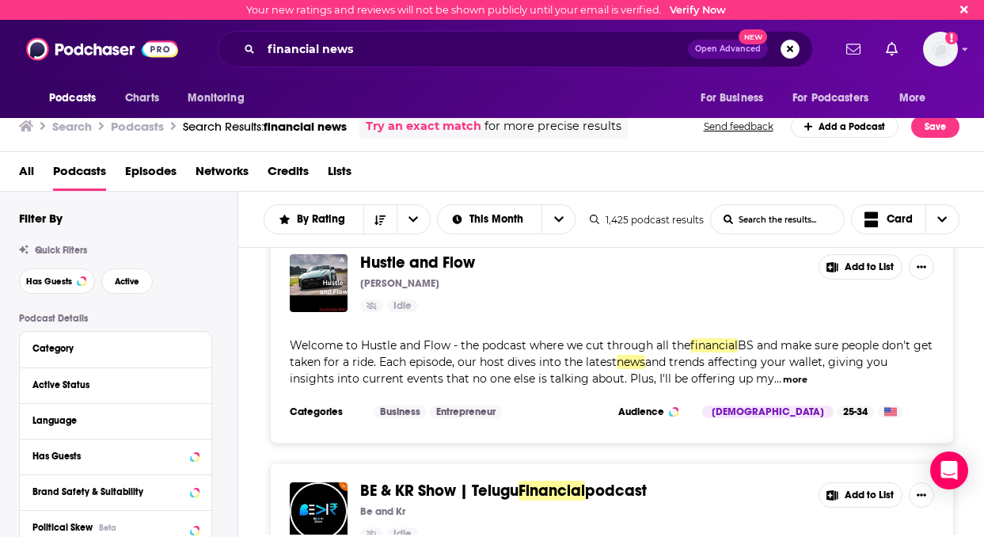
click at [735, 381] on button "more" at bounding box center [795, 379] width 25 height 13
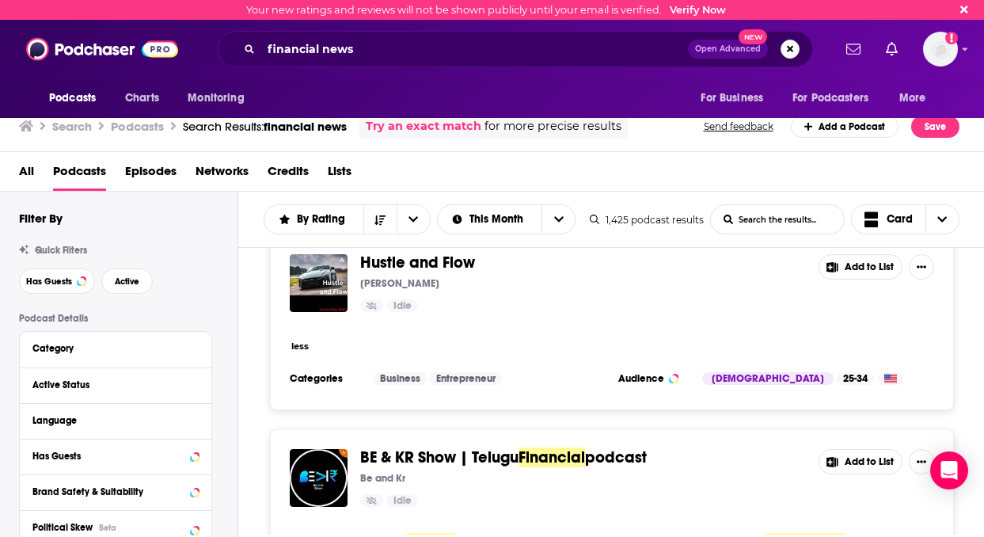
click at [602, 296] on div "Hustle and Flow Michael Czarnecki Idle" at bounding box center [583, 283] width 446 height 58
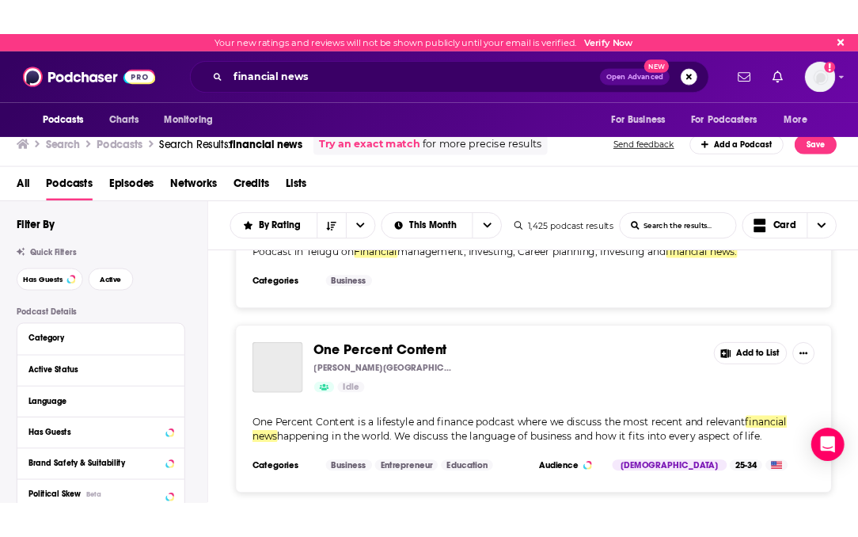
scroll to position [362, 0]
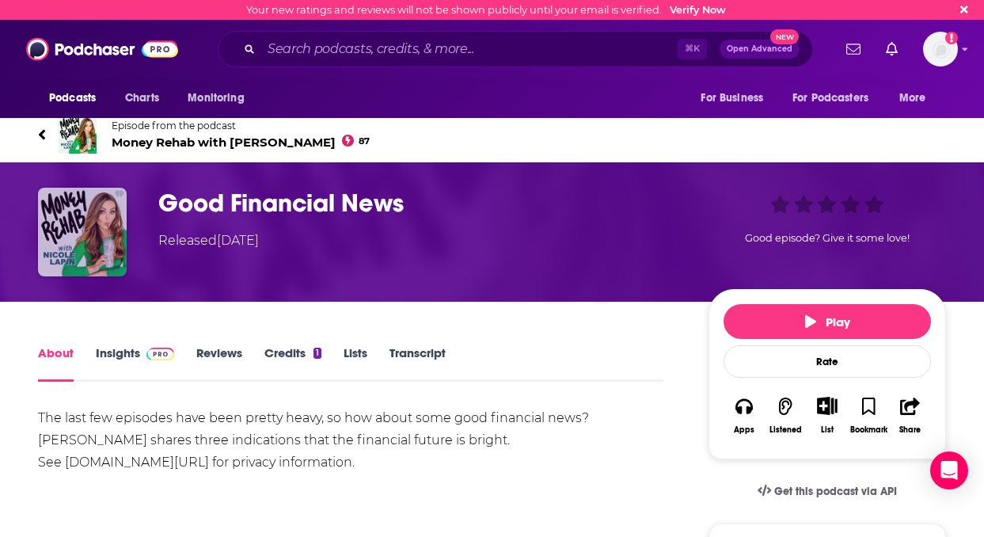
click at [72, 222] on img "Good Financial News" at bounding box center [82, 232] width 89 height 89
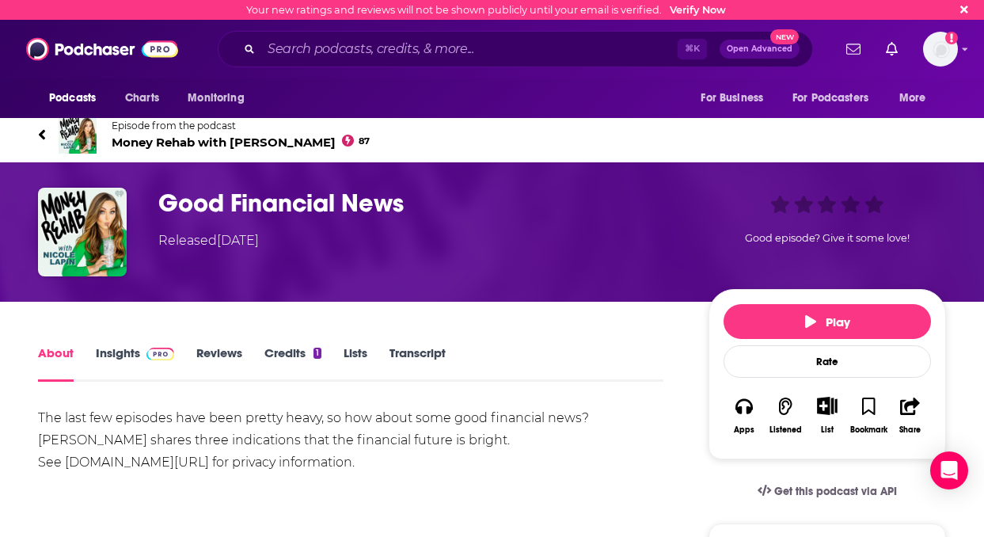
click at [180, 141] on span "Money Rehab with [PERSON_NAME] 87" at bounding box center [241, 142] width 258 height 15
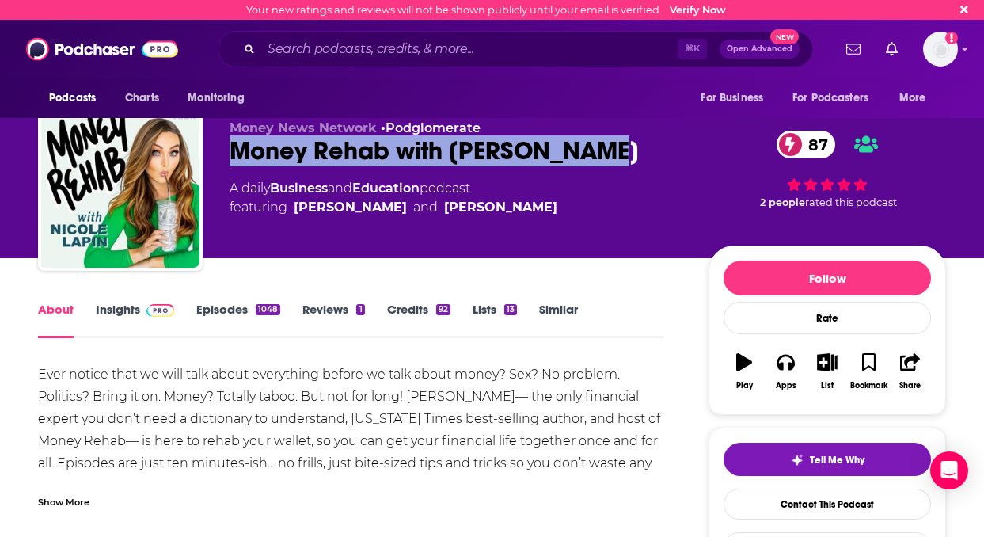
drag, startPoint x: 256, startPoint y: 149, endPoint x: 613, endPoint y: 144, distance: 356.2
click at [613, 144] on div "Money News Network • Podglomerate Money Rehab with Nicole Lapin 87 A daily Busi…" at bounding box center [492, 191] width 908 height 171
copy h1 "Money Rehab with Nicole Lapin"
click at [291, 139] on div "Money Rehab with Nicole Lapin 87" at bounding box center [457, 150] width 454 height 31
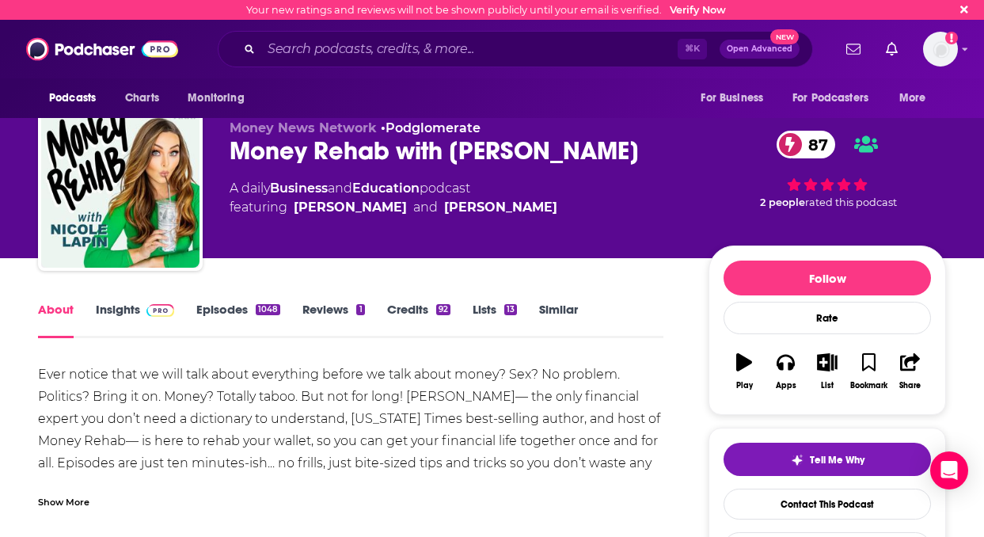
click at [298, 158] on div "Money Rehab with Nicole Lapin 87" at bounding box center [457, 150] width 454 height 31
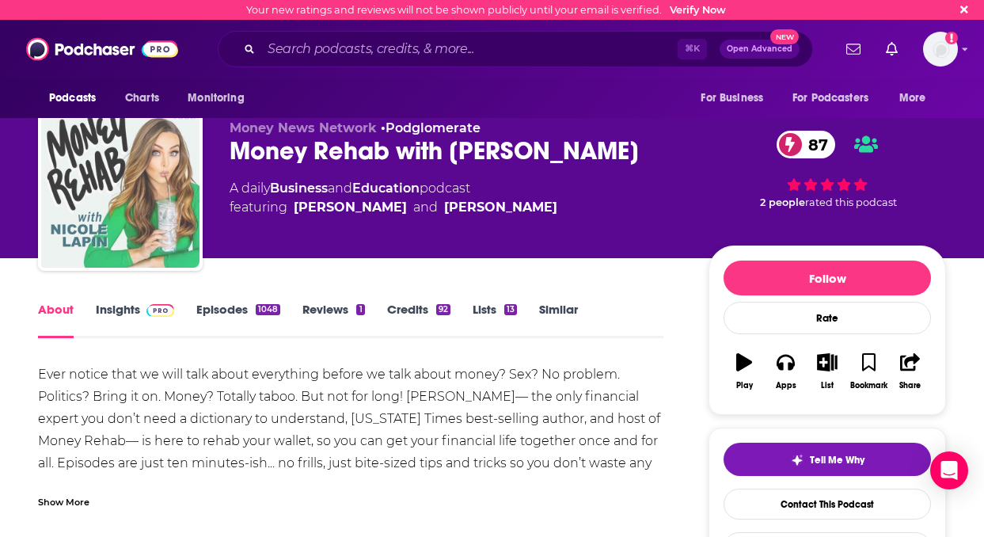
click at [123, 169] on img "Money Rehab with Nicole Lapin" at bounding box center [120, 188] width 158 height 158
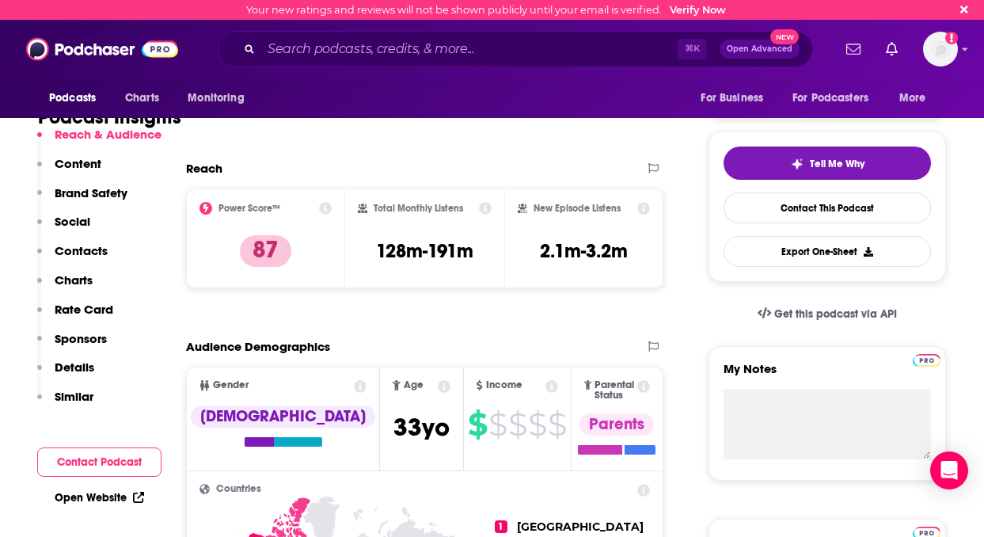
click at [78, 396] on p "Similar" at bounding box center [74, 396] width 39 height 15
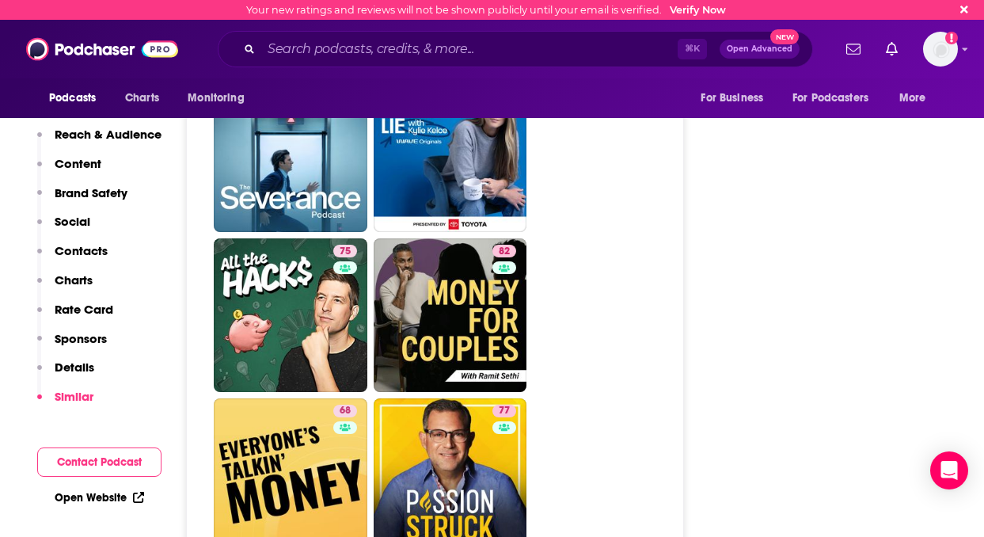
scroll to position [5465, 0]
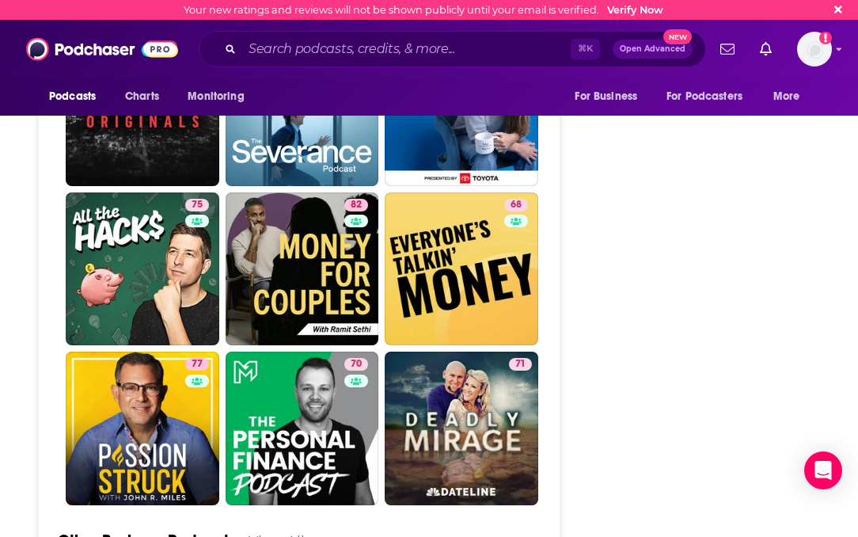
scroll to position [5020, 0]
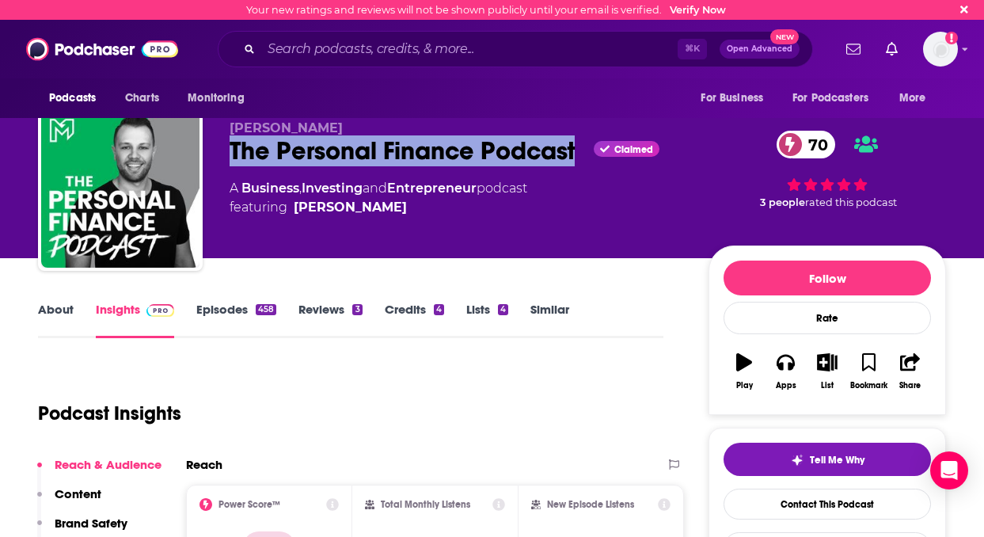
drag, startPoint x: 230, startPoint y: 151, endPoint x: 582, endPoint y: 161, distance: 352.4
click at [582, 161] on div "The Personal Finance Podcast Claimed 70" at bounding box center [457, 150] width 454 height 31
copy h2 "The Personal Finance Podcast"
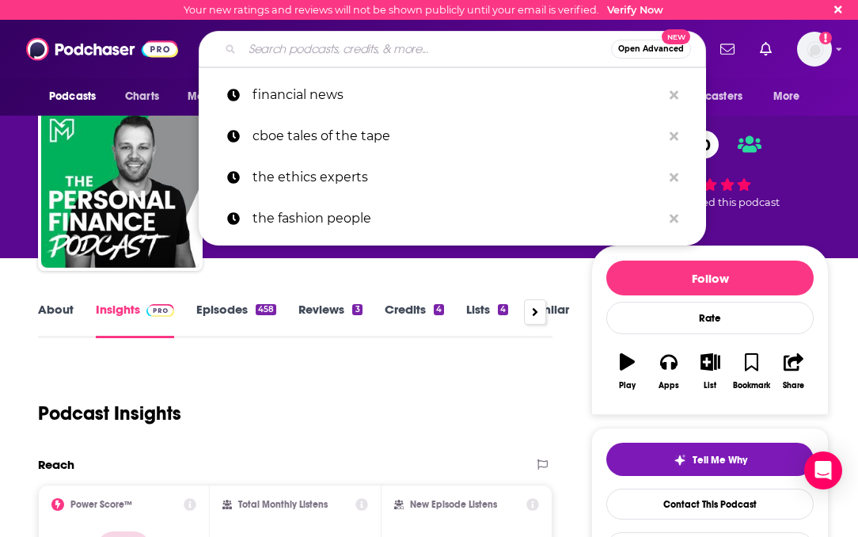
click at [400, 52] on input "Search podcasts, credits, & more..." at bounding box center [426, 48] width 369 height 25
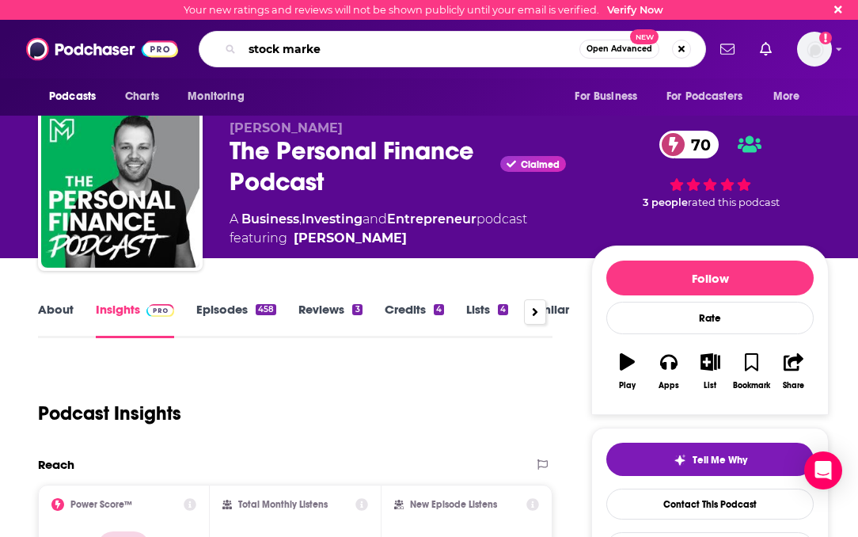
type input "stock market"
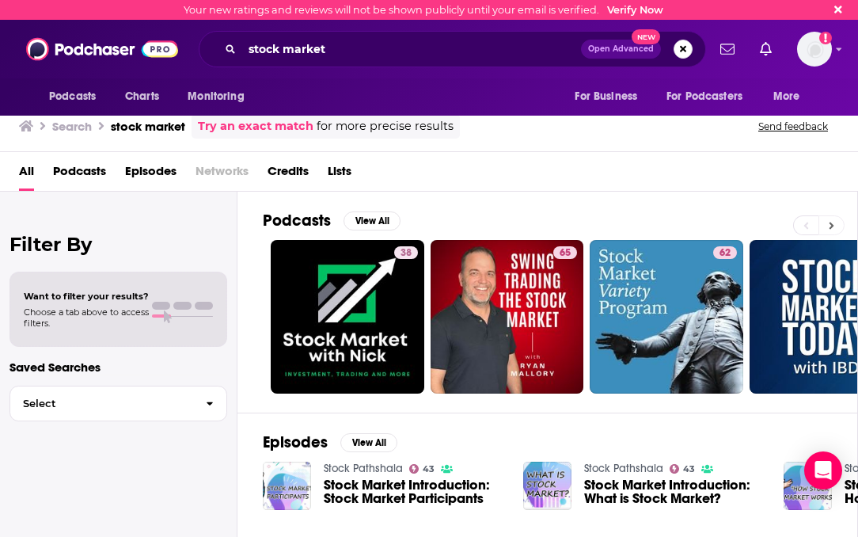
click at [831, 221] on icon at bounding box center [832, 225] width 6 height 11
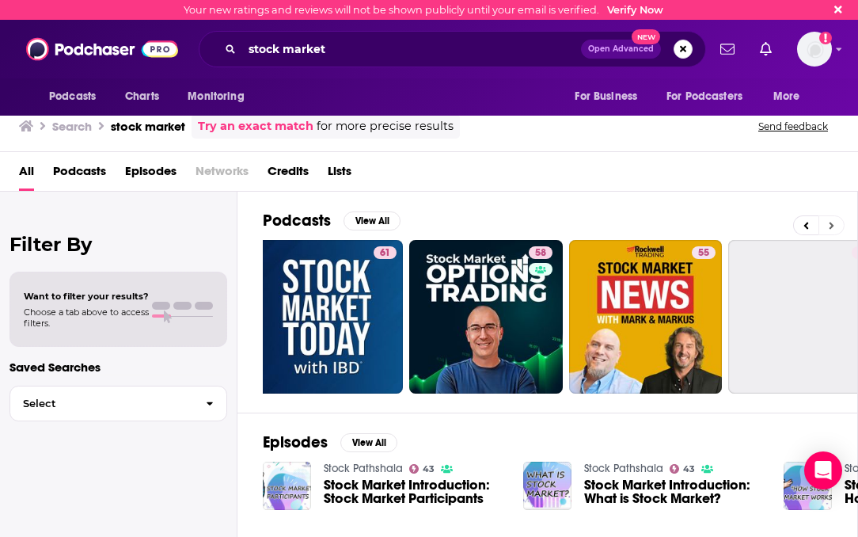
scroll to position [0, 594]
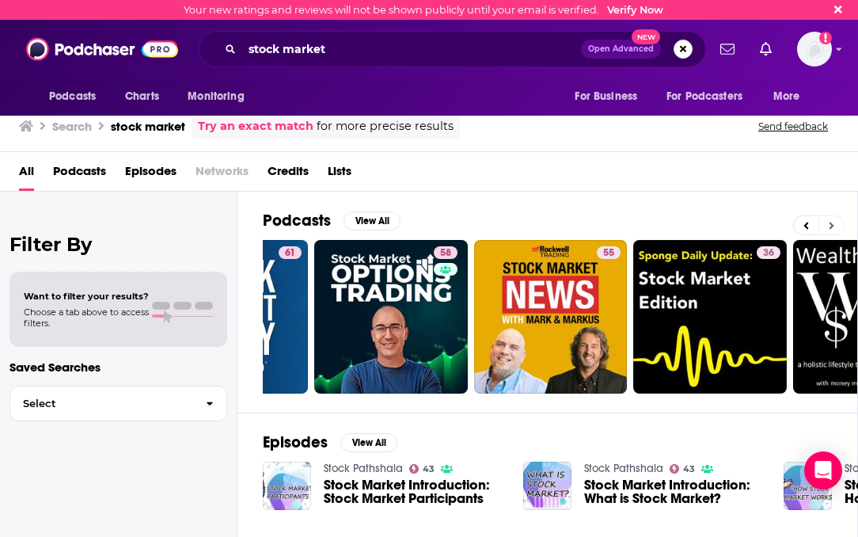
click at [831, 221] on icon at bounding box center [832, 225] width 6 height 11
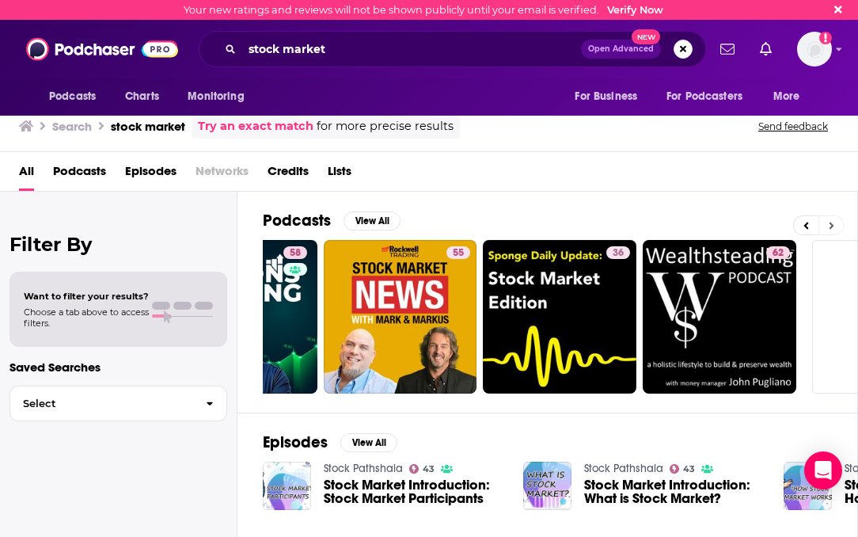
scroll to position [0, 859]
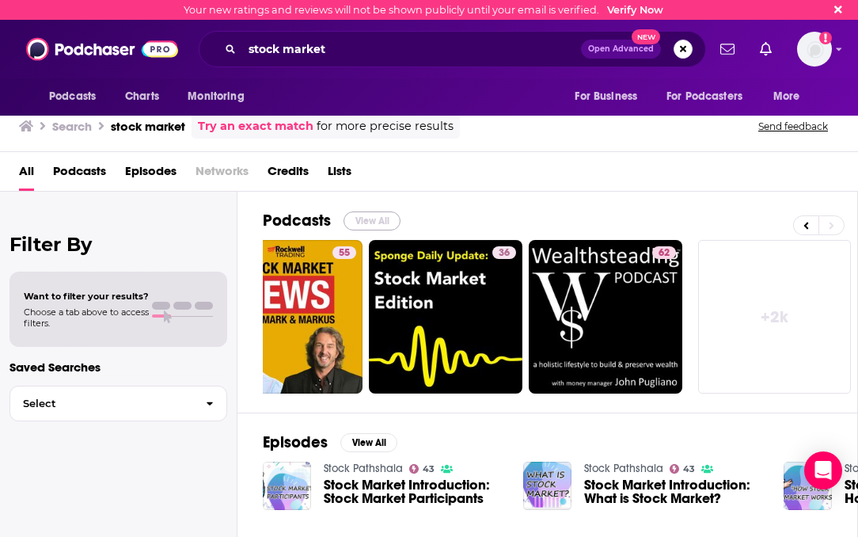
click at [362, 215] on button "View All" at bounding box center [372, 220] width 57 height 19
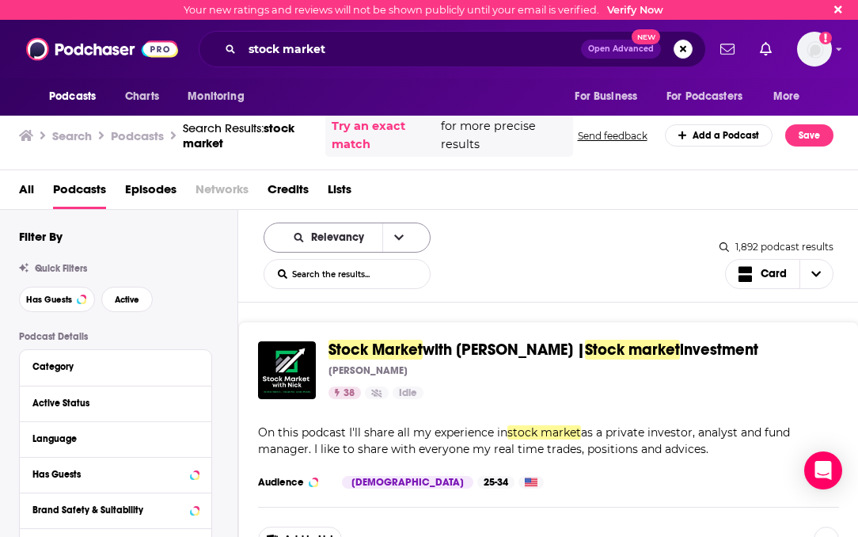
click at [391, 237] on button "open menu" at bounding box center [398, 237] width 33 height 28
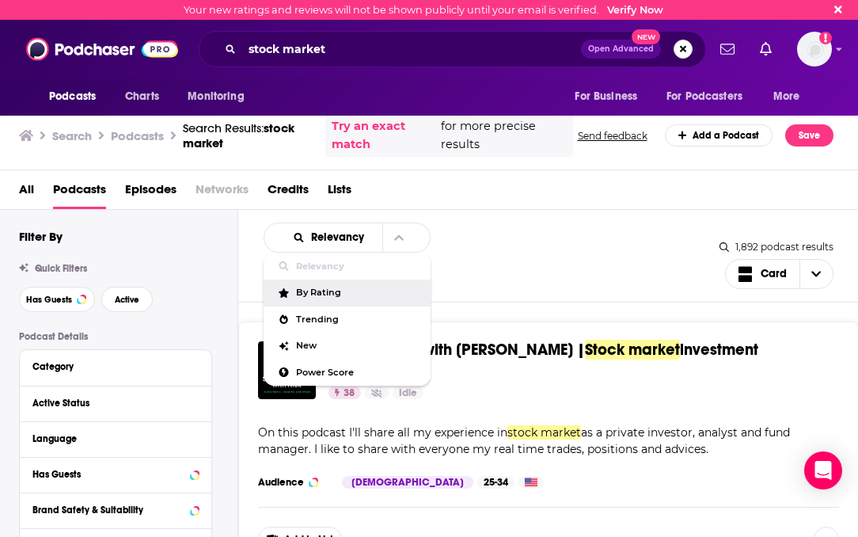
click at [335, 295] on span "By Rating" at bounding box center [357, 292] width 122 height 9
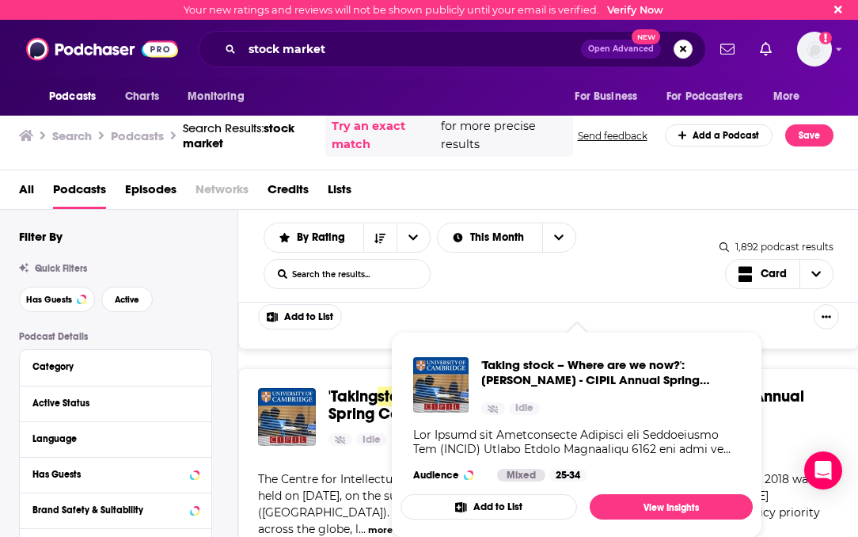
scroll to position [2573, 0]
click at [808, 427] on div at bounding box center [577, 425] width 498 height 4
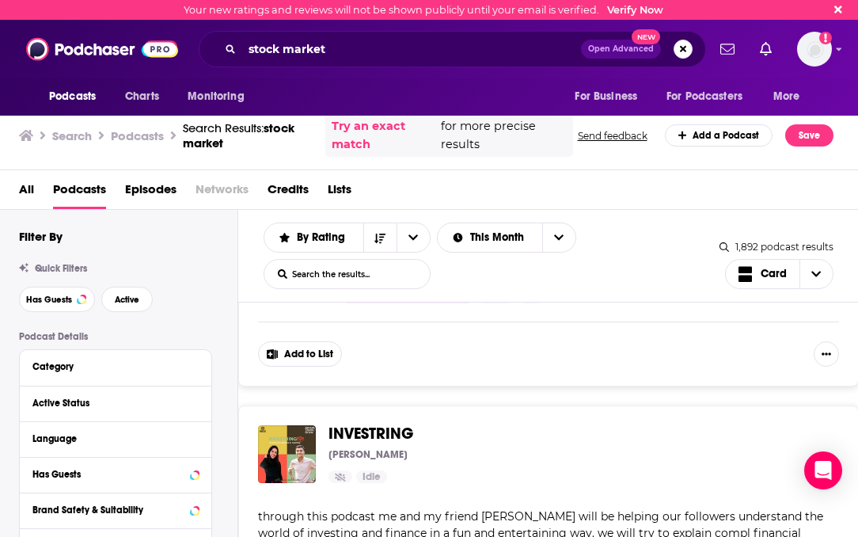
scroll to position [6622, 0]
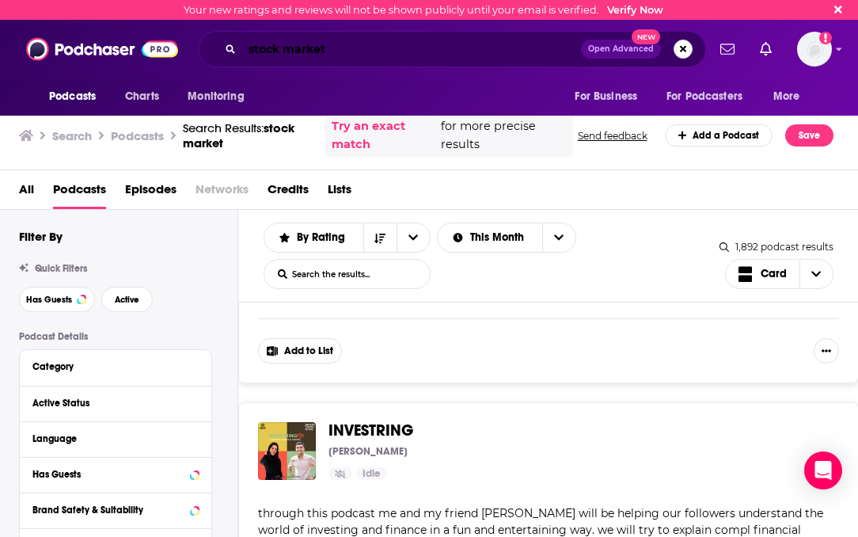
click at [397, 54] on input "stock market" at bounding box center [411, 48] width 339 height 25
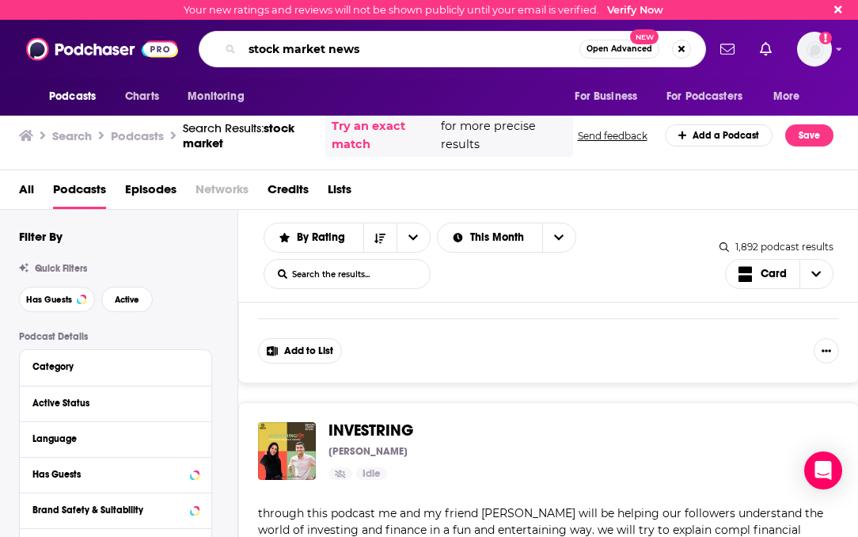
type input "stock market news"
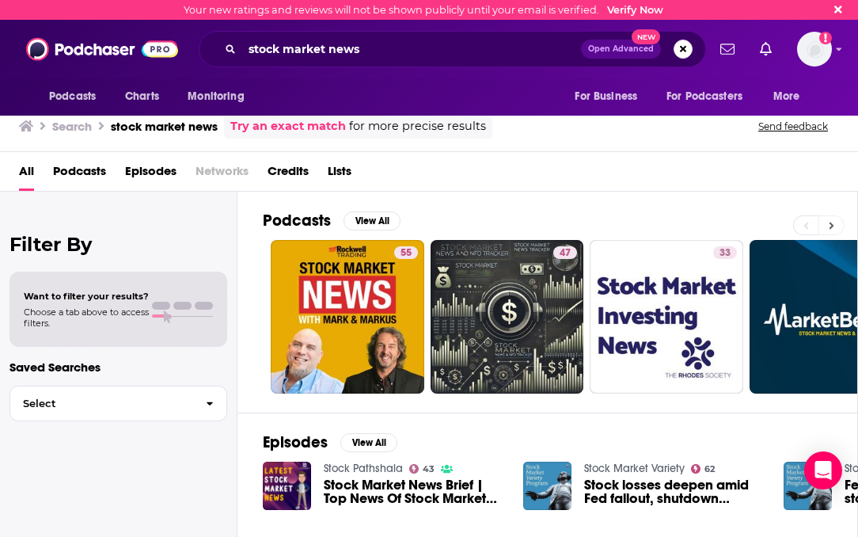
click at [833, 229] on icon at bounding box center [832, 225] width 6 height 11
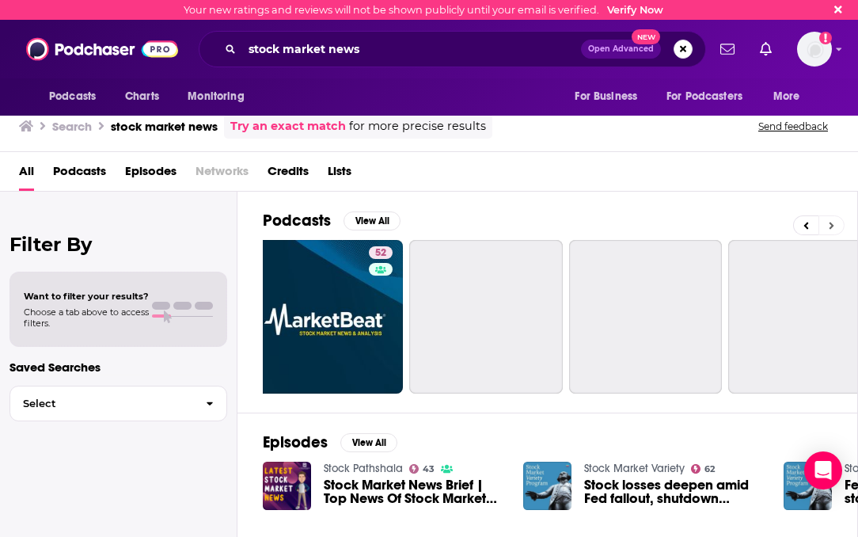
scroll to position [0, 594]
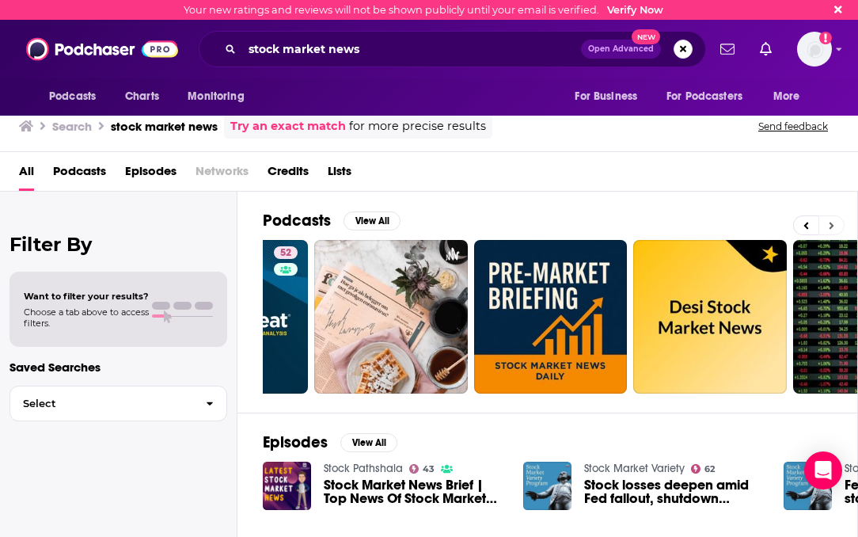
click at [833, 218] on button at bounding box center [831, 225] width 26 height 20
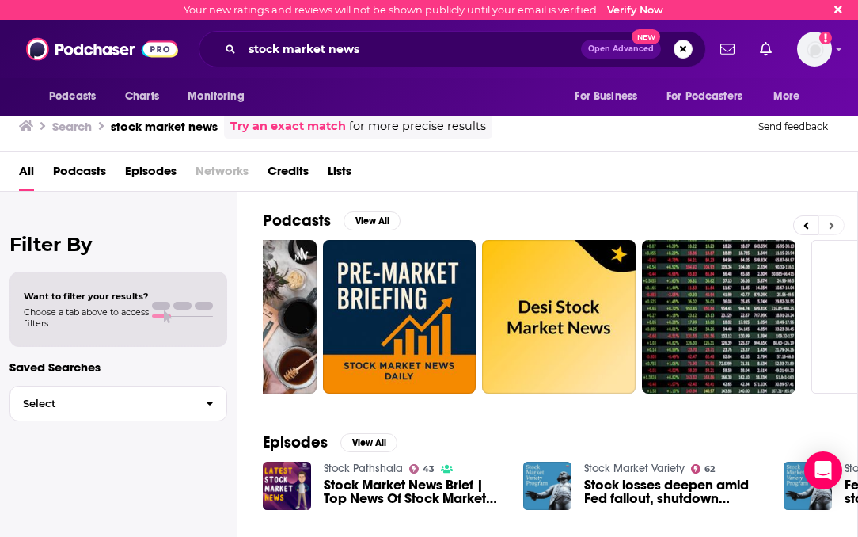
scroll to position [0, 859]
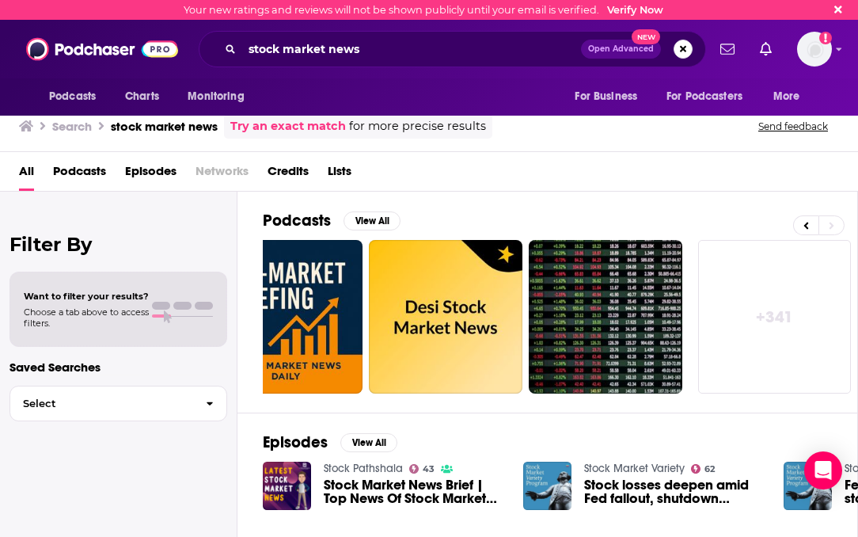
click at [780, 300] on link "+ 341" at bounding box center [775, 317] width 154 height 154
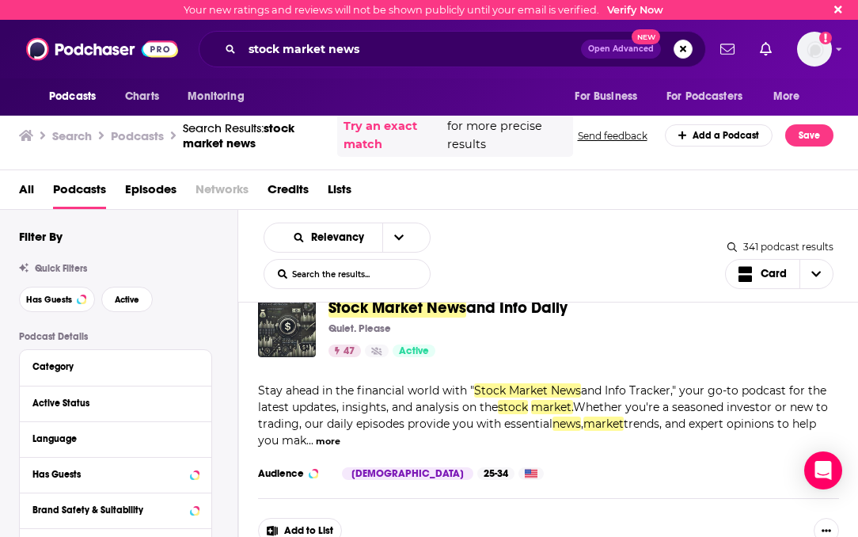
scroll to position [348, 0]
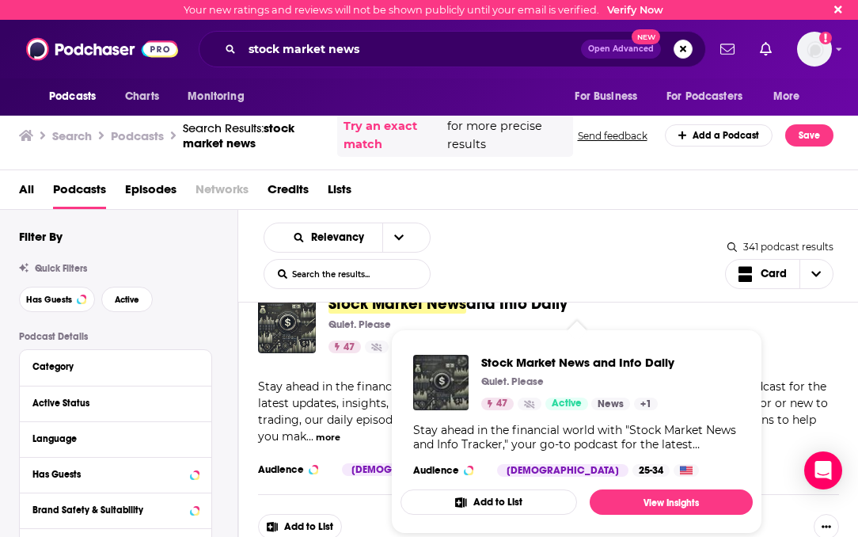
click at [769, 326] on div "Quiet. Please" at bounding box center [577, 324] width 498 height 13
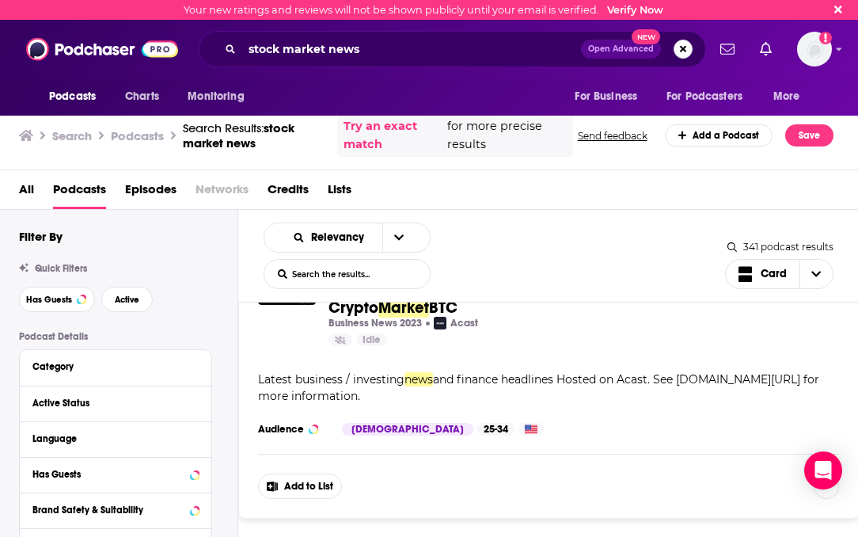
scroll to position [7078, 0]
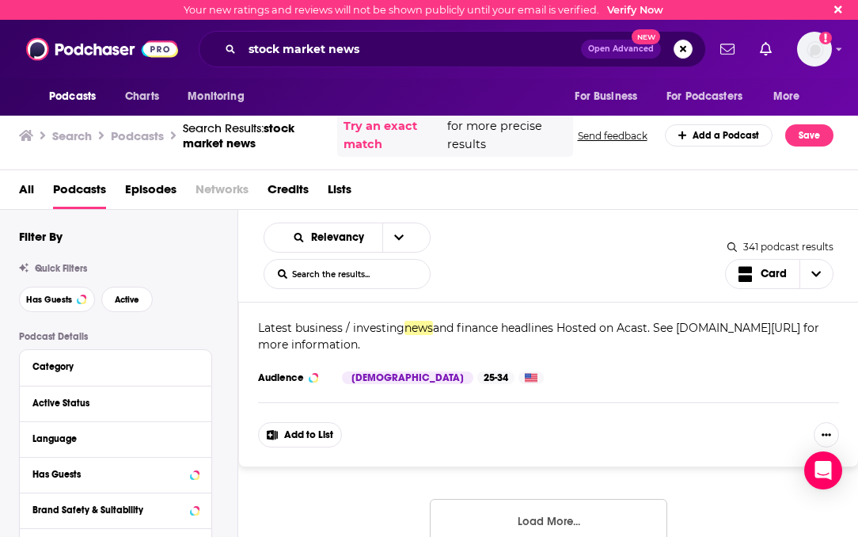
click at [524, 499] on button "Load More..." at bounding box center [548, 520] width 237 height 43
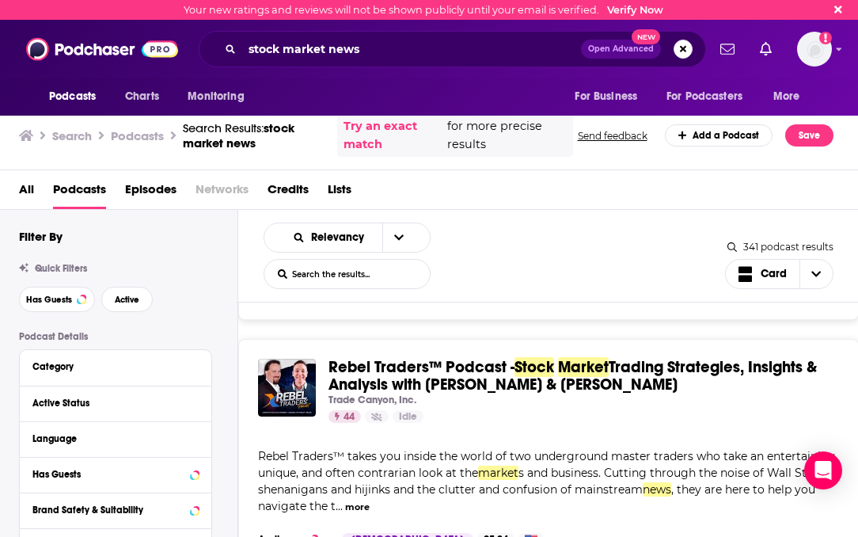
scroll to position [0, 0]
click at [317, 449] on span "Rebel Traders™ takes you inside the world of two underground master traders who…" at bounding box center [548, 464] width 580 height 31
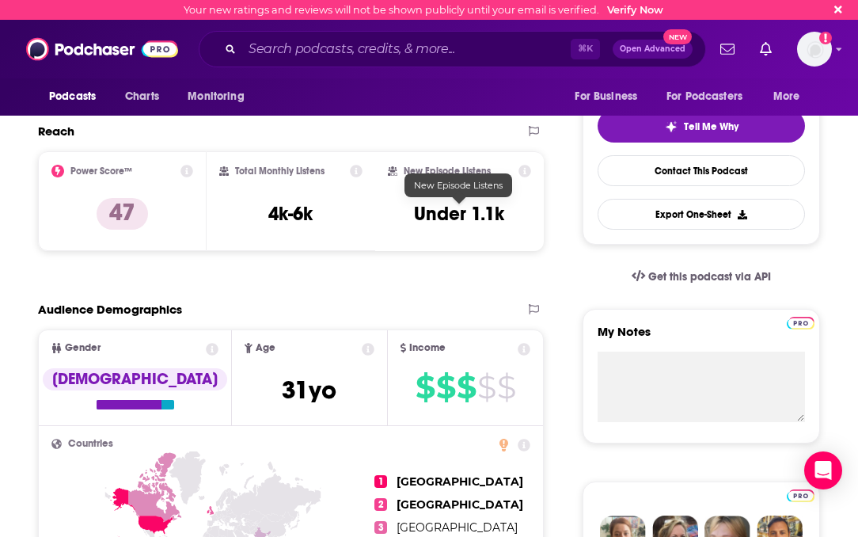
scroll to position [317, 0]
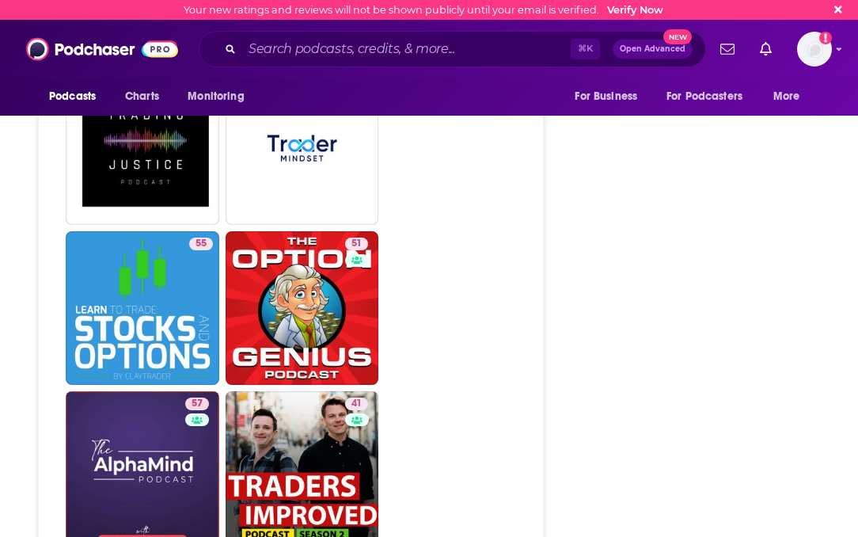
scroll to position [4014, 0]
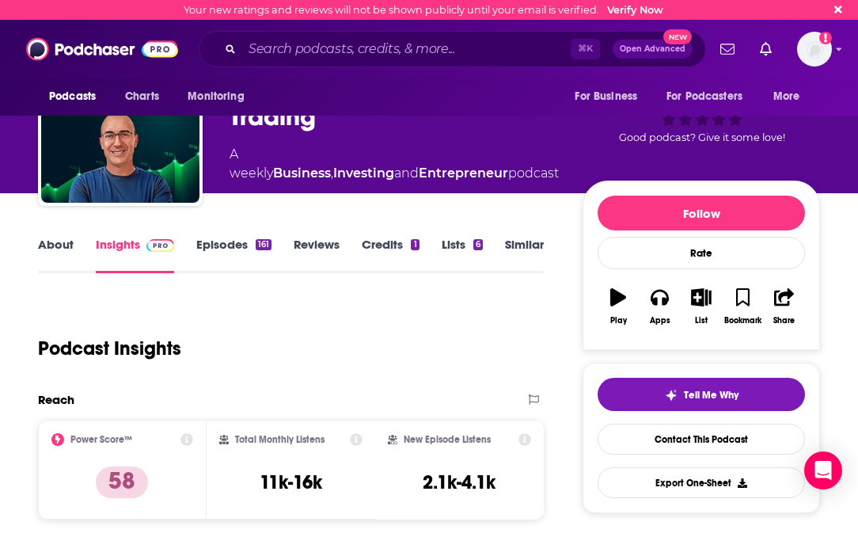
scroll to position [10, 0]
